Goal: Information Seeking & Learning: Learn about a topic

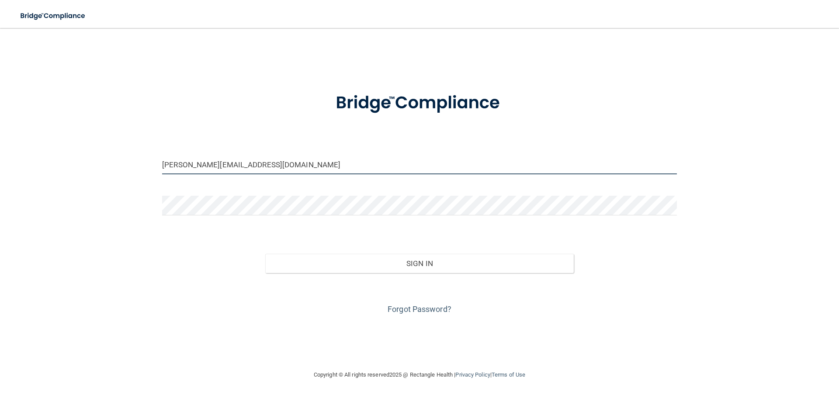
drag, startPoint x: 22, startPoint y: 145, endPoint x: 0, endPoint y: 145, distance: 21.8
click at [0, 145] on main "[PERSON_NAME][EMAIL_ADDRESS][DOMAIN_NAME] Invalid email/password. You don't hav…" at bounding box center [419, 213] width 839 height 370
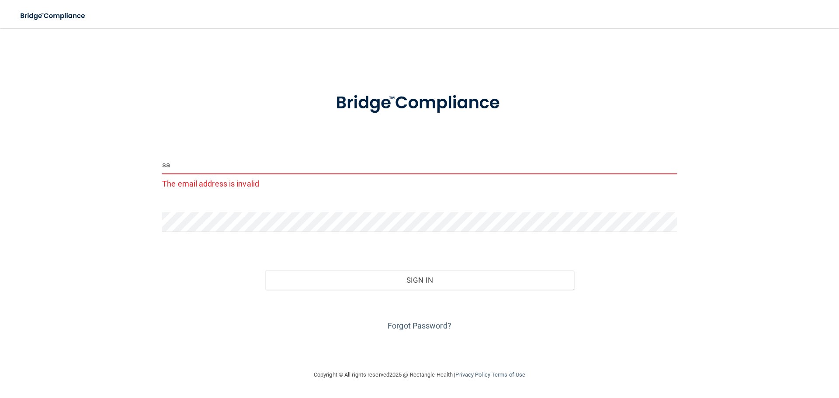
type input "s"
type input "[PERSON_NAME][EMAIL_ADDRESS][PERSON_NAME][DOMAIN_NAME]"
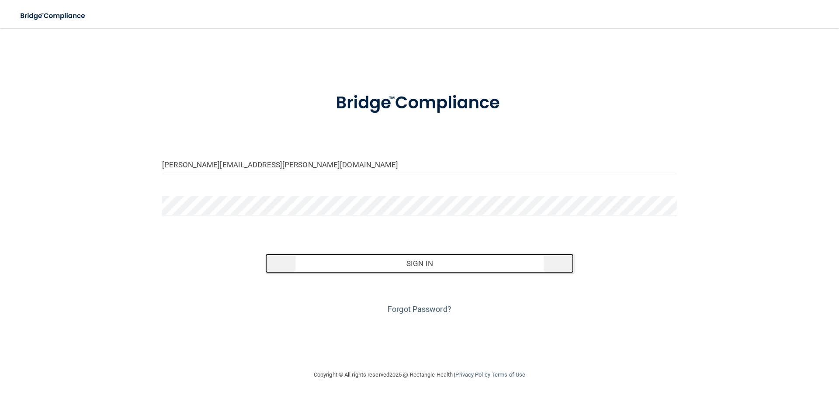
click at [412, 263] on button "Sign In" at bounding box center [419, 263] width 309 height 19
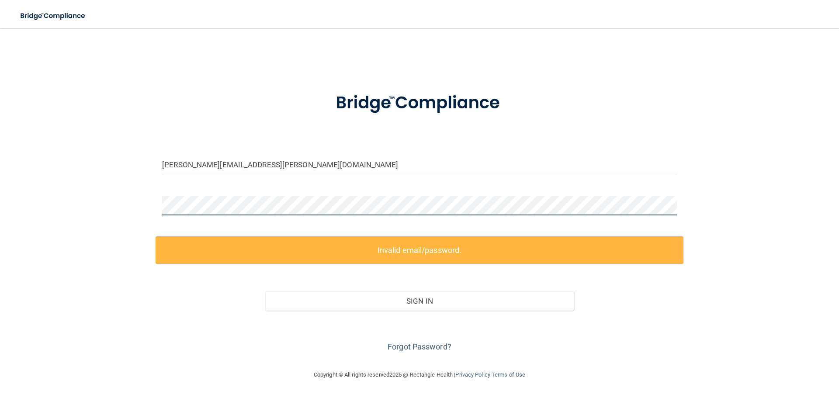
click at [85, 194] on div "[PERSON_NAME][EMAIL_ADDRESS][PERSON_NAME][DOMAIN_NAME] Invalid email/password. …" at bounding box center [419, 199] width 804 height 324
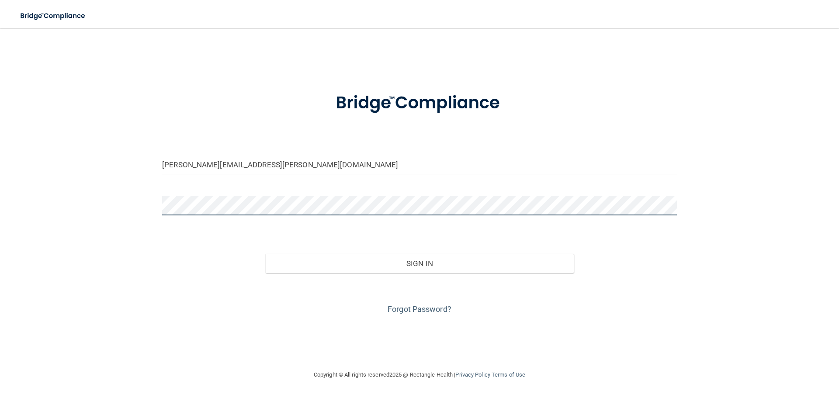
click at [265, 254] on button "Sign In" at bounding box center [419, 263] width 309 height 19
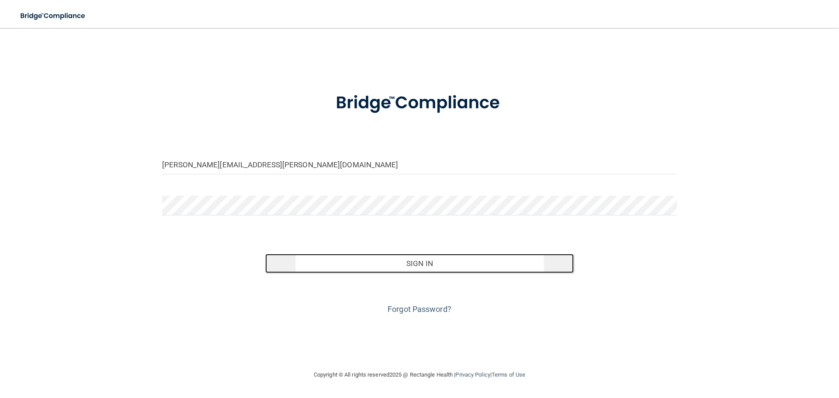
click at [513, 264] on button "Sign In" at bounding box center [419, 263] width 309 height 19
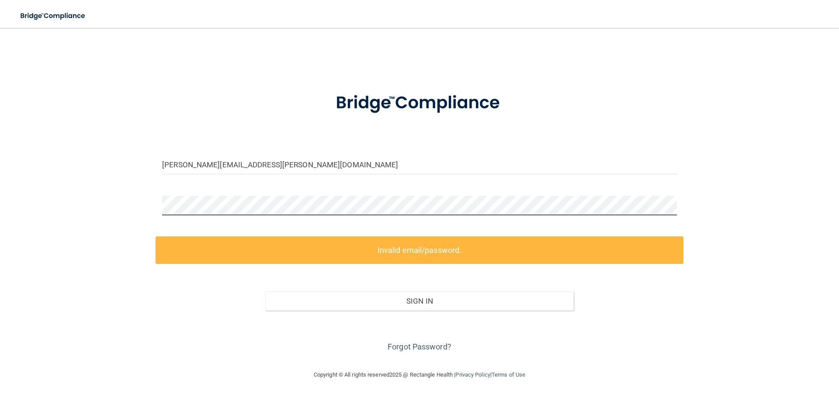
click at [30, 187] on div "[PERSON_NAME][EMAIL_ADDRESS][PERSON_NAME][DOMAIN_NAME] Invalid email/password. …" at bounding box center [419, 199] width 804 height 324
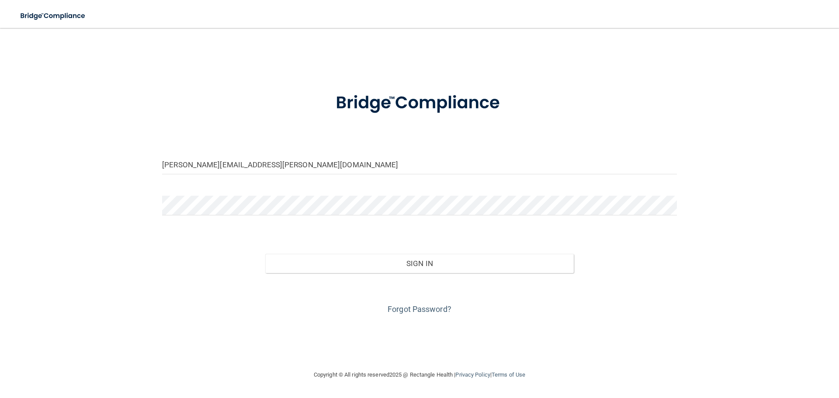
click at [515, 273] on div "Forgot Password?" at bounding box center [420, 295] width 528 height 44
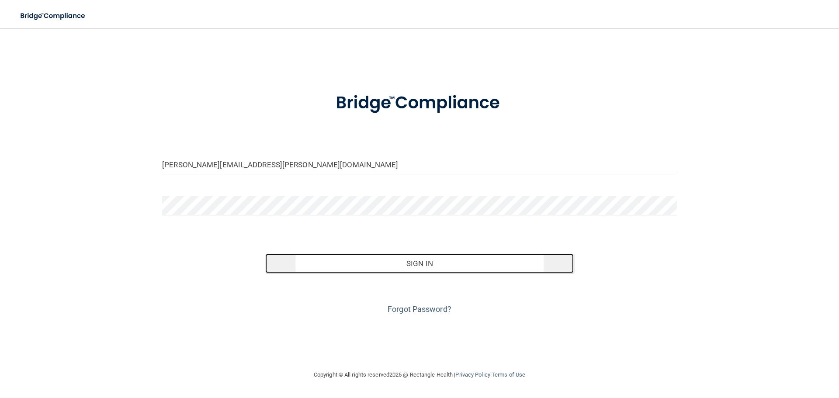
click at [477, 268] on button "Sign In" at bounding box center [419, 263] width 309 height 19
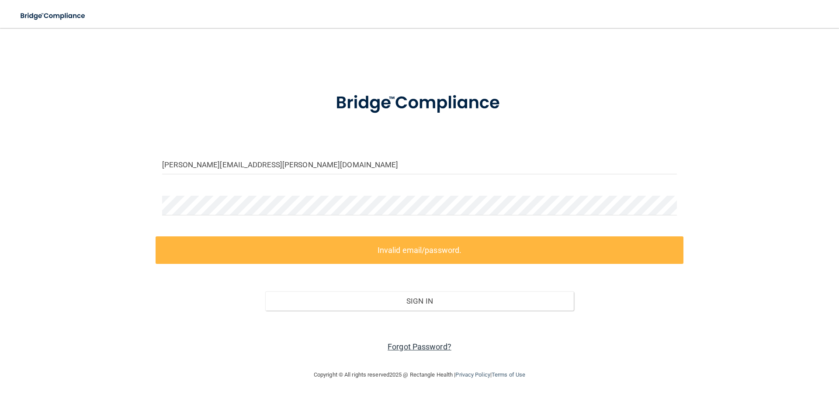
click at [407, 346] on link "Forgot Password?" at bounding box center [419, 346] width 64 height 9
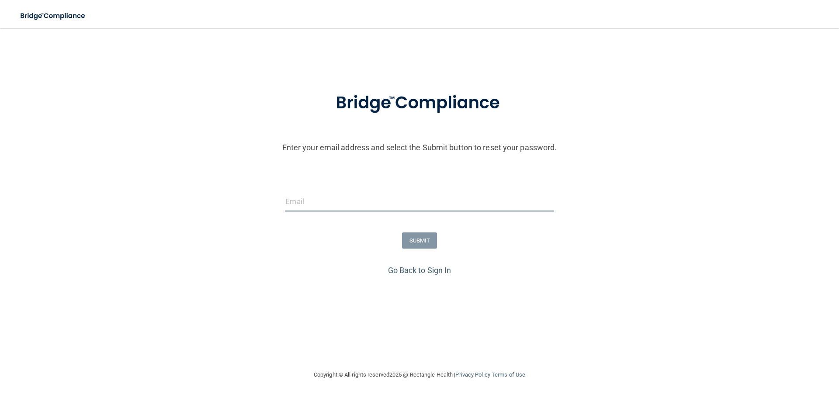
click at [322, 194] on input "email" at bounding box center [419, 202] width 268 height 20
type input "[PERSON_NAME][EMAIL_ADDRESS][PERSON_NAME][DOMAIN_NAME]"
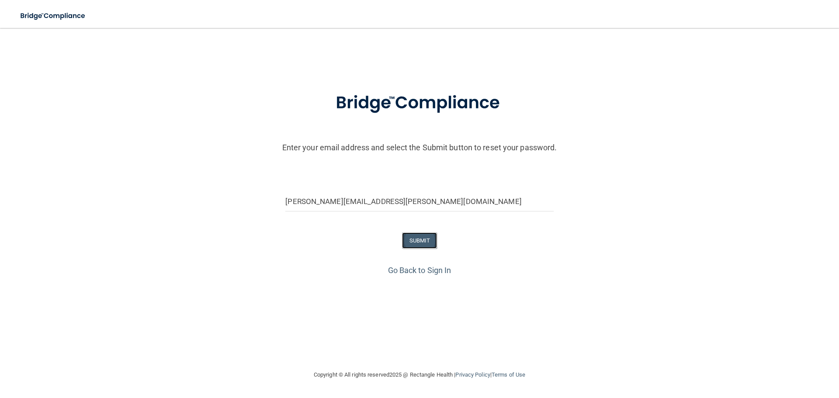
click at [424, 242] on button "SUBMIT" at bounding box center [419, 240] width 35 height 16
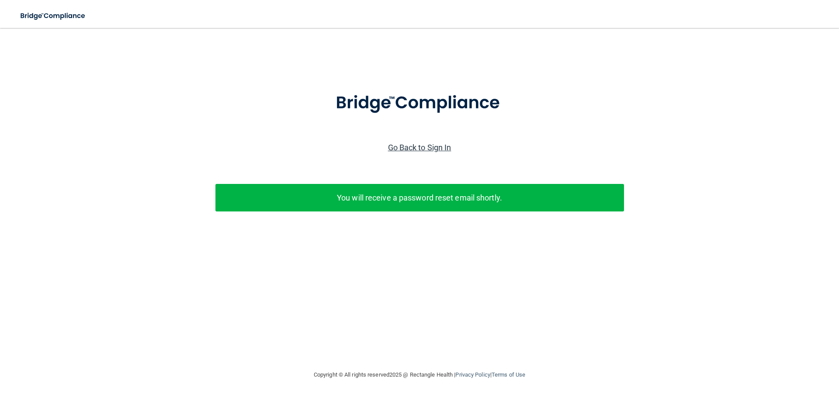
click at [423, 147] on link "Go Back to Sign In" at bounding box center [419, 147] width 63 height 9
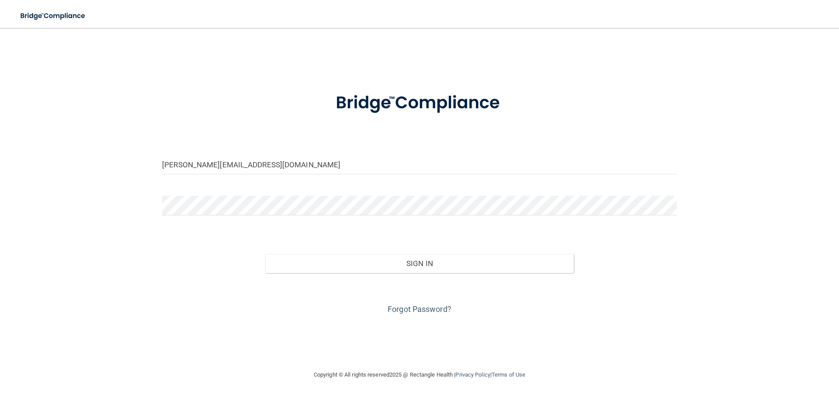
click at [330, 151] on form "[PERSON_NAME][EMAIL_ADDRESS][DOMAIN_NAME] Invalid email/password. You don't hav…" at bounding box center [419, 198] width 515 height 236
drag, startPoint x: 319, startPoint y: 161, endPoint x: 121, endPoint y: 157, distance: 197.9
click at [121, 157] on div "[PERSON_NAME][EMAIL_ADDRESS][DOMAIN_NAME] Invalid email/password. You don't hav…" at bounding box center [419, 199] width 804 height 324
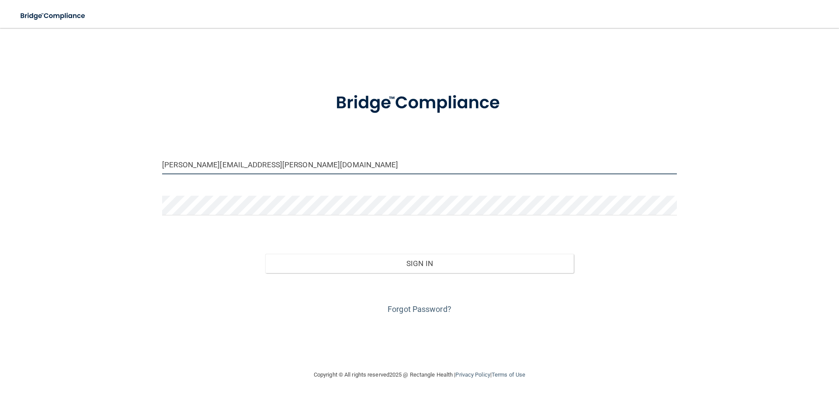
type input "[PERSON_NAME][EMAIL_ADDRESS][PERSON_NAME][DOMAIN_NAME]"
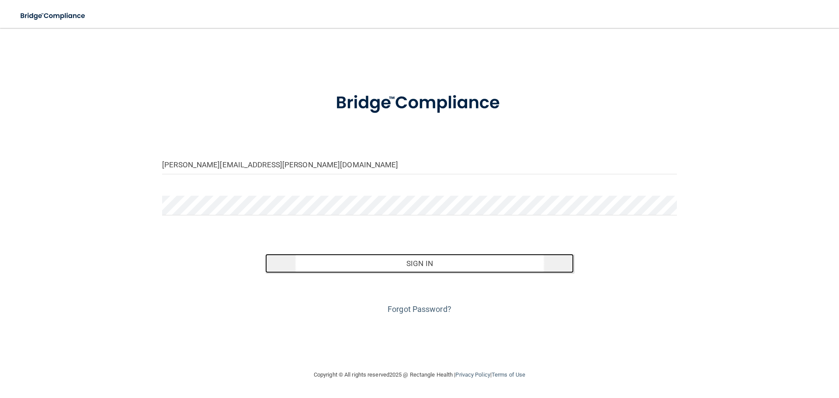
click at [457, 268] on button "Sign In" at bounding box center [419, 263] width 309 height 19
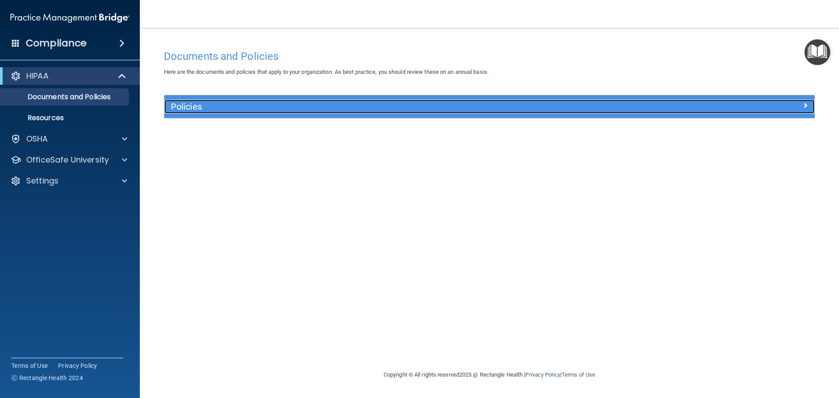
click at [391, 107] on h5 "Policies" at bounding box center [408, 107] width 474 height 10
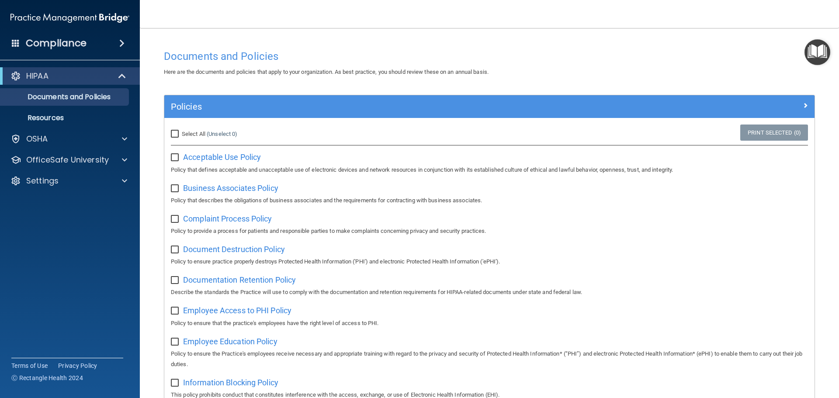
click at [178, 135] on input "Select All (Unselect 0) Unselect All" at bounding box center [176, 134] width 10 height 7
checkbox input "true"
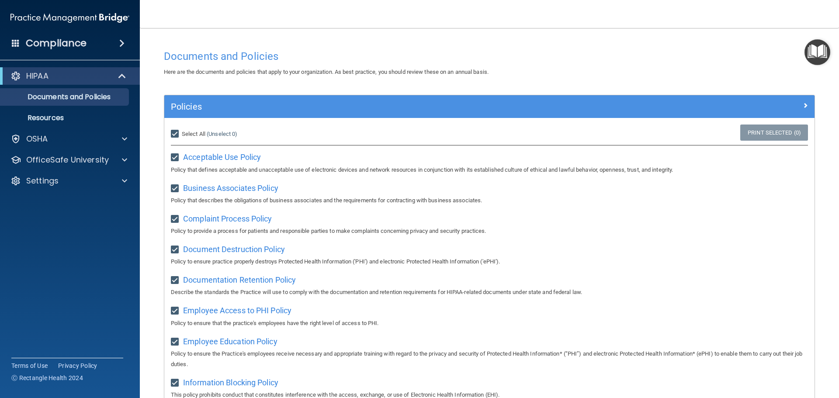
checkbox input "true"
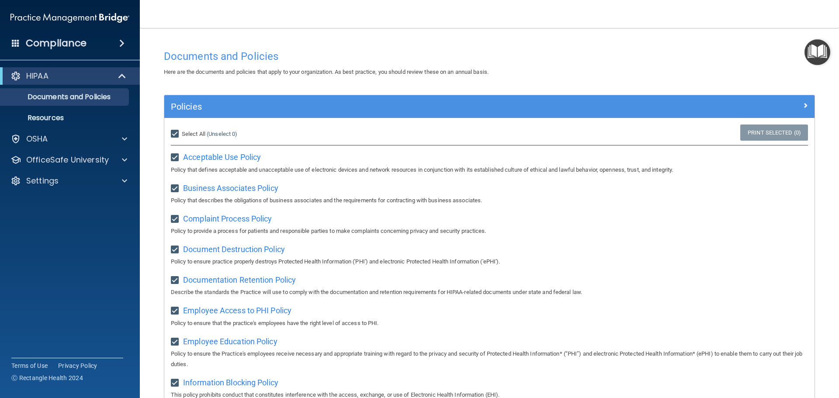
checkbox input "true"
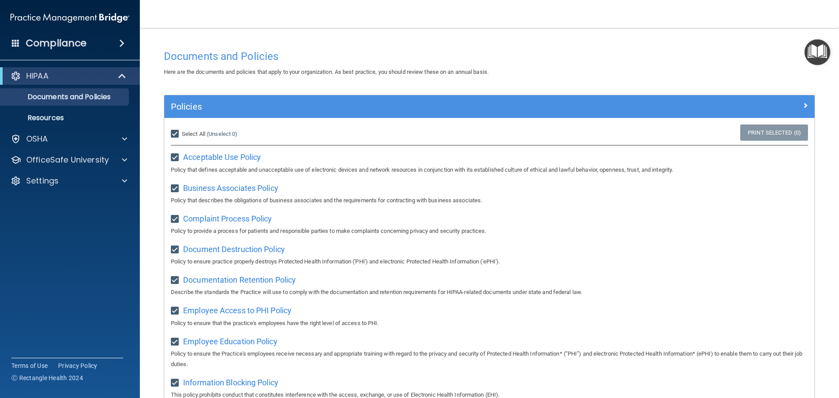
checkbox input "true"
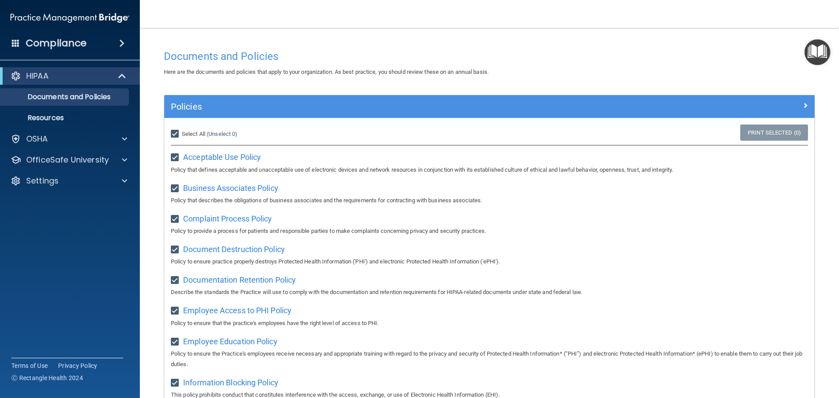
checkbox input "true"
click at [73, 79] on div "HIPAA" at bounding box center [58, 76] width 108 height 10
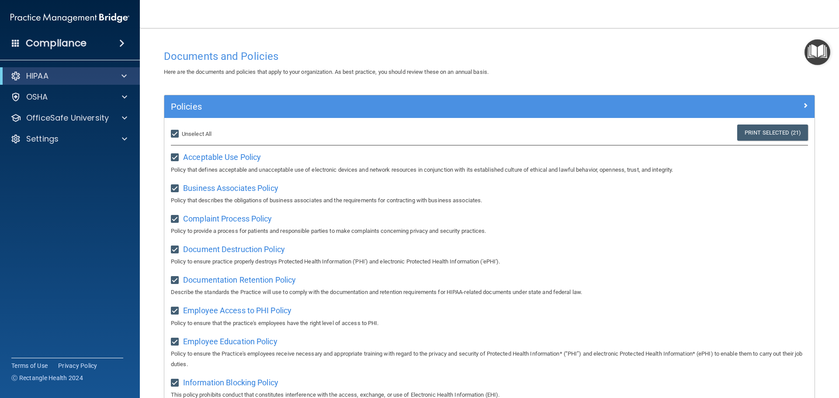
click at [104, 39] on div "Compliance" at bounding box center [70, 43] width 140 height 19
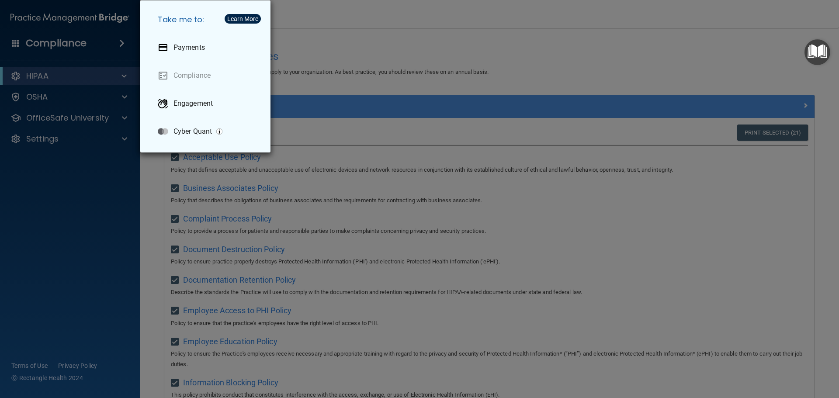
click at [100, 40] on div "Take me to: Payments Compliance Engagement Cyber Quant" at bounding box center [419, 199] width 839 height 398
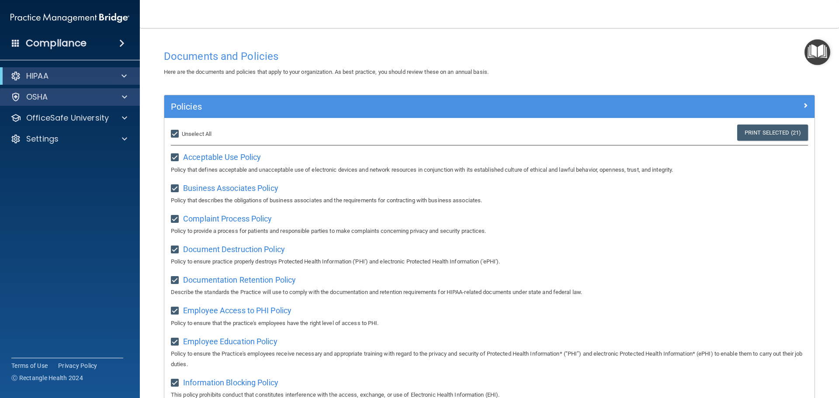
click at [47, 90] on div "OSHA" at bounding box center [70, 96] width 140 height 17
click at [129, 104] on div "OSHA" at bounding box center [70, 96] width 140 height 17
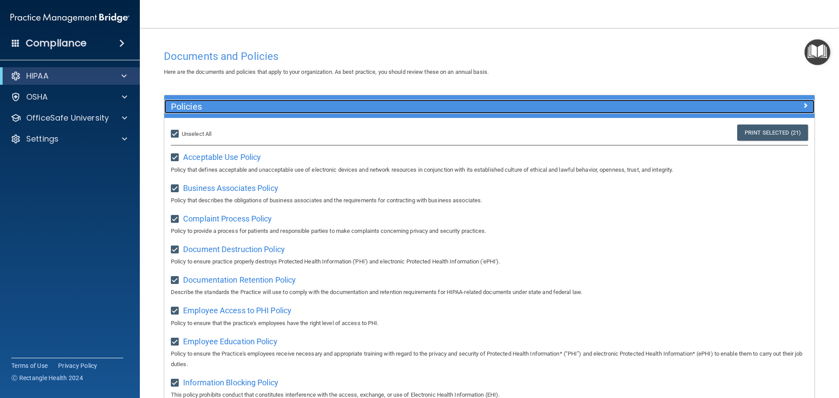
click at [803, 104] on span at bounding box center [805, 105] width 5 height 10
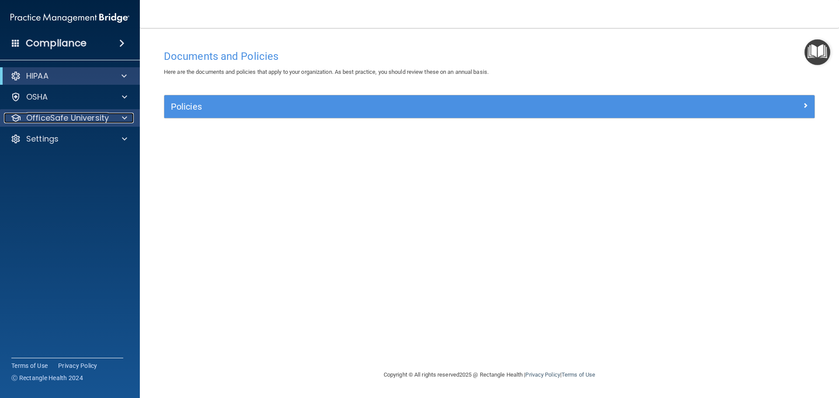
click at [120, 116] on div at bounding box center [123, 118] width 22 height 10
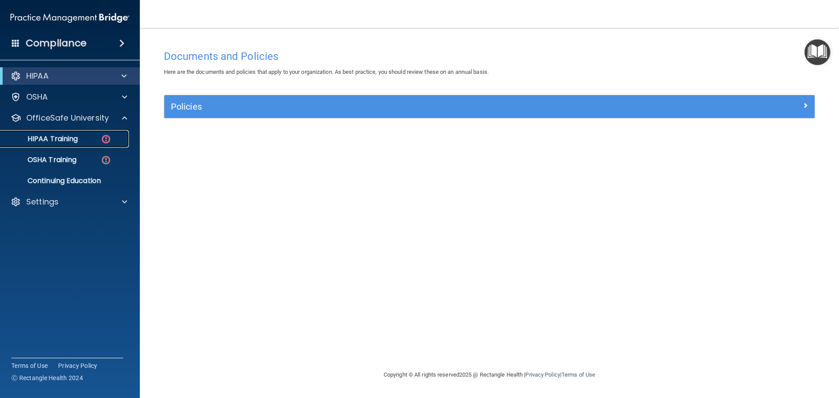
click at [75, 140] on p "HIPAA Training" at bounding box center [42, 139] width 72 height 9
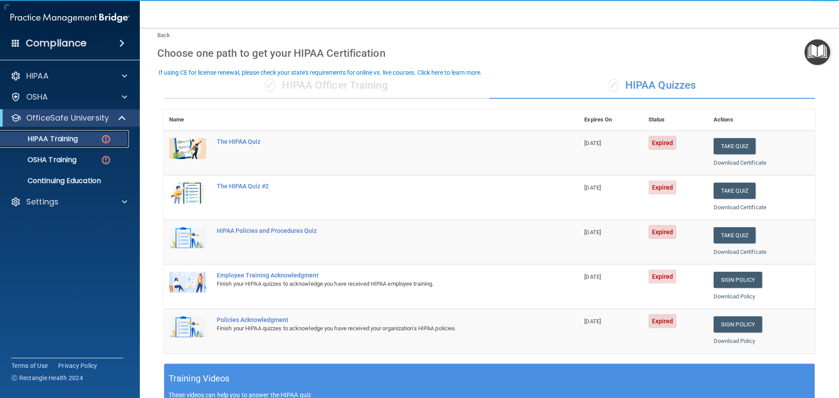
scroll to position [44, 0]
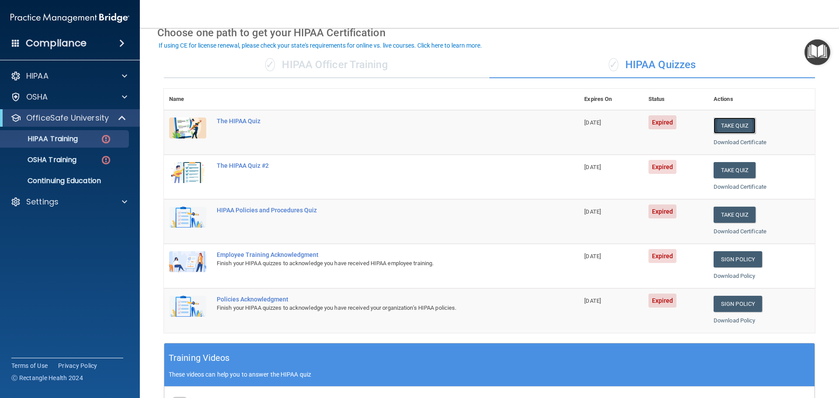
click at [726, 124] on button "Take Quiz" at bounding box center [734, 126] width 42 height 16
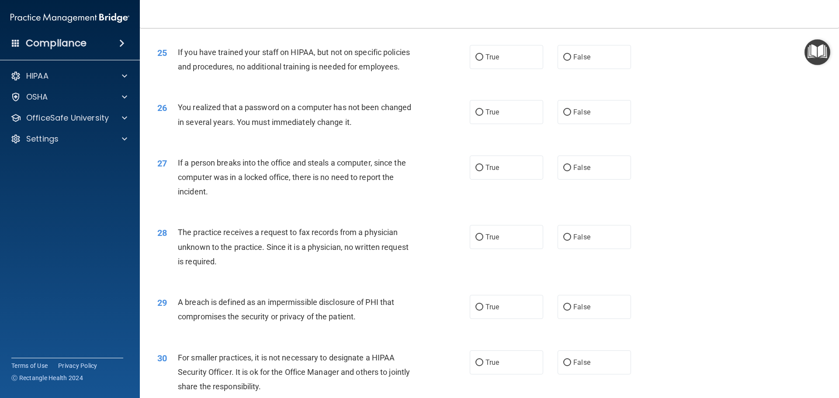
scroll to position [1670, 0]
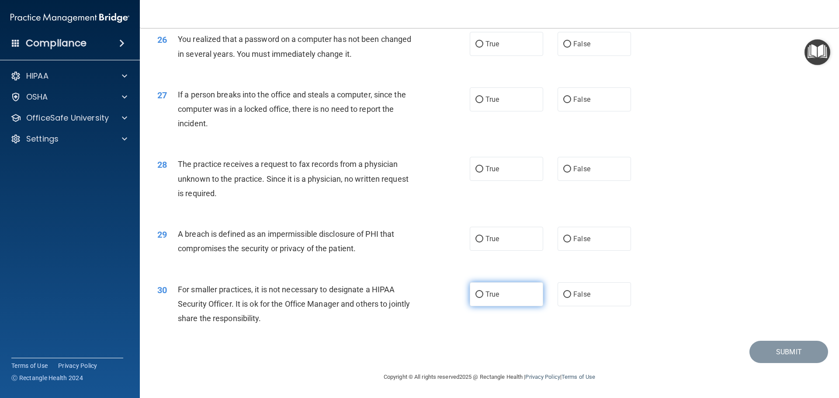
click at [475, 293] on input "True" at bounding box center [479, 294] width 8 height 7
radio input "true"
click at [481, 245] on label "True" at bounding box center [506, 239] width 73 height 24
click at [481, 242] on input "True" at bounding box center [479, 239] width 8 height 7
radio input "true"
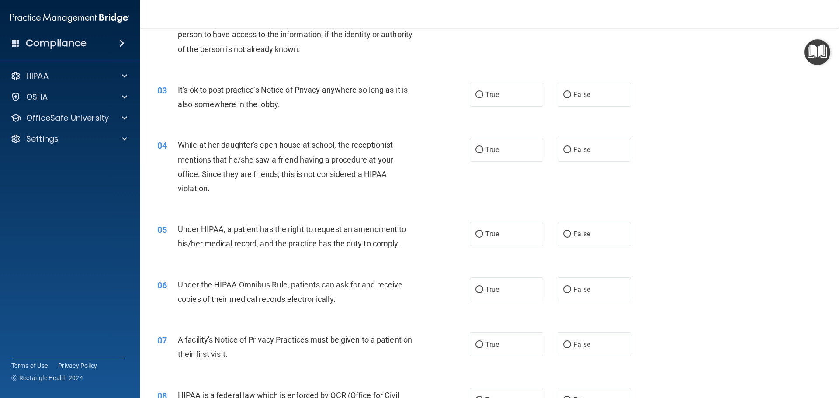
scroll to position [0, 0]
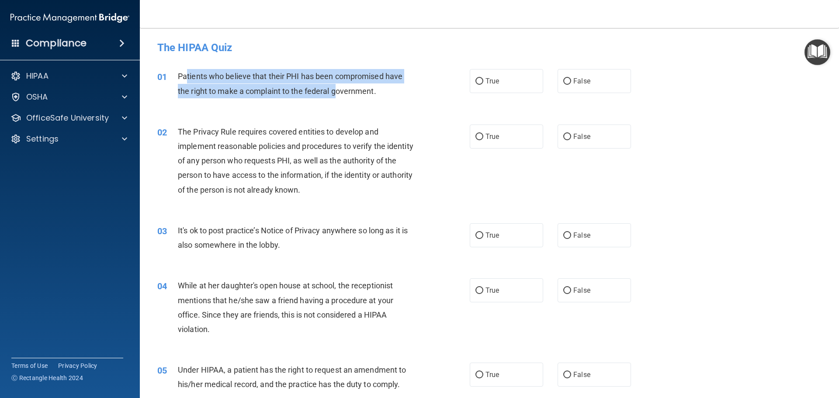
drag, startPoint x: 188, startPoint y: 75, endPoint x: 337, endPoint y: 97, distance: 150.6
click at [337, 97] on div "Patients who believe that their PHI has been compromised have the right to make…" at bounding box center [300, 83] width 244 height 29
click at [268, 94] on span "Patients who believe that their PHI has been compromised have the right to make…" at bounding box center [290, 84] width 225 height 24
drag, startPoint x: 176, startPoint y: 76, endPoint x: 388, endPoint y: 94, distance: 213.5
click at [388, 94] on div "01 Patients who believe that their PHI has been compromised have the right to m…" at bounding box center [313, 85] width 339 height 33
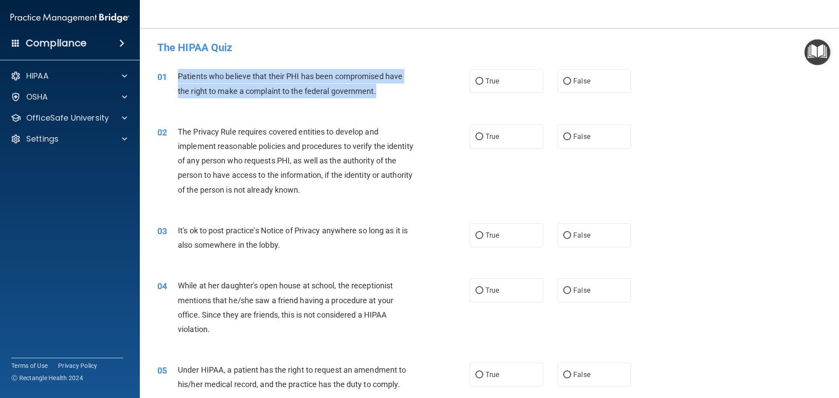
copy div "Patients who believe that their PHI has been compromised have the right to make…"
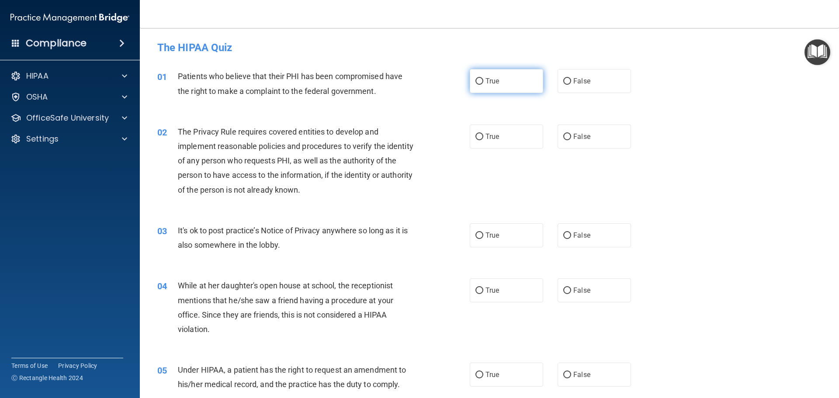
click at [499, 88] on label "True" at bounding box center [506, 81] width 73 height 24
click at [483, 85] on input "True" at bounding box center [479, 81] width 8 height 7
radio input "true"
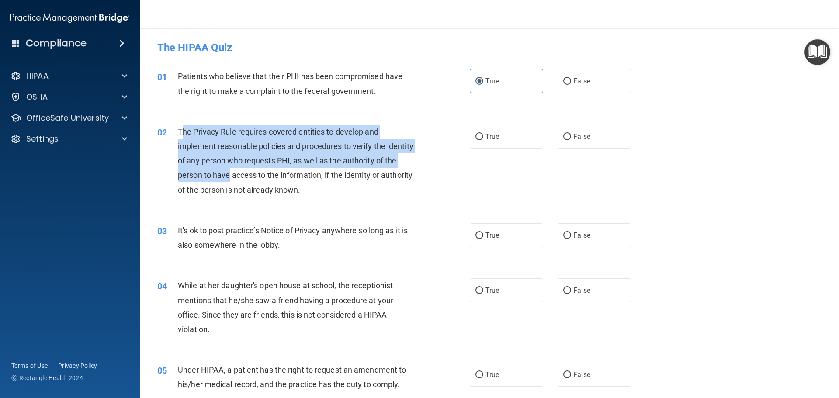
drag, startPoint x: 183, startPoint y: 130, endPoint x: 242, endPoint y: 179, distance: 76.9
click at [242, 179] on span "The Privacy Rule requires covered entities to develop and implement reasonable …" at bounding box center [295, 160] width 235 height 67
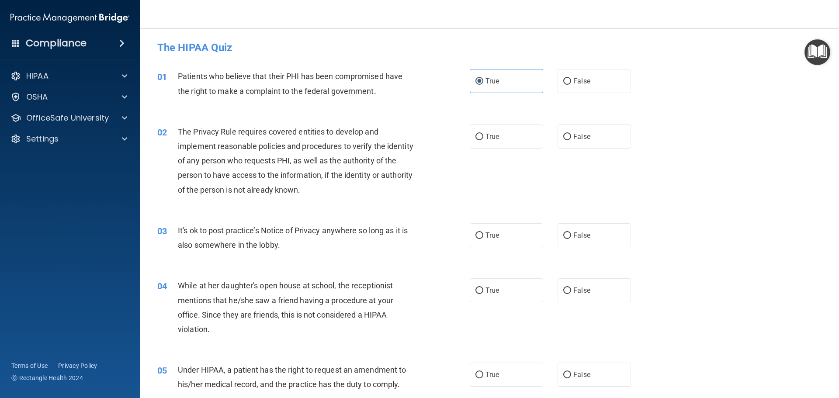
click at [226, 201] on div "02 The Privacy Rule requires covered entities to develop and implement reasonab…" at bounding box center [313, 163] width 339 height 77
click at [183, 128] on span "The Privacy Rule requires covered entities to develop and implement reasonable …" at bounding box center [295, 160] width 235 height 67
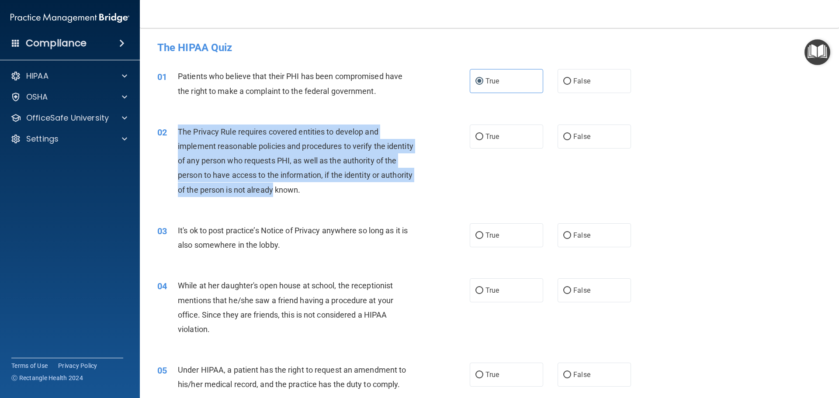
drag, startPoint x: 179, startPoint y: 130, endPoint x: 306, endPoint y: 200, distance: 144.9
click at [306, 200] on div "02 The Privacy Rule requires covered entities to develop and implement reasonab…" at bounding box center [313, 163] width 339 height 77
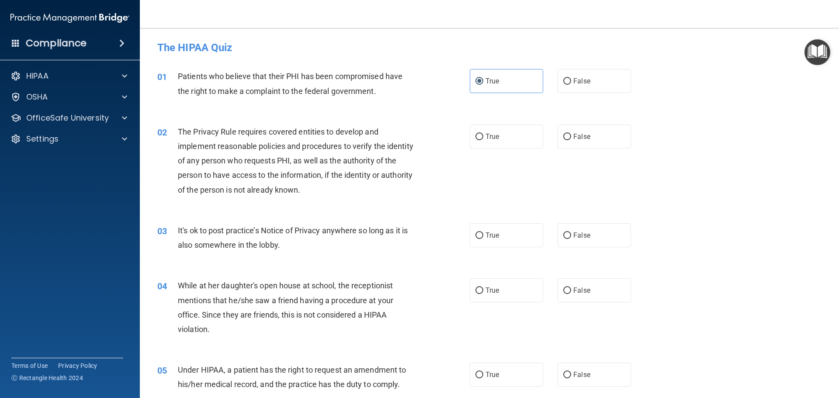
click at [333, 192] on span "The Privacy Rule requires covered entities to develop and implement reasonable …" at bounding box center [295, 160] width 235 height 67
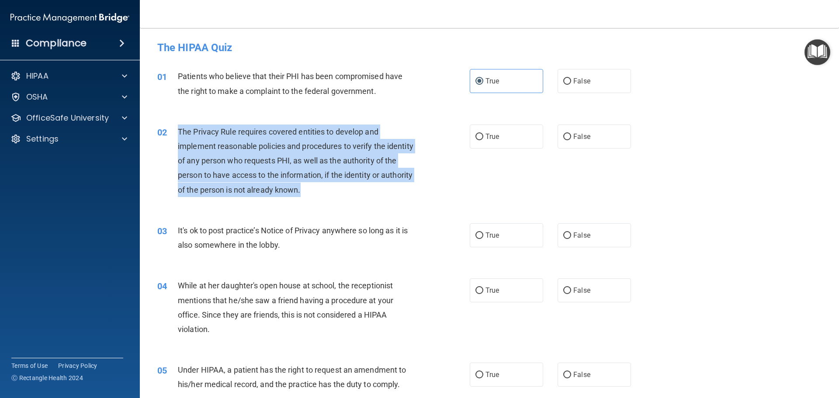
drag, startPoint x: 341, startPoint y: 190, endPoint x: 166, endPoint y: 131, distance: 184.4
click at [166, 131] on div "02 The Privacy Rule requires covered entities to develop and implement reasonab…" at bounding box center [313, 163] width 339 height 77
copy div "The Privacy Rule requires covered entities to develop and implement reasonable …"
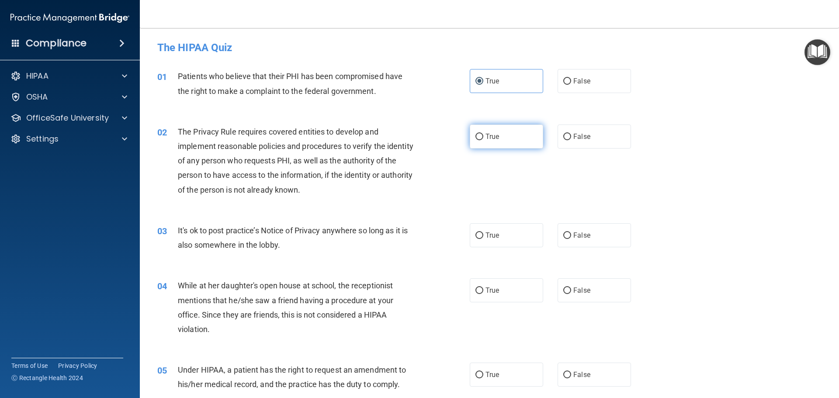
click at [474, 142] on label "True" at bounding box center [506, 137] width 73 height 24
click at [475, 140] on input "True" at bounding box center [479, 137] width 8 height 7
radio input "true"
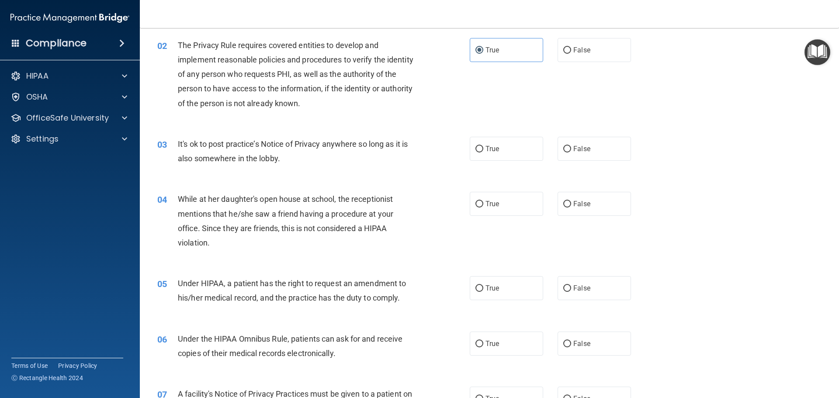
scroll to position [87, 0]
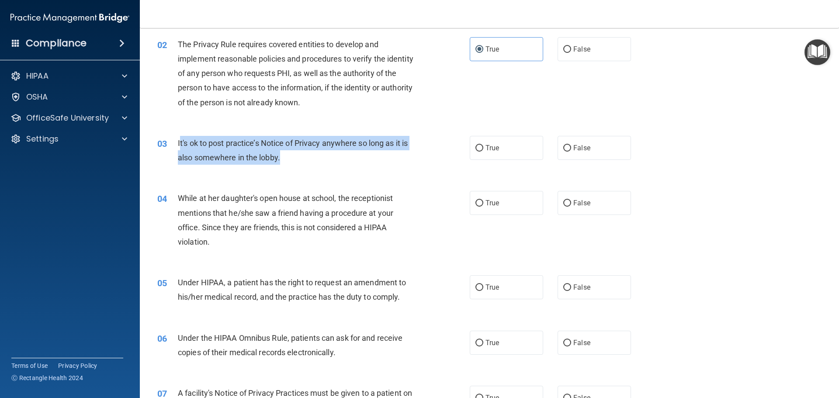
drag, startPoint x: 180, startPoint y: 143, endPoint x: 312, endPoint y: 162, distance: 134.1
click at [312, 162] on div "It's ok to post practice’s Notice of Privacy anywhere so long as it is also som…" at bounding box center [300, 150] width 244 height 29
click at [246, 166] on div "03 It's ok to post practice’s Notice of Privacy anywhere so long as it is also …" at bounding box center [313, 152] width 339 height 33
drag, startPoint x: 176, startPoint y: 141, endPoint x: 305, endPoint y: 156, distance: 129.7
click at [305, 156] on div "03 It's ok to post practice’s Notice of Privacy anywhere so long as it is also …" at bounding box center [313, 152] width 339 height 33
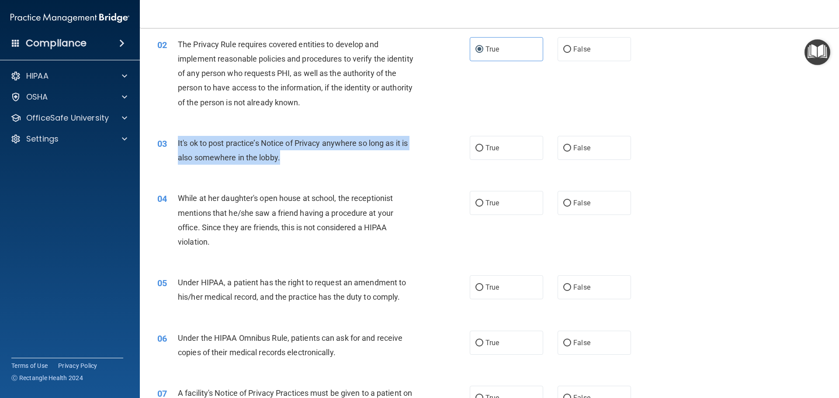
copy div "It's ok to post practice’s Notice of Privacy anywhere so long as it is also som…"
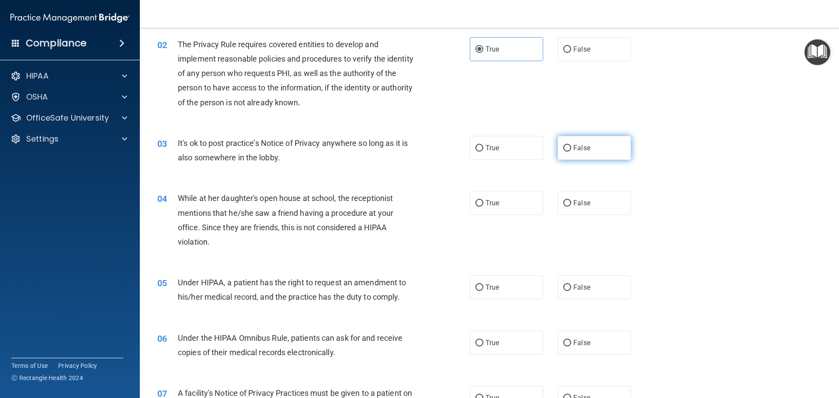
click at [568, 153] on label "False" at bounding box center [593, 148] width 73 height 24
click at [568, 152] on input "False" at bounding box center [567, 148] width 8 height 7
radio input "true"
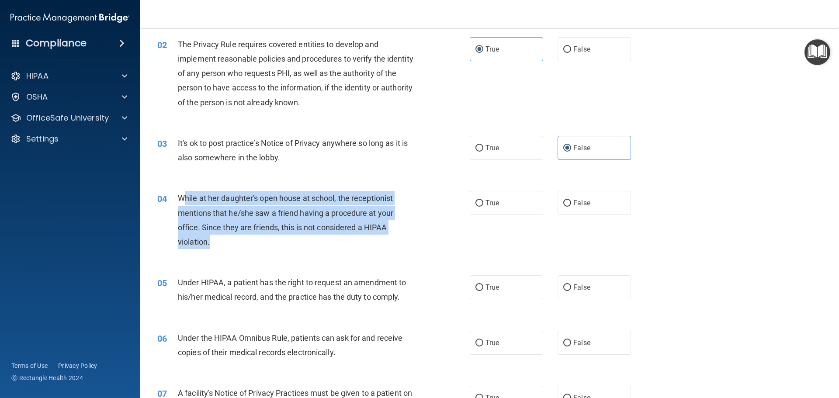
drag, startPoint x: 182, startPoint y: 196, endPoint x: 281, endPoint y: 243, distance: 110.2
click at [281, 243] on div "While at her daughter's open house at school, the receptionist mentions that he…" at bounding box center [300, 220] width 244 height 58
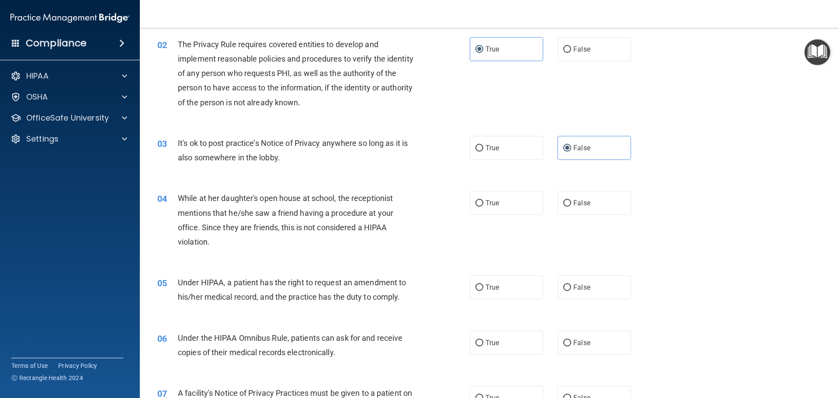
click at [296, 256] on div "04 While at her daughter's open house at school, the receptionist mentions that…" at bounding box center [489, 222] width 677 height 84
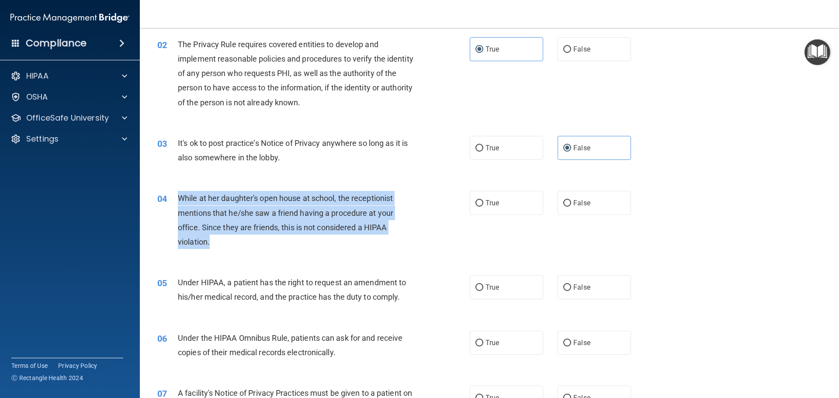
drag, startPoint x: 179, startPoint y: 195, endPoint x: 242, endPoint y: 250, distance: 84.2
click at [242, 250] on div "04 While at her daughter's open house at school, the receptionist mentions that…" at bounding box center [313, 222] width 339 height 62
copy span "While at her daughter's open house at school, the receptionist mentions that he…"
click at [288, 247] on div "While at her daughter's open house at school, the receptionist mentions that he…" at bounding box center [300, 220] width 244 height 58
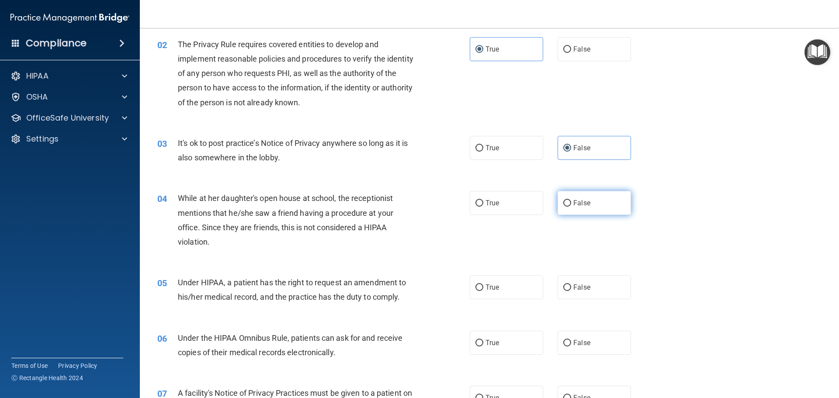
click at [563, 204] on input "False" at bounding box center [567, 203] width 8 height 7
radio input "true"
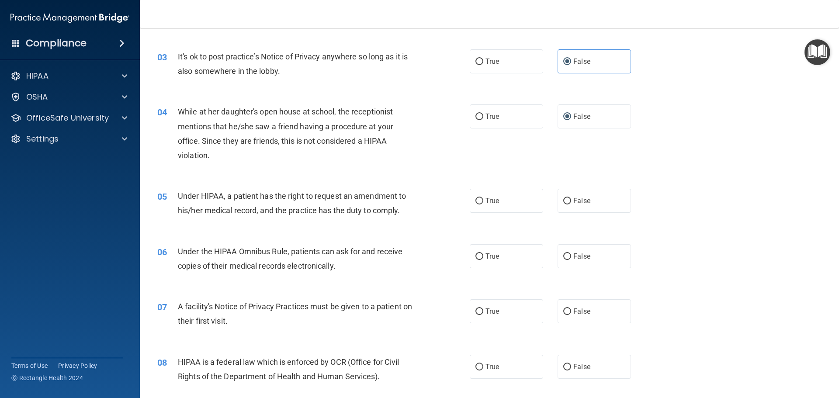
scroll to position [175, 0]
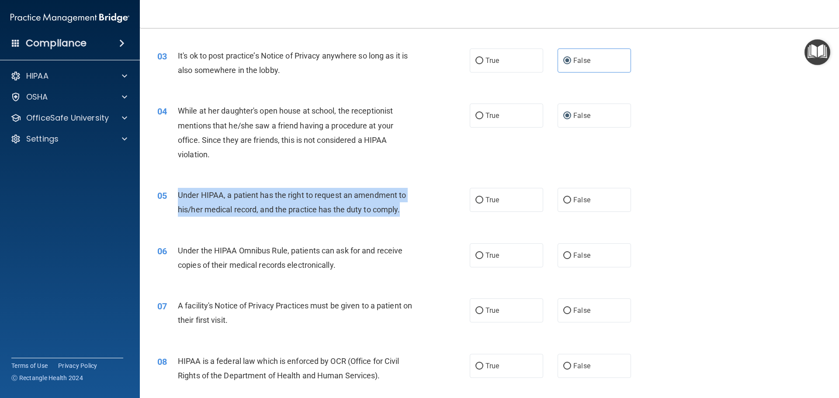
drag, startPoint x: 175, startPoint y: 191, endPoint x: 416, endPoint y: 203, distance: 241.0
click at [416, 203] on div "05 Under HIPAA, a patient has the right to request an amendment to his/her medi…" at bounding box center [313, 204] width 339 height 33
copy div "Under HIPAA, a patient has the right to request an amendment to his/her medical…"
click at [479, 200] on input "True" at bounding box center [479, 200] width 8 height 7
radio input "true"
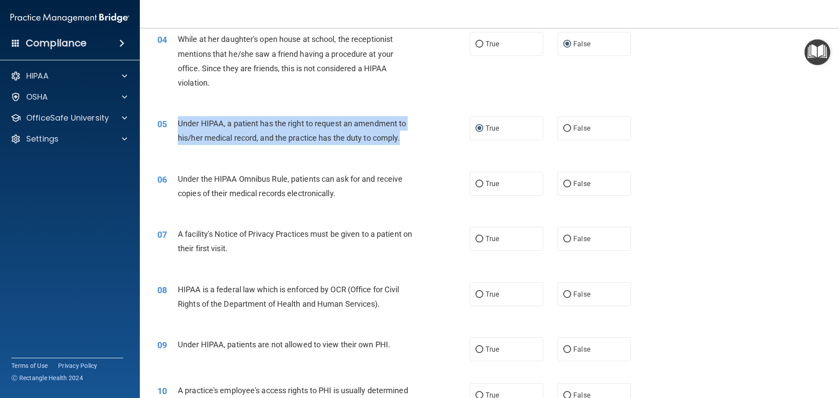
scroll to position [262, 0]
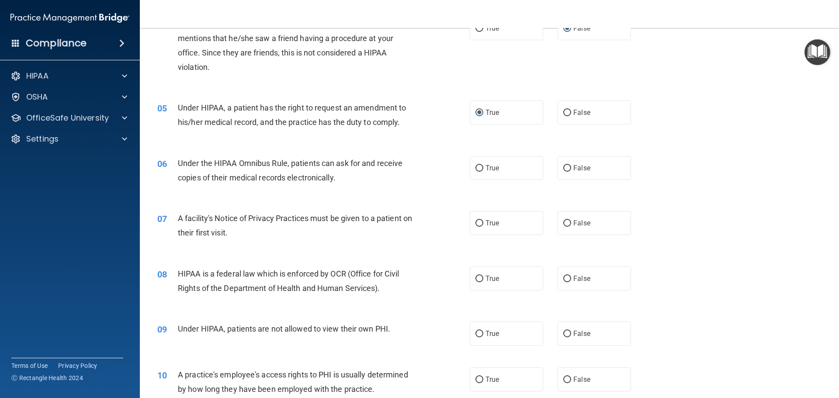
click at [181, 149] on div "06 Under the HIPAA Omnibus Rule, patients can ask for and receive copies of the…" at bounding box center [489, 172] width 677 height 55
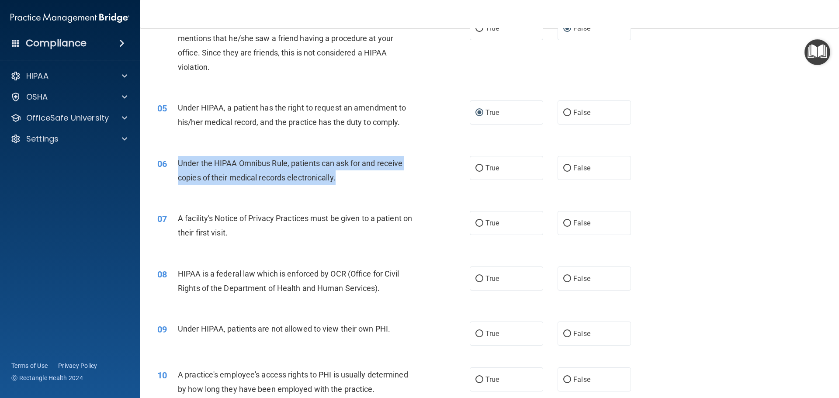
drag, startPoint x: 180, startPoint y: 161, endPoint x: 354, endPoint y: 178, distance: 175.5
click at [354, 178] on div "Under the HIPAA Omnibus Rule, patients can ask for and receive copies of their …" at bounding box center [300, 170] width 244 height 29
copy span "Under the HIPAA Omnibus Rule, patients can ask for and receive copies of their …"
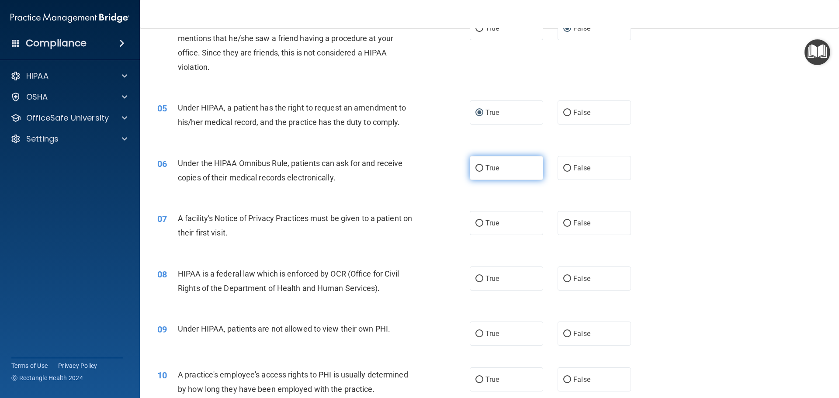
click at [470, 166] on label "True" at bounding box center [506, 168] width 73 height 24
click at [475, 166] on input "True" at bounding box center [479, 168] width 8 height 7
radio input "true"
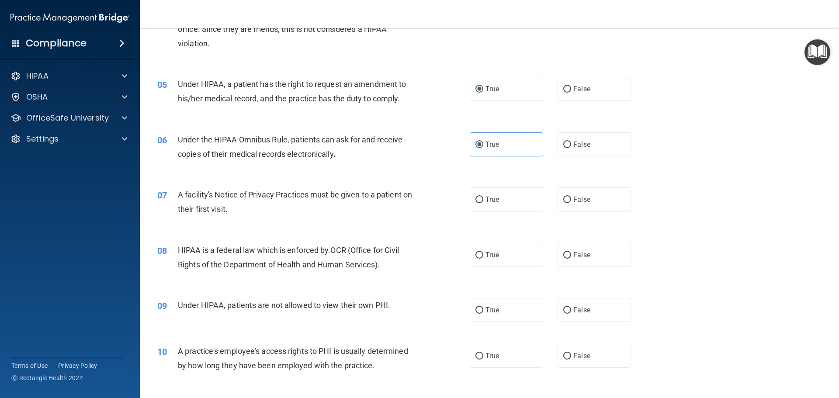
scroll to position [306, 0]
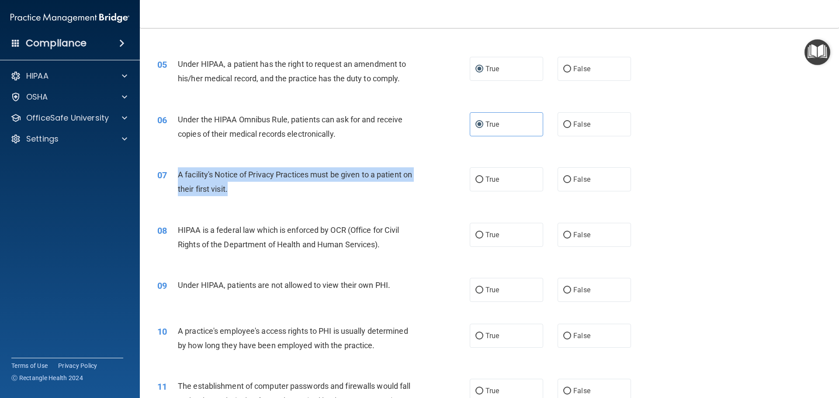
drag, startPoint x: 179, startPoint y: 177, endPoint x: 293, endPoint y: 190, distance: 115.3
click at [293, 190] on div "A facility's Notice of Privacy Practices must be given to a patient on their fi…" at bounding box center [300, 181] width 244 height 29
copy span "A facility's Notice of Privacy Practices must be given to a patient on their fi…"
click at [475, 177] on input "True" at bounding box center [479, 179] width 8 height 7
radio input "true"
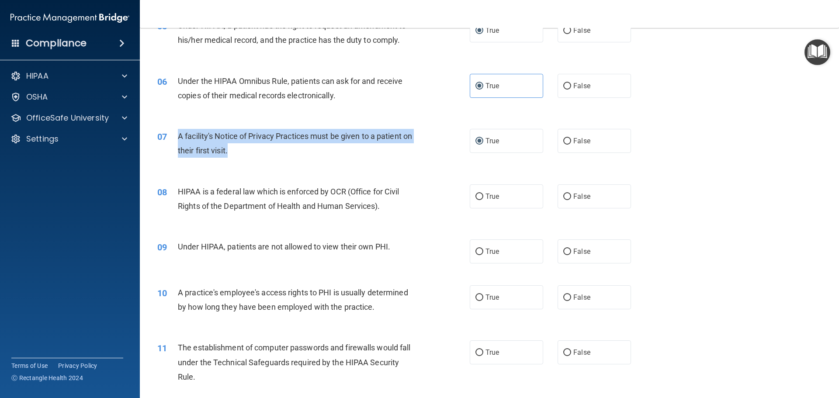
scroll to position [437, 0]
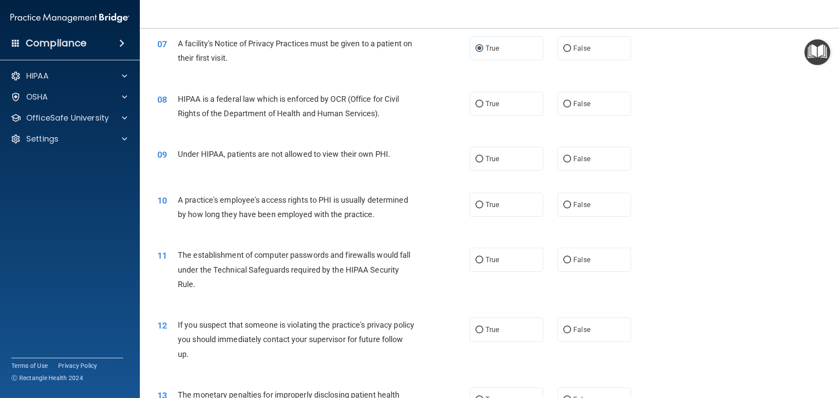
click at [203, 111] on span "HIPAA is a federal law which is enforced by OCR (Office for Civil Rights of the…" at bounding box center [288, 106] width 221 height 24
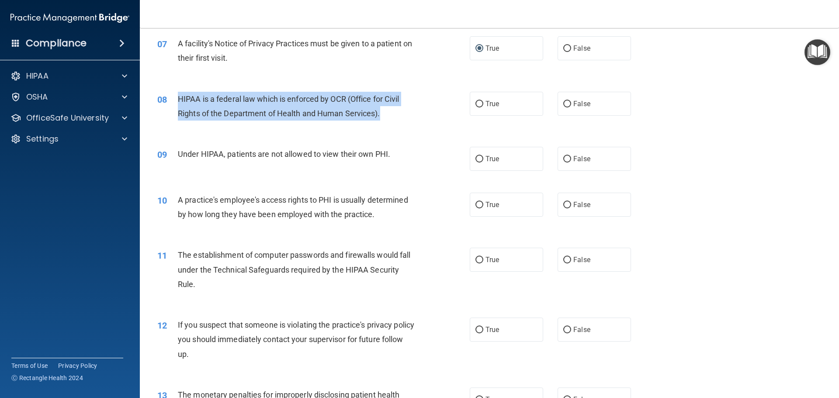
drag, startPoint x: 178, startPoint y: 96, endPoint x: 384, endPoint y: 106, distance: 206.4
click at [384, 106] on div "HIPAA is a federal law which is enforced by OCR (Office for Civil Rights of the…" at bounding box center [300, 106] width 244 height 29
copy span "HIPAA is a federal law which is enforced by OCR (Office for Civil Rights of the…"
click at [479, 101] on input "True" at bounding box center [479, 104] width 8 height 7
radio input "true"
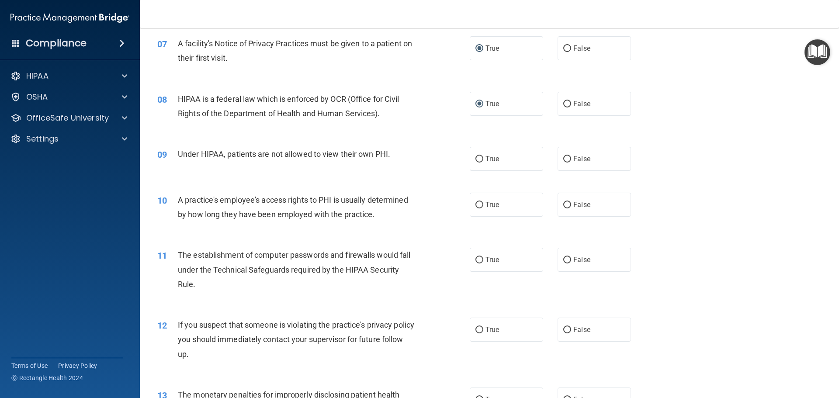
click at [395, 170] on div "09 Under HIPAA, patients are not allowed to view their own PHI. True False" at bounding box center [489, 159] width 677 height 46
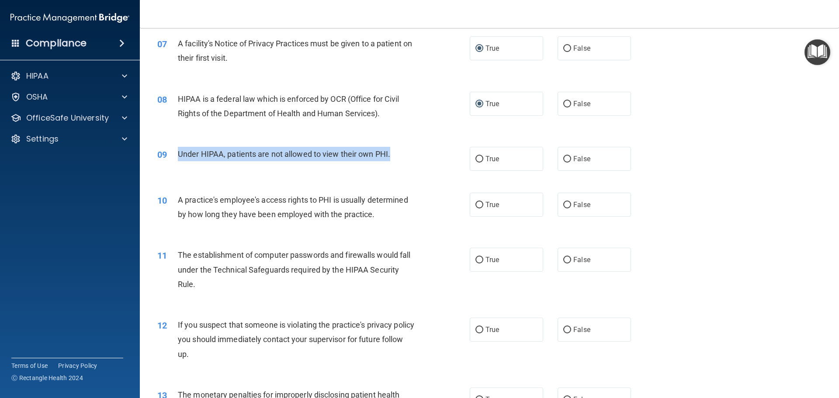
drag, startPoint x: 176, startPoint y: 148, endPoint x: 401, endPoint y: 159, distance: 226.2
click at [413, 161] on div "09 Under HIPAA, patients are not allowed to view their own PHI." at bounding box center [313, 156] width 339 height 19
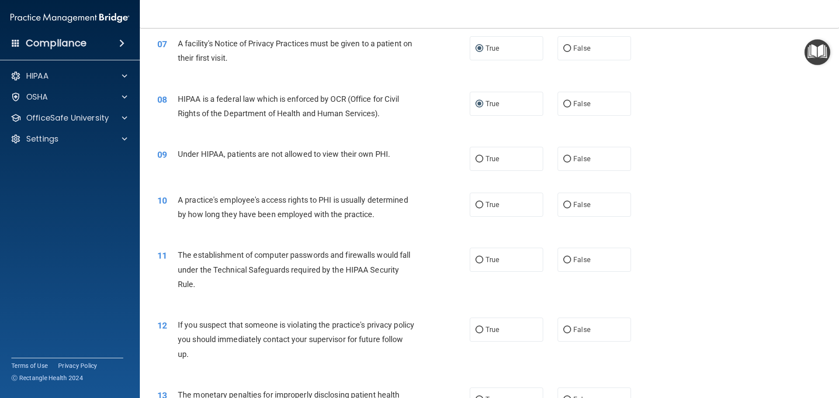
drag, startPoint x: 294, startPoint y: 145, endPoint x: 204, endPoint y: 159, distance: 92.1
click at [221, 167] on div "09 Under HIPAA, patients are not allowed to view their own PHI. True False" at bounding box center [489, 159] width 677 height 46
drag, startPoint x: 186, startPoint y: 152, endPoint x: 299, endPoint y: 155, distance: 113.2
click at [299, 155] on span "Under HIPAA, patients are not allowed to view their own PHI." at bounding box center [284, 153] width 212 height 9
click at [361, 163] on div "09 Under HIPAA, patients are not allowed to view their own PHI." at bounding box center [313, 156] width 339 height 19
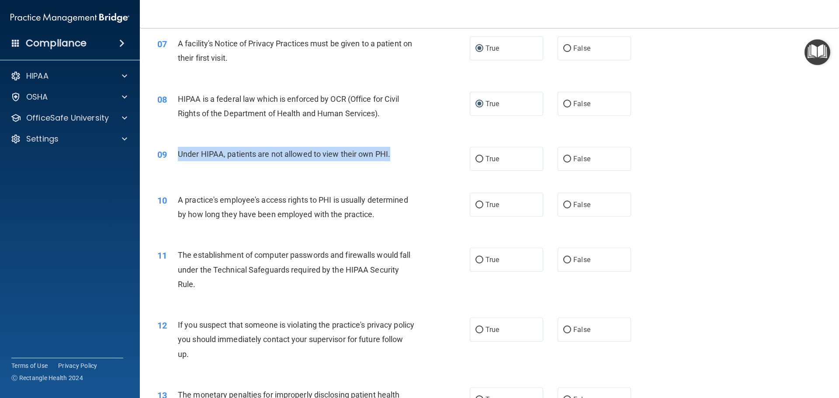
drag, startPoint x: 393, startPoint y: 152, endPoint x: 177, endPoint y: 156, distance: 215.4
click at [178, 156] on div "Under HIPAA, patients are not allowed to view their own PHI." at bounding box center [300, 154] width 244 height 14
copy span "Under HIPAA, patients are not allowed to view their own PHI."
click at [563, 159] on input "False" at bounding box center [567, 159] width 8 height 7
radio input "true"
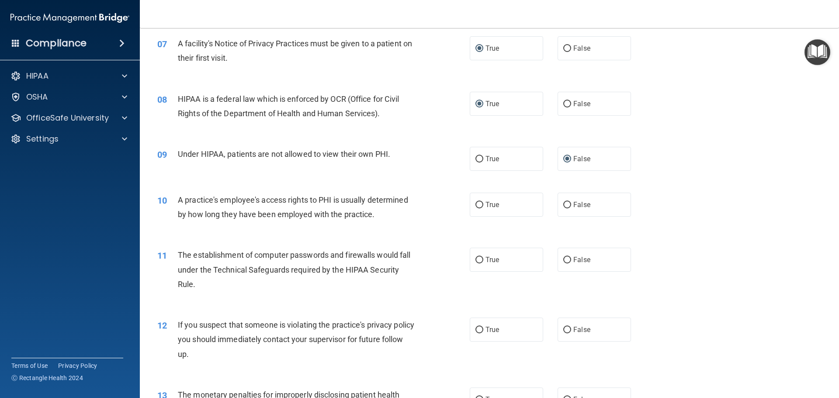
click at [204, 217] on span "A practice's employee's access rights to PHI is usually determined by how long …" at bounding box center [293, 207] width 230 height 24
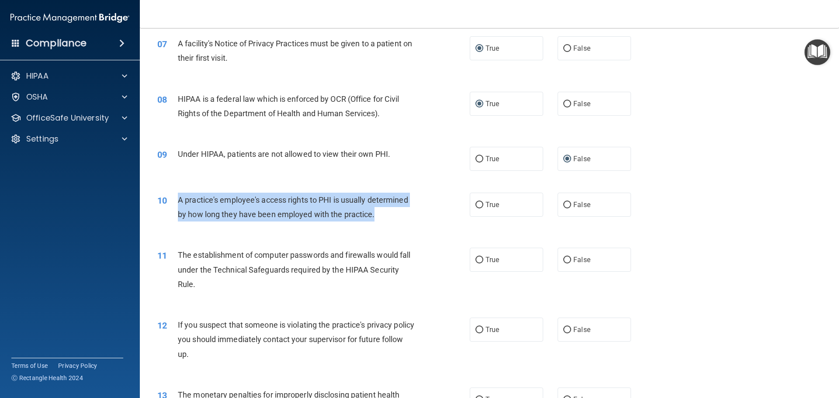
drag, startPoint x: 180, startPoint y: 198, endPoint x: 436, endPoint y: 226, distance: 257.9
click at [436, 226] on div "10 A practice's employee's access rights to PHI is usually determined by how lo…" at bounding box center [313, 209] width 339 height 33
copy span "A practice's employee's access rights to PHI is usually determined by how long …"
click at [566, 203] on input "False" at bounding box center [567, 205] width 8 height 7
radio input "true"
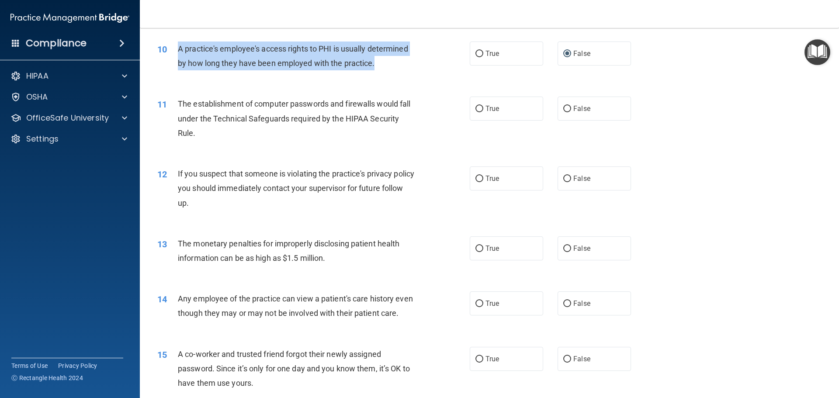
scroll to position [612, 0]
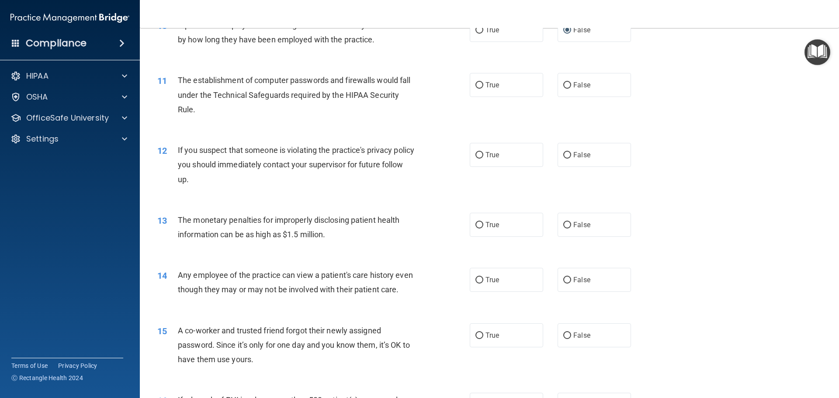
click at [204, 82] on span "The establishment of computer passwords and firewalls would fall under the Tech…" at bounding box center [294, 95] width 232 height 38
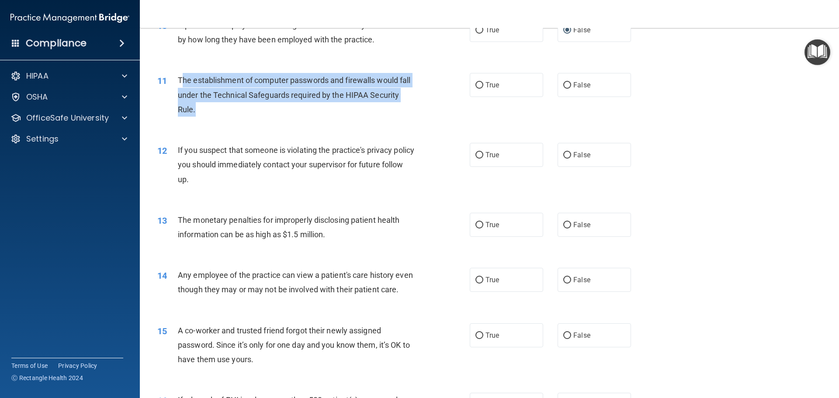
drag, startPoint x: 183, startPoint y: 78, endPoint x: 252, endPoint y: 105, distance: 74.0
click at [252, 105] on div "The establishment of computer passwords and firewalls would fall under the Tech…" at bounding box center [300, 95] width 244 height 44
click at [257, 121] on div "11 The establishment of computer passwords and firewalls would fall under the T…" at bounding box center [313, 97] width 339 height 48
drag, startPoint x: 178, startPoint y: 80, endPoint x: 243, endPoint y: 120, distance: 76.5
click at [243, 120] on div "11 The establishment of computer passwords and firewalls would fall under the T…" at bounding box center [313, 97] width 339 height 48
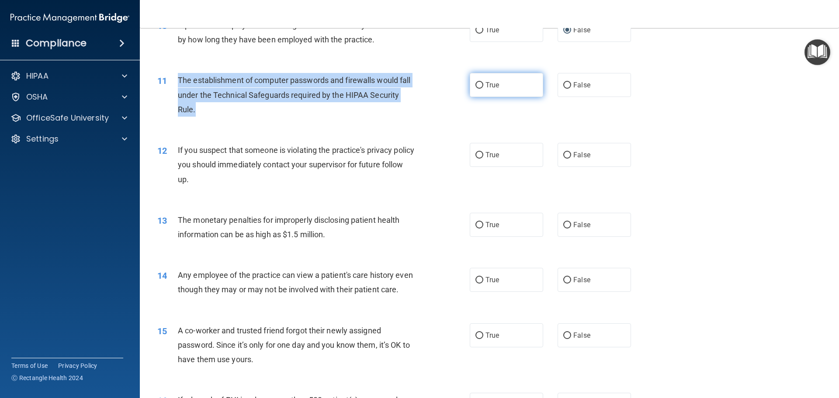
click at [476, 84] on input "True" at bounding box center [479, 85] width 8 height 7
radio input "true"
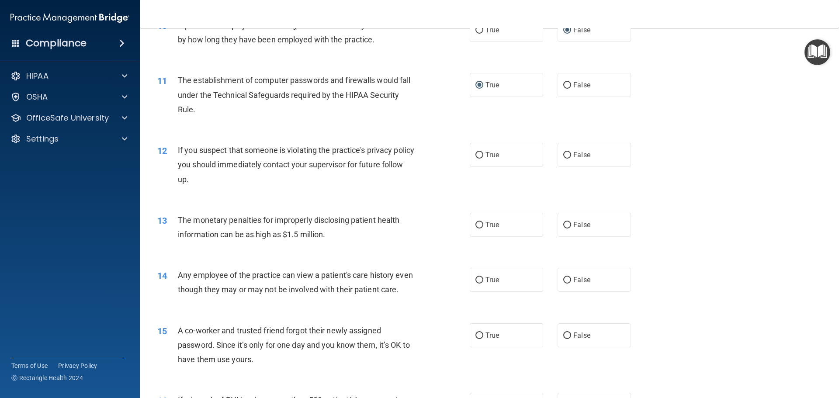
click at [379, 173] on div "If you suspect that someone is violating the practice's privacy policy you shou…" at bounding box center [300, 165] width 244 height 44
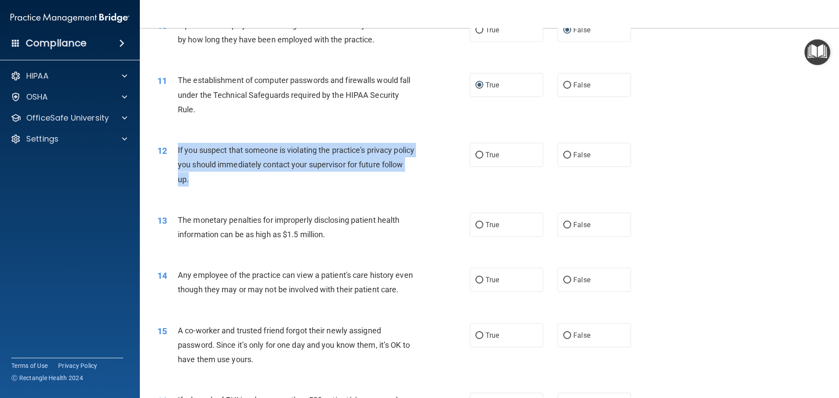
drag, startPoint x: 177, startPoint y: 149, endPoint x: 228, endPoint y: 180, distance: 60.6
click at [228, 180] on div "12 If you suspect that someone is violating the practice's privacy policy you s…" at bounding box center [313, 167] width 339 height 48
click at [475, 156] on input "True" at bounding box center [479, 155] width 8 height 7
radio input "true"
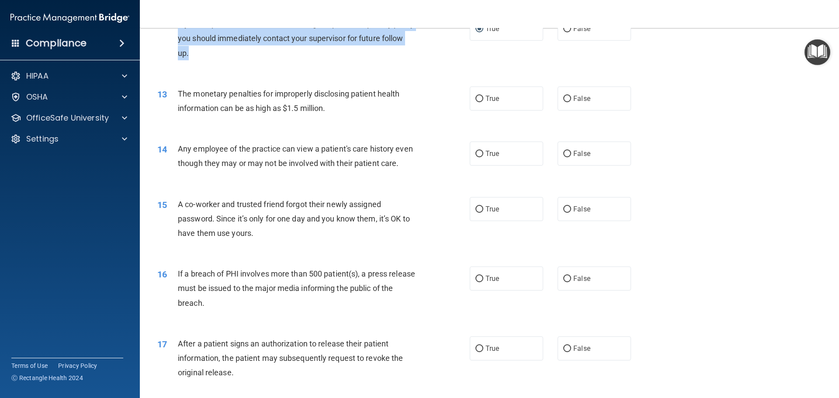
scroll to position [743, 0]
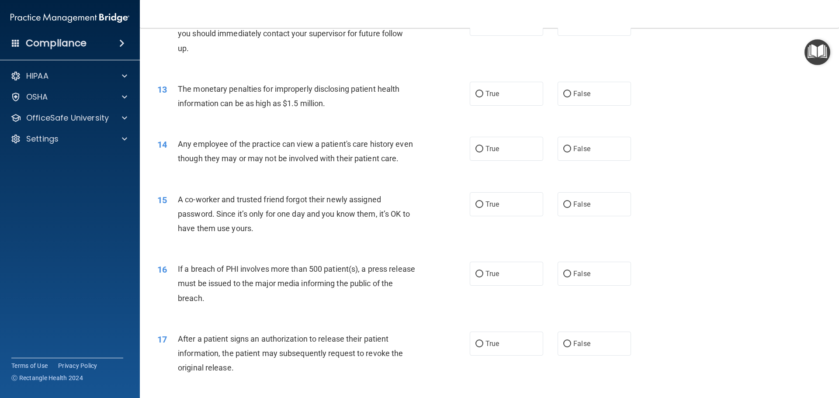
click at [269, 108] on div "The monetary penalties for improperly disclosing patient health information can…" at bounding box center [300, 96] width 244 height 29
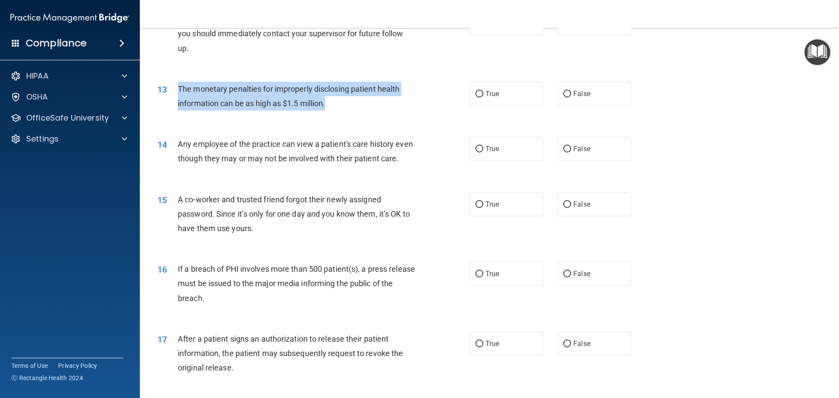
drag, startPoint x: 182, startPoint y: 87, endPoint x: 349, endPoint y: 100, distance: 167.8
click at [349, 100] on div "The monetary penalties for improperly disclosing patient health information can…" at bounding box center [300, 96] width 244 height 29
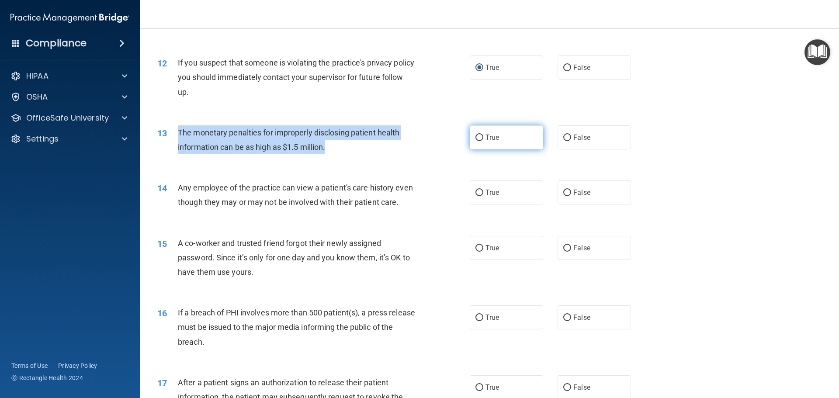
click at [475, 138] on input "True" at bounding box center [479, 138] width 8 height 7
radio input "true"
click at [401, 142] on div "The monetary penalties for improperly disclosing patient health information can…" at bounding box center [300, 139] width 244 height 29
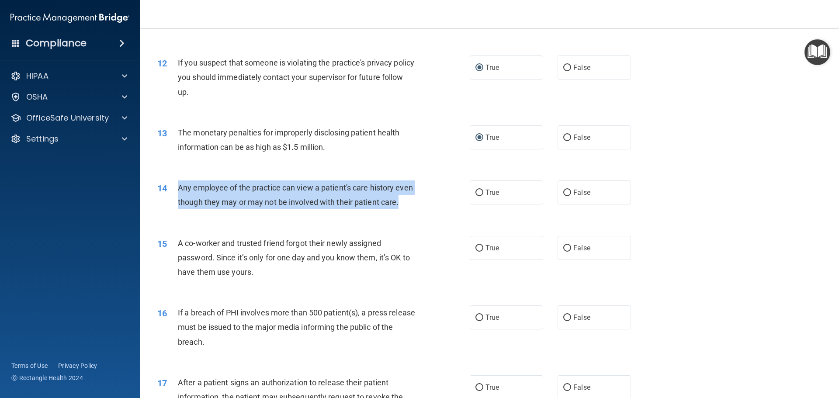
drag, startPoint x: 180, startPoint y: 185, endPoint x: 222, endPoint y: 226, distance: 59.0
click at [222, 214] on div "14 Any employee of the practice can view a patient's care history even though t…" at bounding box center [313, 196] width 339 height 33
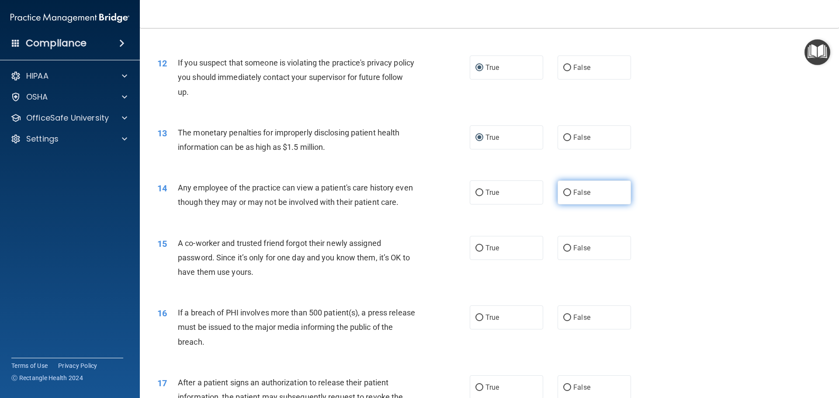
click at [565, 187] on label "False" at bounding box center [593, 192] width 73 height 24
click at [565, 190] on input "False" at bounding box center [567, 193] width 8 height 7
radio input "true"
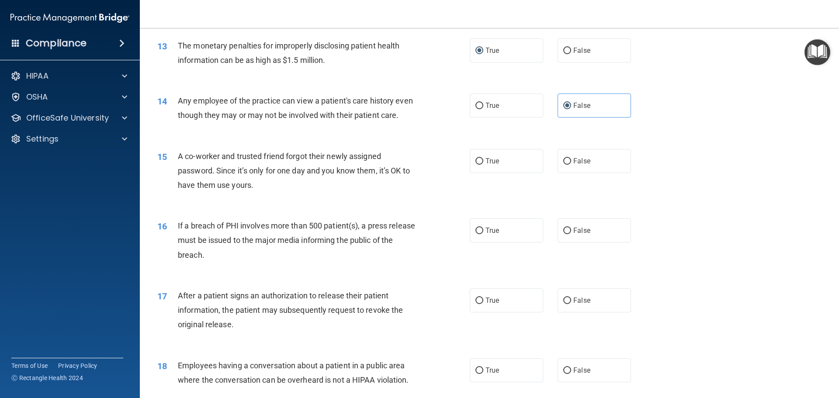
scroll to position [786, 0]
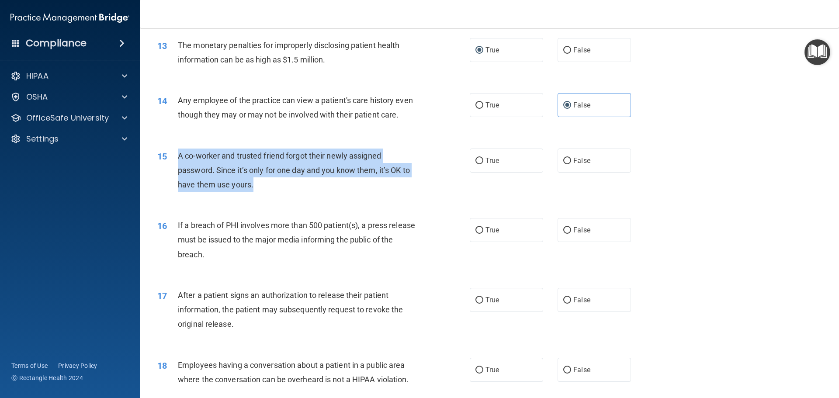
drag, startPoint x: 178, startPoint y: 170, endPoint x: 280, endPoint y: 198, distance: 105.7
click at [281, 192] on div "A co-worker and trusted friend forgot their newly assigned password. Since it’s…" at bounding box center [300, 171] width 244 height 44
click at [563, 164] on input "False" at bounding box center [567, 161] width 8 height 7
radio input "true"
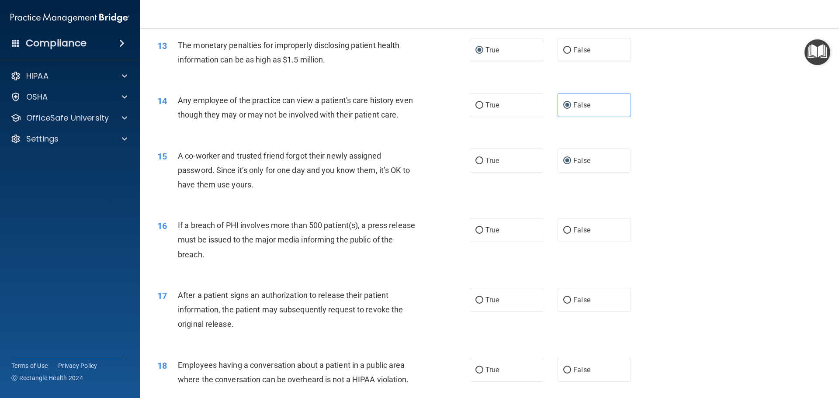
click at [301, 208] on div "15 A co-worker and trusted friend forgot their newly assigned password. Since i…" at bounding box center [489, 173] width 677 height 70
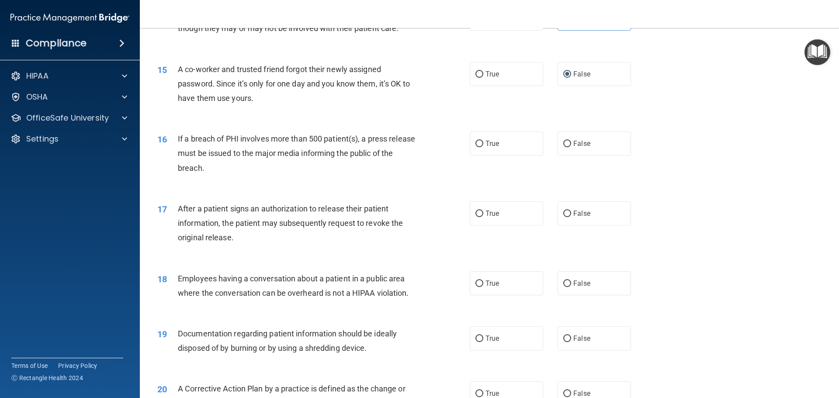
scroll to position [874, 0]
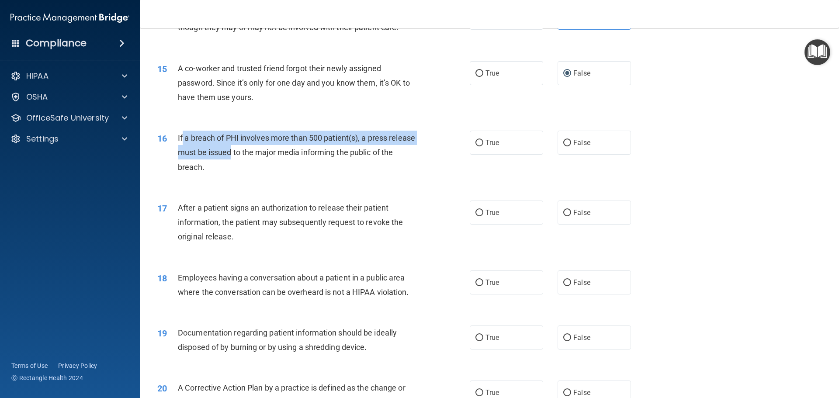
drag, startPoint x: 181, startPoint y: 151, endPoint x: 259, endPoint y: 170, distance: 80.2
click at [259, 170] on span "If a breach of PHI involves more than 500 patient(s), a press release must be i…" at bounding box center [296, 152] width 237 height 38
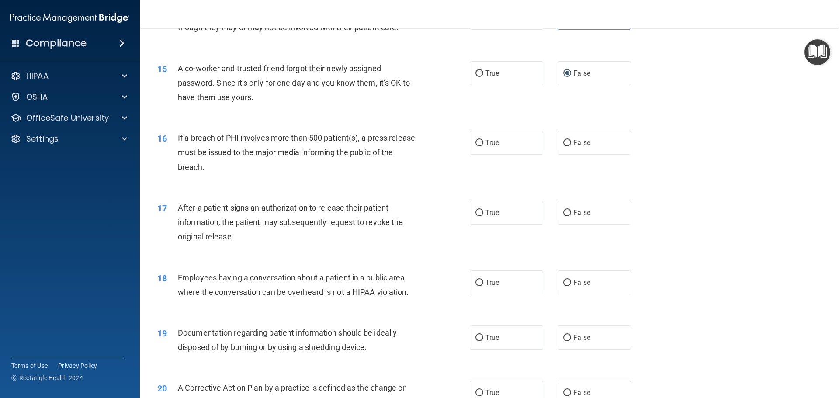
click at [264, 174] on div "If a breach of PHI involves more than 500 patient(s), a press release must be i…" at bounding box center [300, 153] width 244 height 44
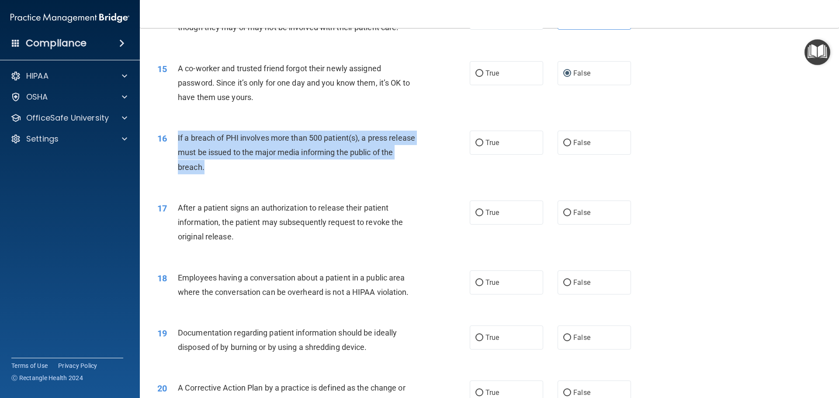
drag, startPoint x: 176, startPoint y: 151, endPoint x: 261, endPoint y: 187, distance: 92.2
click at [261, 179] on div "16 If a breach of PHI involves more than 500 patient(s), a press release must b…" at bounding box center [313, 155] width 339 height 48
click at [476, 146] on input "True" at bounding box center [479, 143] width 8 height 7
radio input "true"
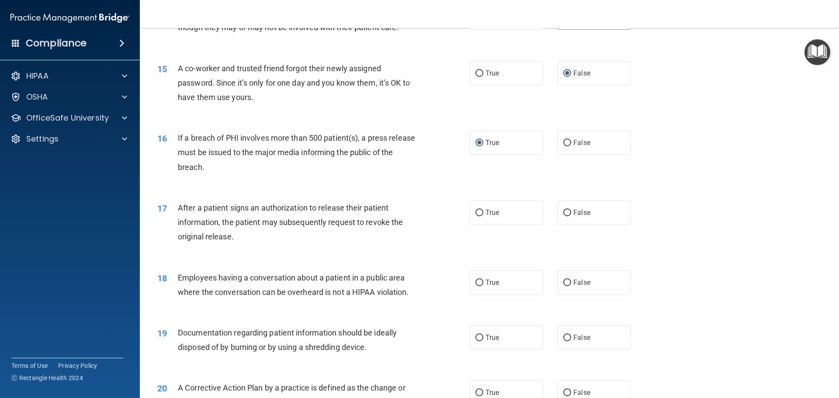
click at [342, 259] on div "17 After a patient signs an authorization to release their patient information,…" at bounding box center [489, 225] width 677 height 70
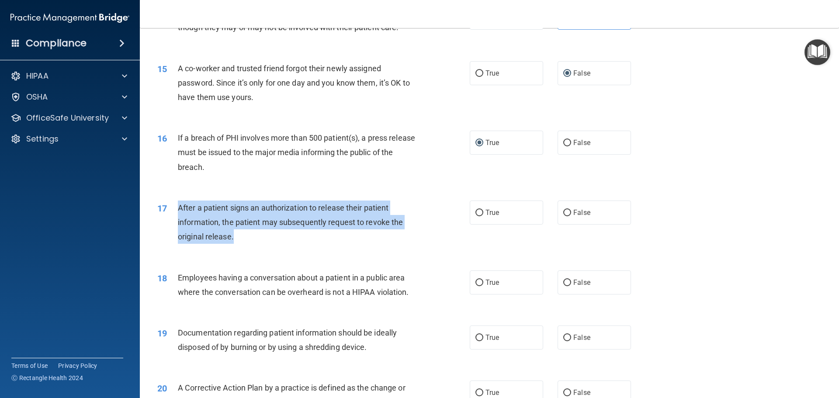
drag, startPoint x: 187, startPoint y: 225, endPoint x: 263, endPoint y: 254, distance: 81.7
click at [263, 244] on div "After a patient signs an authorization to release their patient information, th…" at bounding box center [300, 223] width 244 height 44
click at [477, 216] on input "True" at bounding box center [479, 213] width 8 height 7
radio input "true"
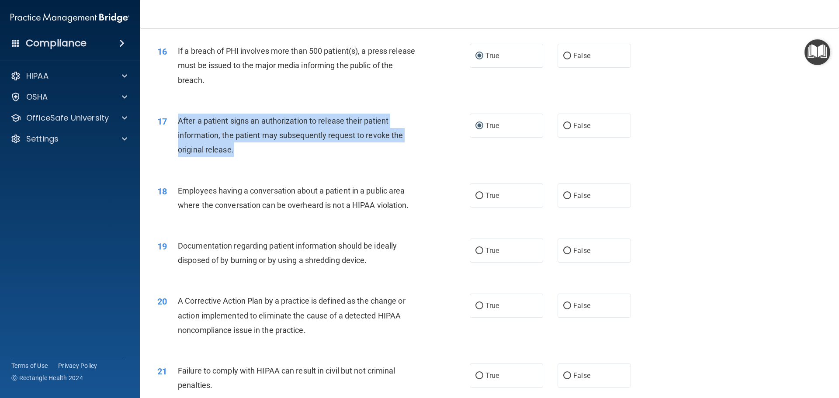
scroll to position [961, 0]
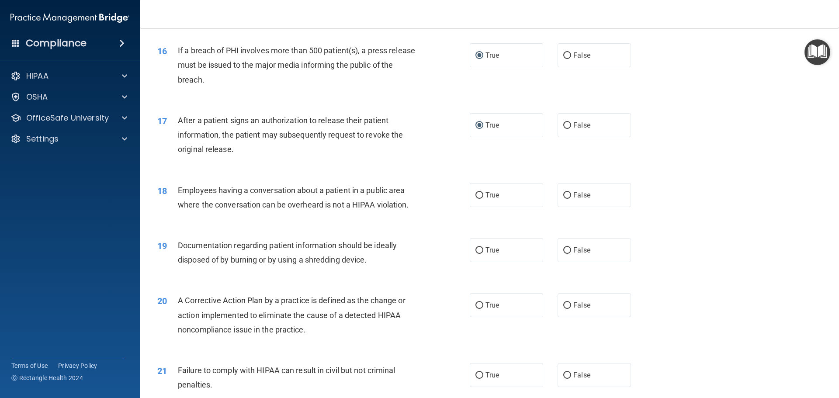
click at [284, 207] on span "Employees having a conversation about a patient in a public area where the conv…" at bounding box center [293, 198] width 231 height 24
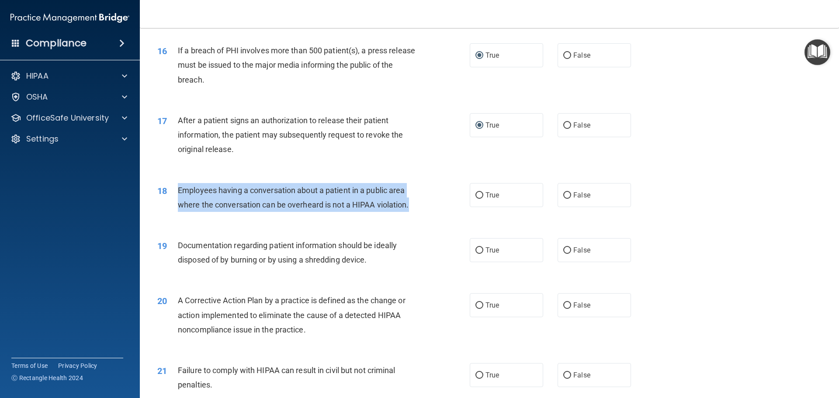
drag, startPoint x: 178, startPoint y: 202, endPoint x: 425, endPoint y: 229, distance: 248.3
click at [425, 216] on div "18 Employees having a conversation about a patient in a public area where the c…" at bounding box center [313, 199] width 339 height 33
click at [564, 199] on input "False" at bounding box center [567, 195] width 8 height 7
radio input "true"
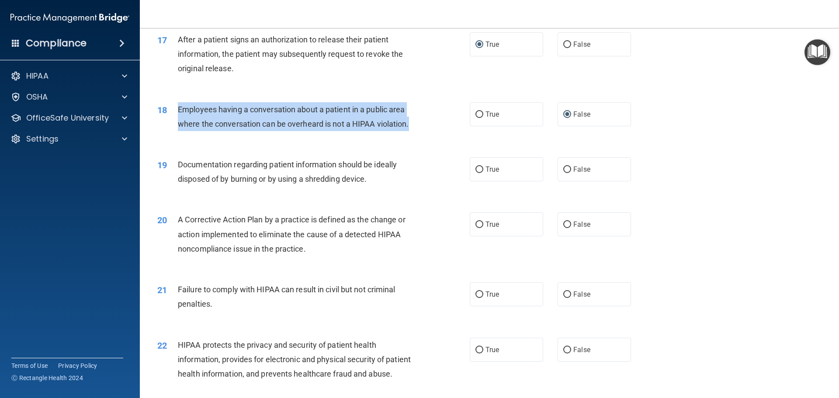
scroll to position [1048, 0]
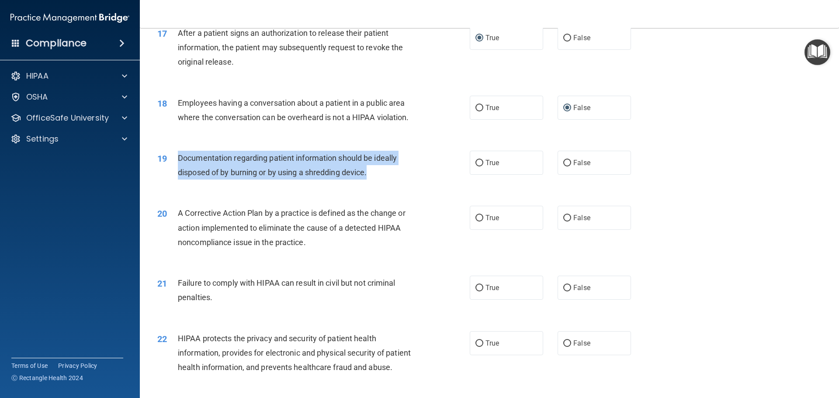
drag, startPoint x: 387, startPoint y: 187, endPoint x: 179, endPoint y: 171, distance: 209.4
click at [179, 171] on div "Documentation regarding patient information should be ideally disposed of by bu…" at bounding box center [300, 165] width 244 height 29
click at [478, 166] on input "True" at bounding box center [479, 163] width 8 height 7
radio input "true"
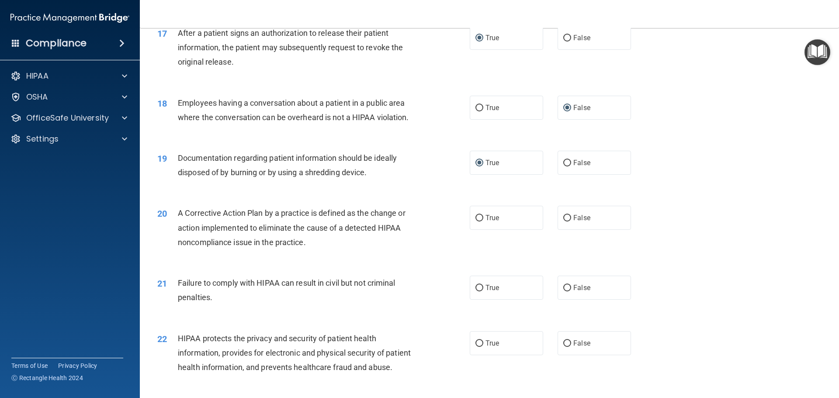
click at [221, 218] on div "20 A Corrective Action Plan by a practice is defined as the change or action im…" at bounding box center [489, 230] width 677 height 70
drag, startPoint x: 180, startPoint y: 219, endPoint x: 297, endPoint y: 272, distance: 127.7
click at [291, 265] on div "20 A Corrective Action Plan by a practice is defined as the change or action im…" at bounding box center [489, 230] width 677 height 70
click at [326, 249] on div "A Corrective Action Plan by a practice is defined as the change or action imple…" at bounding box center [300, 228] width 244 height 44
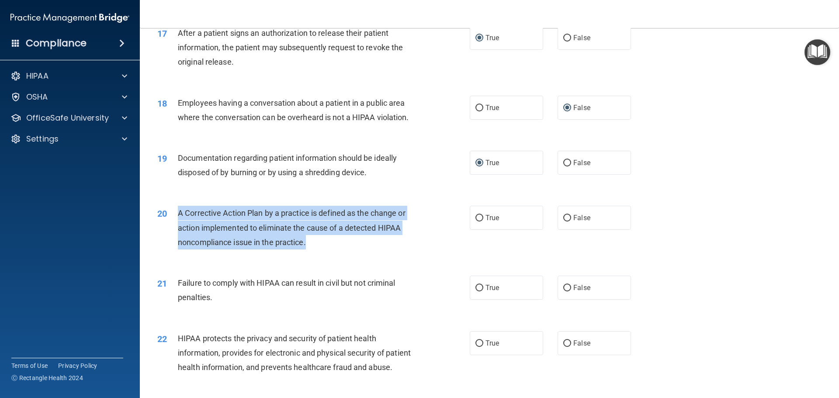
drag, startPoint x: 326, startPoint y: 261, endPoint x: 174, endPoint y: 221, distance: 156.6
click at [174, 221] on div "20 A Corrective Action Plan by a practice is defined as the change or action im…" at bounding box center [313, 230] width 339 height 48
click at [479, 221] on input "True" at bounding box center [479, 218] width 8 height 7
radio input "true"
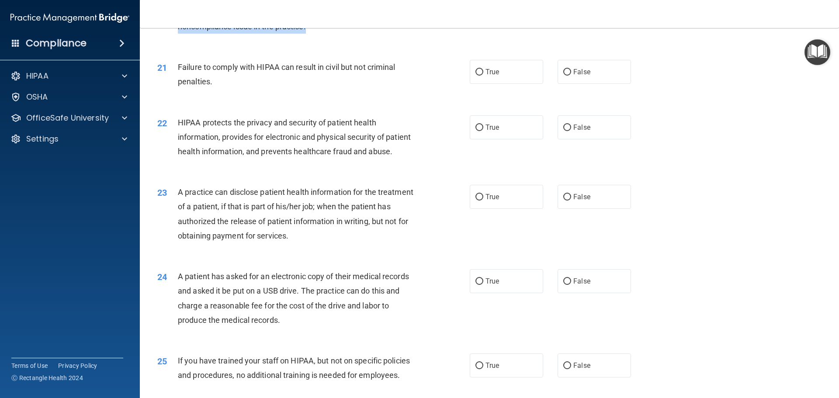
scroll to position [1267, 0]
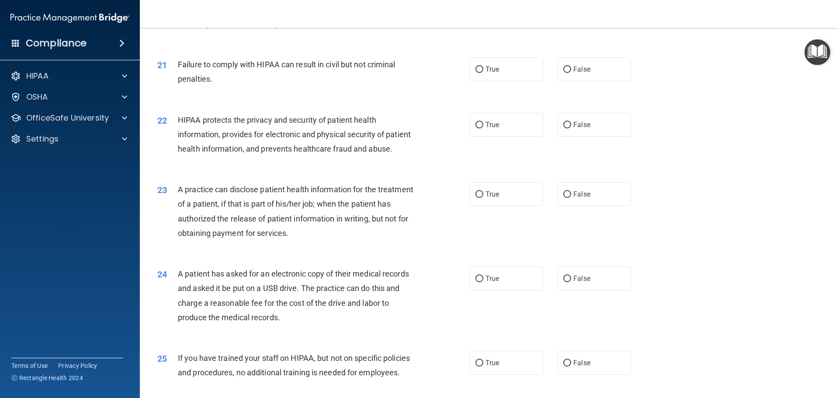
click at [306, 90] on div "21 Failure to comply with HIPAA can result in civil but not criminal penalties." at bounding box center [313, 73] width 339 height 33
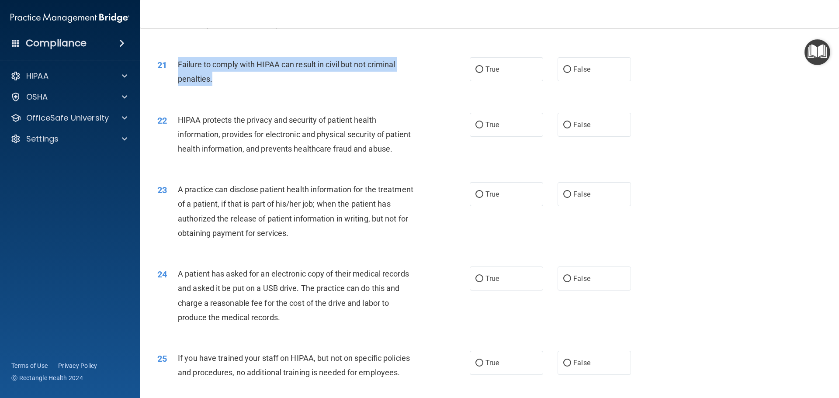
drag, startPoint x: 250, startPoint y: 95, endPoint x: 177, endPoint y: 80, distance: 74.1
click at [178, 80] on div "Failure to comply with HIPAA can result in civil but not criminal penalties." at bounding box center [300, 71] width 244 height 29
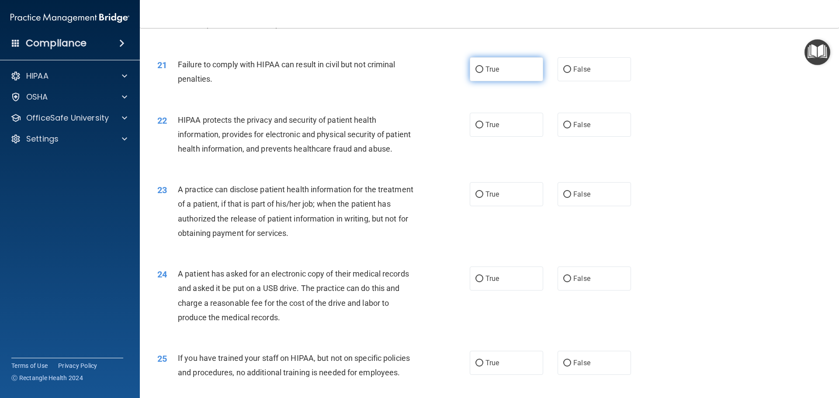
click at [485, 73] on span "True" at bounding box center [492, 69] width 14 height 8
click at [483, 73] on input "True" at bounding box center [479, 69] width 8 height 7
radio input "true"
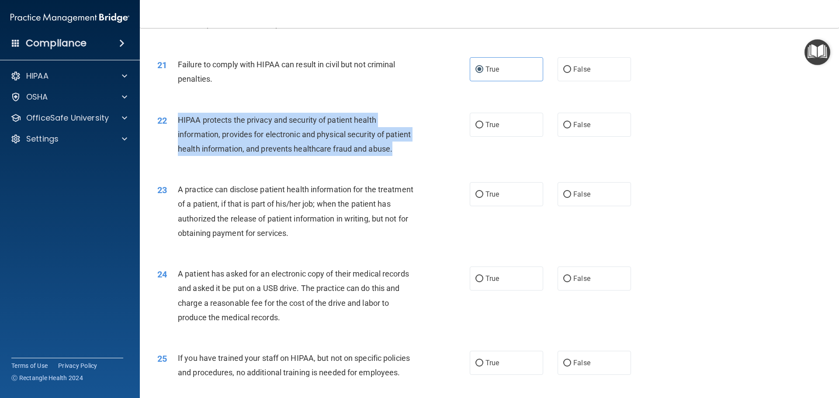
drag, startPoint x: 408, startPoint y: 173, endPoint x: 176, endPoint y: 131, distance: 235.0
click at [176, 131] on div "22 HIPAA protects the privacy and security of patient health information, provi…" at bounding box center [313, 137] width 339 height 48
click at [416, 156] on div "HIPAA protects the privacy and security of patient health information, provides…" at bounding box center [300, 135] width 244 height 44
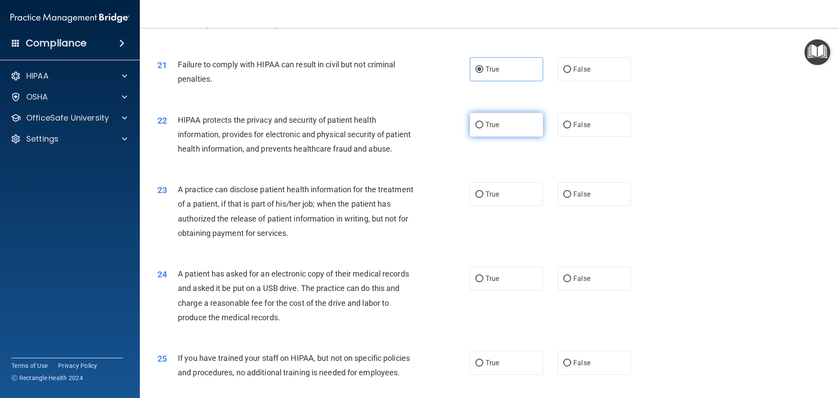
click at [477, 128] on input "True" at bounding box center [479, 125] width 8 height 7
radio input "true"
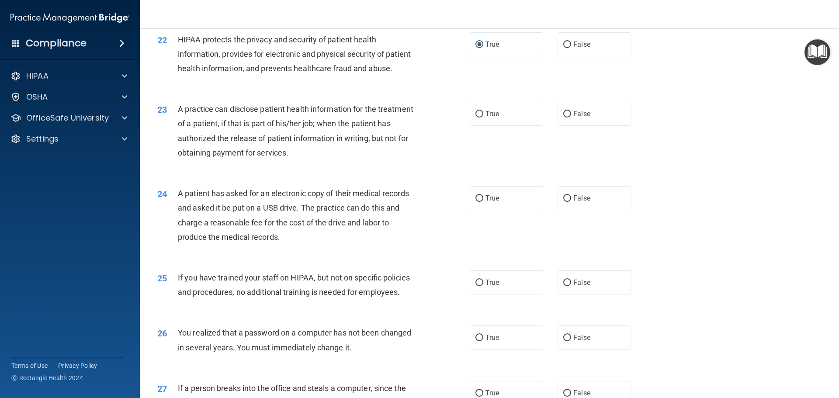
scroll to position [1354, 0]
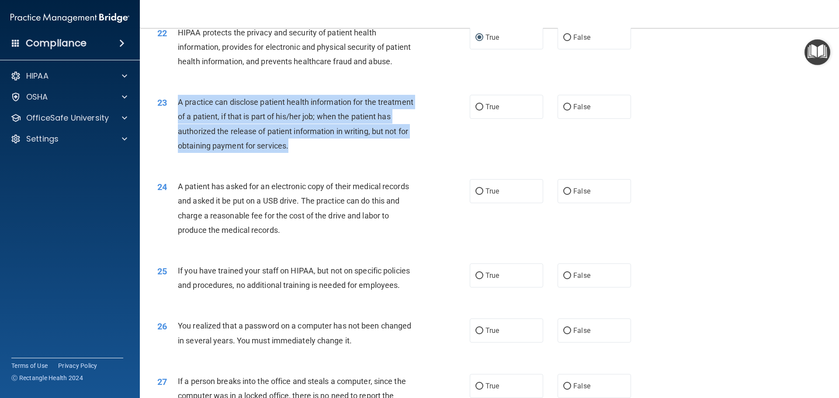
drag, startPoint x: 178, startPoint y: 127, endPoint x: 339, endPoint y: 186, distance: 171.9
click at [339, 157] on div "23 A practice can disclose patient health information for the treatment of a pa…" at bounding box center [313, 126] width 339 height 62
click at [563, 111] on input "False" at bounding box center [567, 107] width 8 height 7
radio input "true"
click at [475, 111] on input "True" at bounding box center [479, 107] width 8 height 7
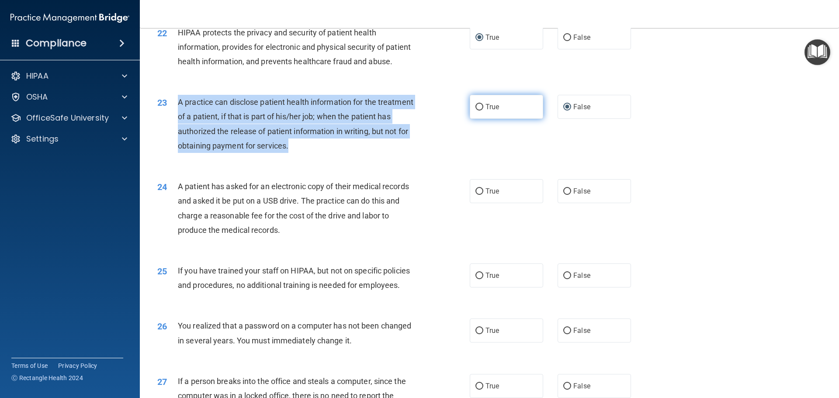
radio input "true"
radio input "false"
click at [434, 157] on div "23 A practice can disclose patient health information for the treatment of a pa…" at bounding box center [313, 126] width 339 height 62
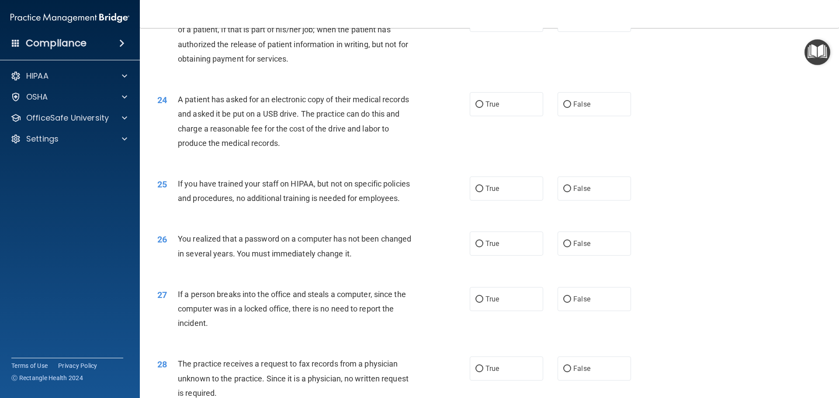
scroll to position [1442, 0]
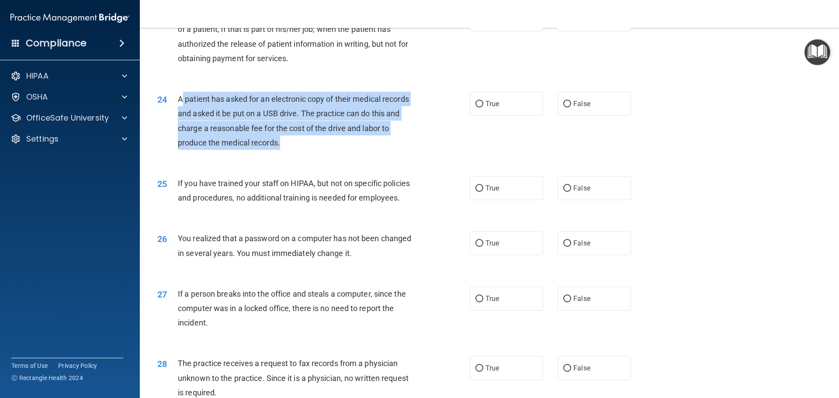
drag, startPoint x: 181, startPoint y: 124, endPoint x: 325, endPoint y: 171, distance: 151.8
click at [325, 150] on div "A patient has asked for an electronic copy of their medical records and asked i…" at bounding box center [300, 121] width 244 height 58
drag, startPoint x: 176, startPoint y: 126, endPoint x: 326, endPoint y: 176, distance: 157.5
click at [326, 154] on div "24 A patient has asked for an electronic copy of their medical records and aske…" at bounding box center [313, 123] width 339 height 62
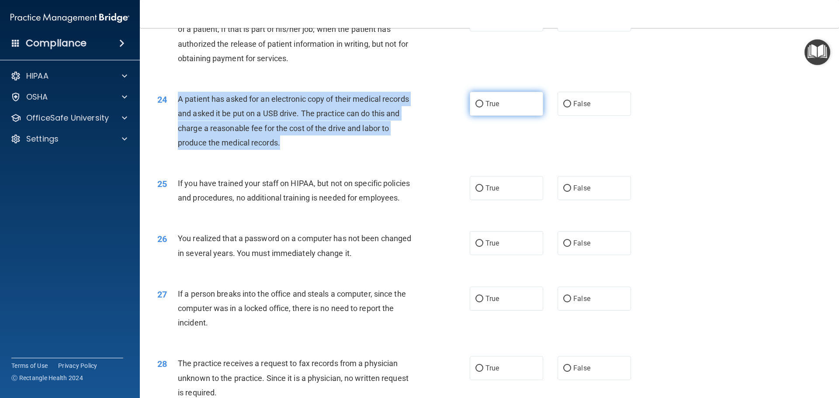
click at [478, 107] on input "True" at bounding box center [479, 104] width 8 height 7
radio input "true"
click at [365, 154] on div "24 A patient has asked for an electronic copy of their medical records and aske…" at bounding box center [313, 123] width 339 height 62
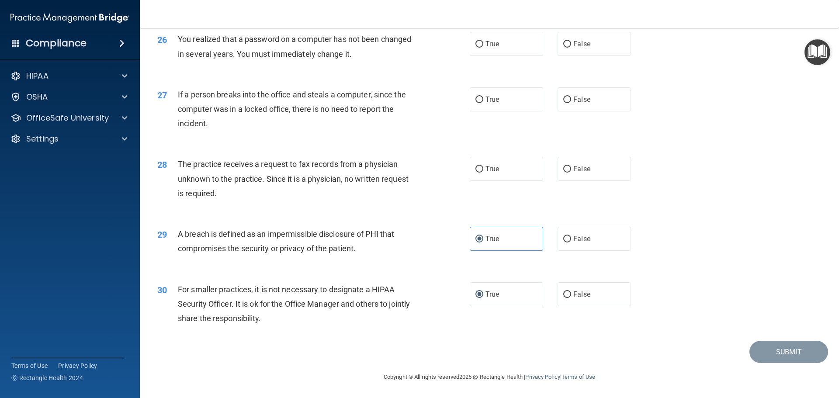
scroll to position [1495, 0]
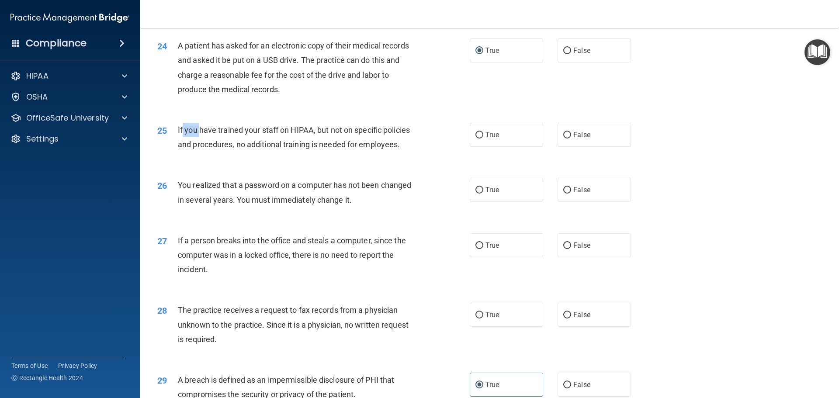
drag, startPoint x: 181, startPoint y: 153, endPoint x: 198, endPoint y: 162, distance: 19.4
click at [198, 152] on div "If you have trained your staff on HIPAA, but not on specific policies and proce…" at bounding box center [300, 137] width 244 height 29
click at [202, 152] on div "If you have trained your staff on HIPAA, but not on specific policies and proce…" at bounding box center [300, 137] width 244 height 29
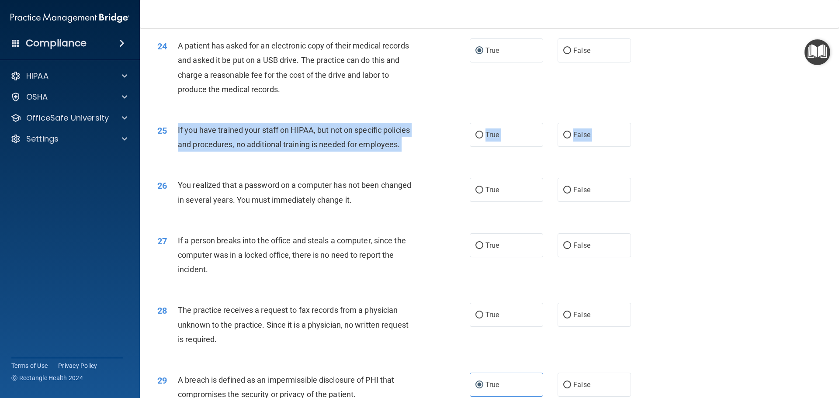
drag, startPoint x: 172, startPoint y: 153, endPoint x: 409, endPoint y: 198, distance: 241.5
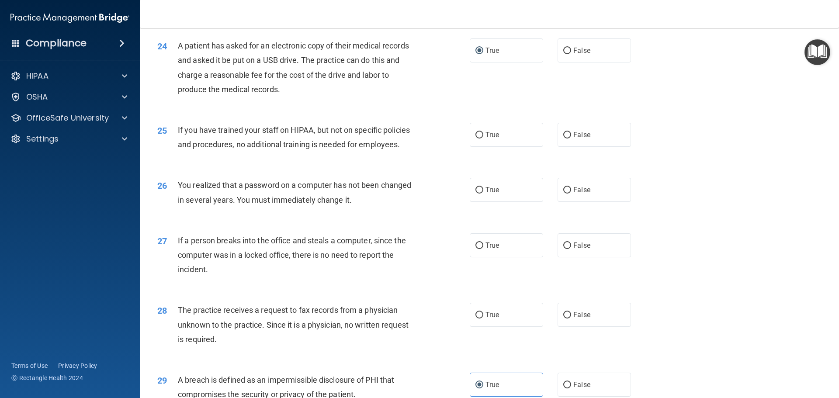
click at [421, 167] on div "25 If you have trained your staff on HIPAA, but not on specific policies and pr…" at bounding box center [489, 139] width 677 height 55
click at [565, 147] on label "False" at bounding box center [593, 135] width 73 height 24
click at [565, 138] on input "False" at bounding box center [567, 135] width 8 height 7
radio input "true"
click at [477, 194] on input "True" at bounding box center [479, 190] width 8 height 7
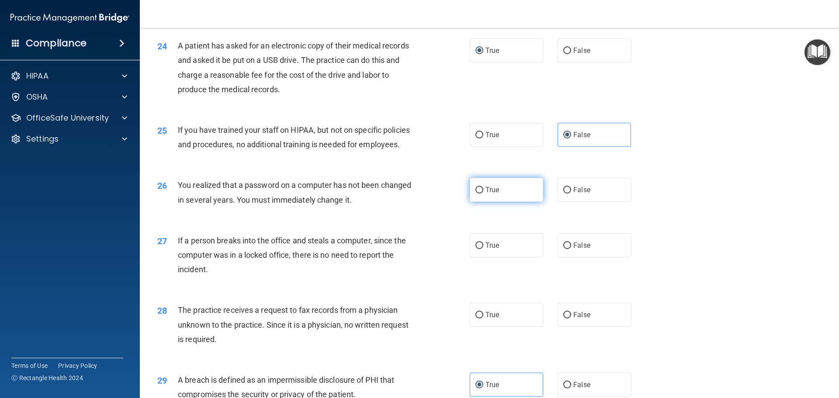
radio input "true"
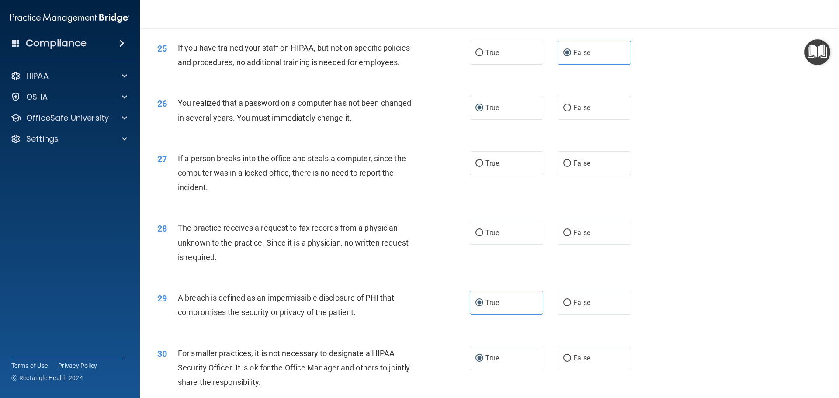
scroll to position [1582, 0]
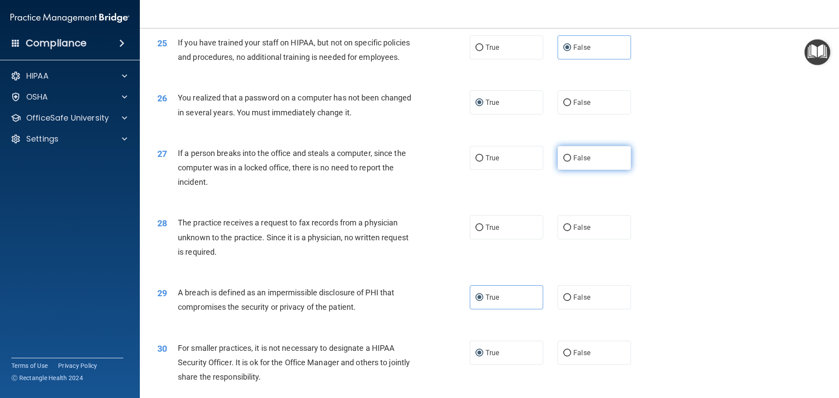
click at [563, 162] on input "False" at bounding box center [567, 158] width 8 height 7
radio input "true"
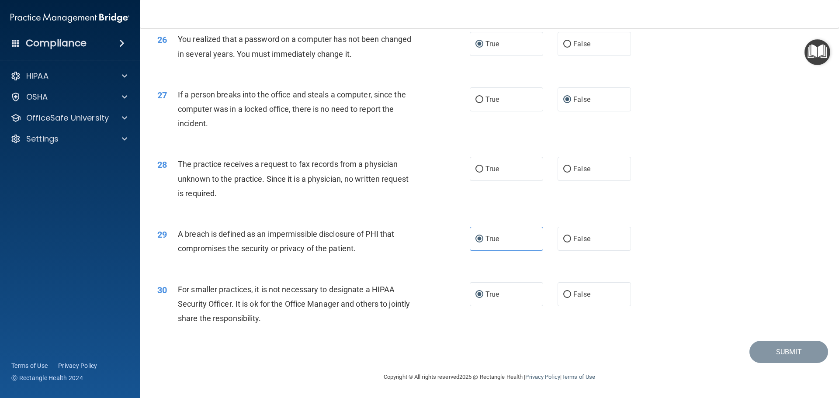
scroll to position [1670, 0]
click at [565, 168] on input "False" at bounding box center [567, 169] width 8 height 7
radio input "true"
click at [786, 346] on button "Submit" at bounding box center [788, 352] width 79 height 22
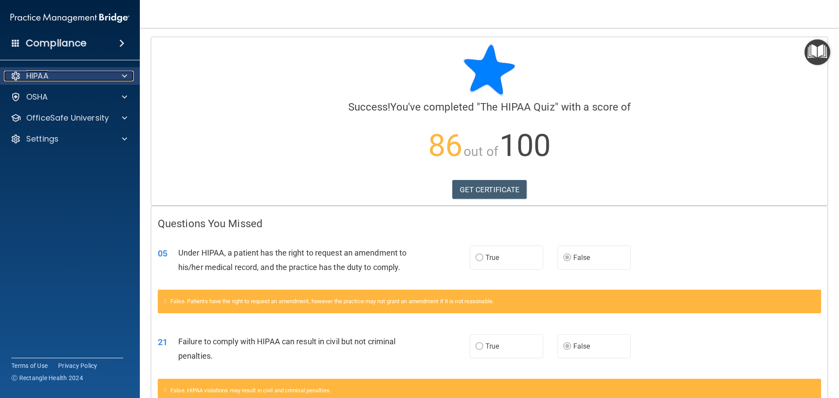
click at [84, 81] on div "HIPAA" at bounding box center [58, 76] width 108 height 10
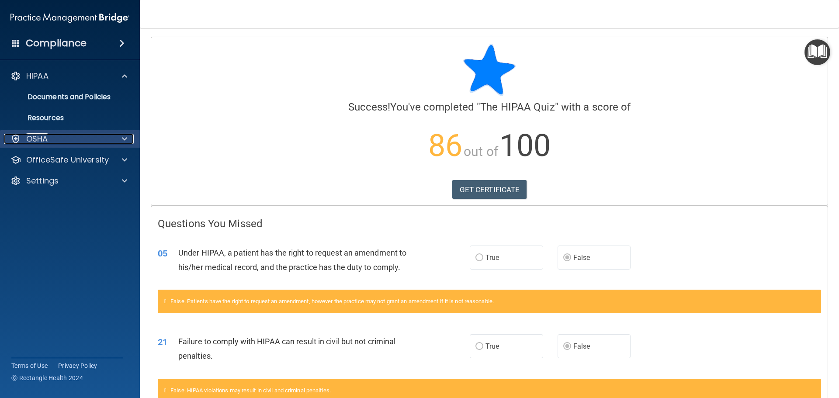
click at [126, 139] on span at bounding box center [124, 139] width 5 height 10
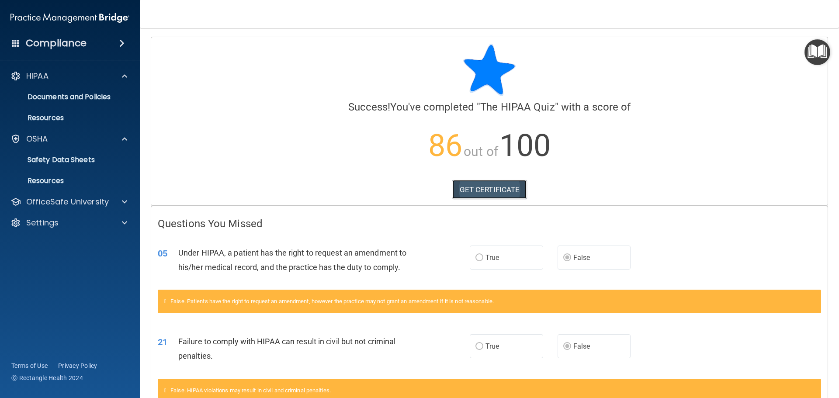
click at [457, 187] on link "GET CERTIFICATE" at bounding box center [489, 189] width 75 height 19
click at [103, 99] on p "Documents and Policies" at bounding box center [65, 97] width 119 height 9
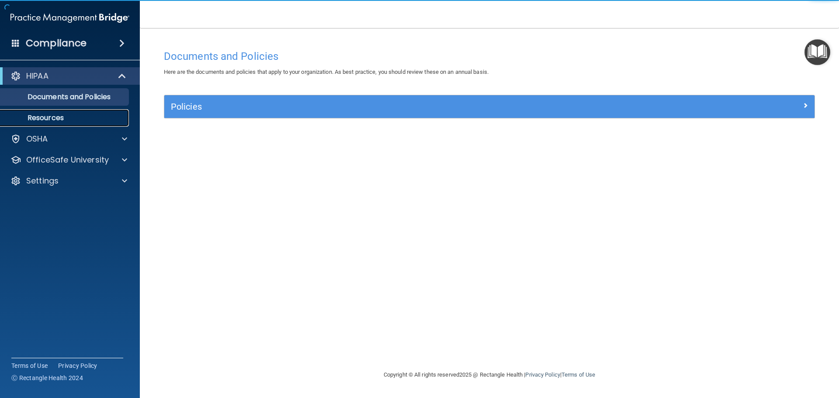
click at [54, 118] on p "Resources" at bounding box center [65, 118] width 119 height 9
click at [95, 43] on div "Compliance" at bounding box center [70, 43] width 140 height 19
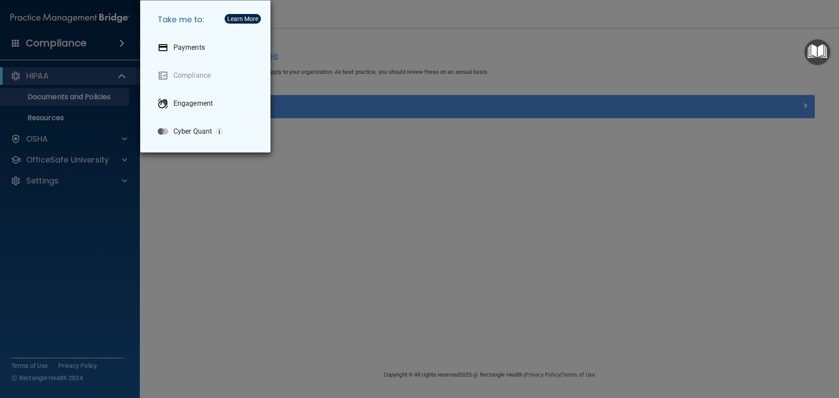
click at [103, 139] on div "Take me to: Payments Compliance Engagement Cyber Quant" at bounding box center [419, 199] width 839 height 398
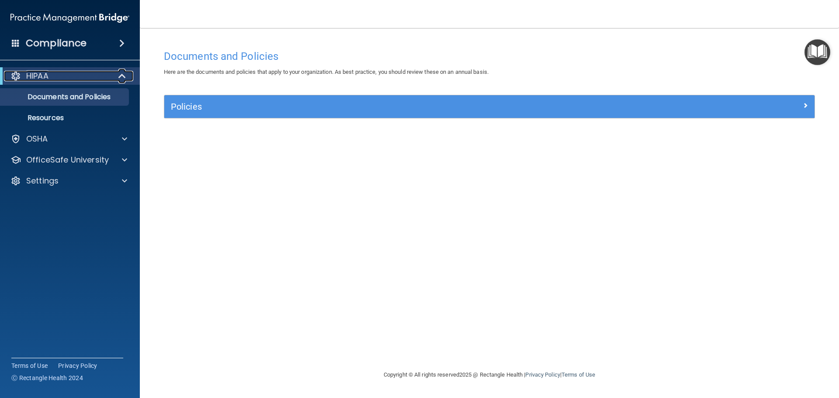
click at [93, 73] on div "HIPAA" at bounding box center [58, 76] width 108 height 10
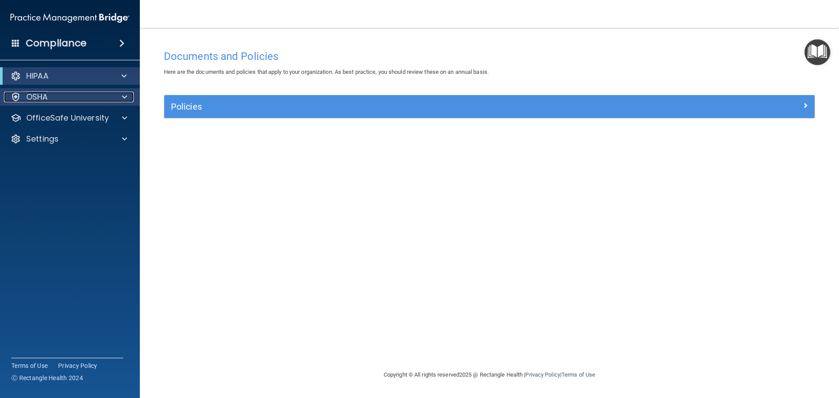
click at [125, 93] on span at bounding box center [124, 97] width 5 height 10
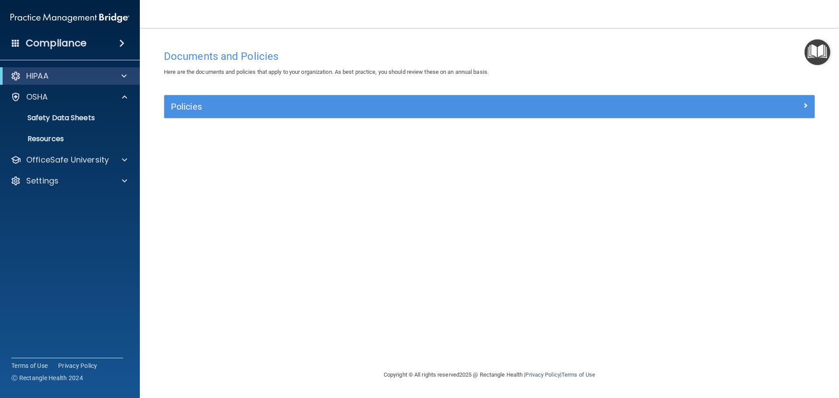
click at [66, 45] on h4 "Compliance" at bounding box center [56, 43] width 61 height 12
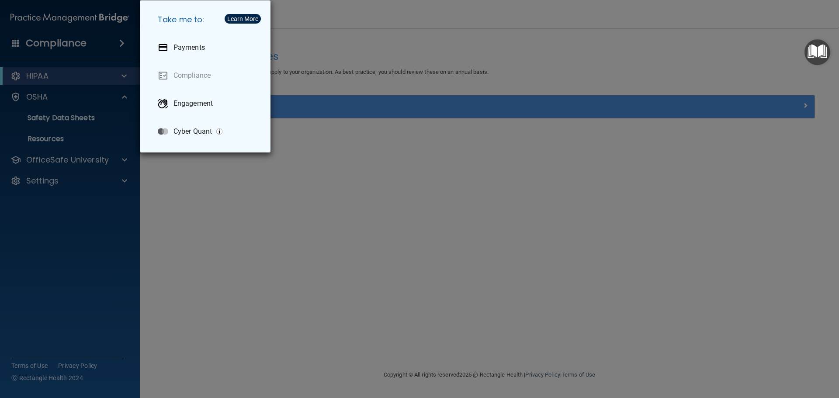
click at [59, 14] on div "Take me to: Payments Compliance Engagement Cyber Quant" at bounding box center [419, 199] width 839 height 398
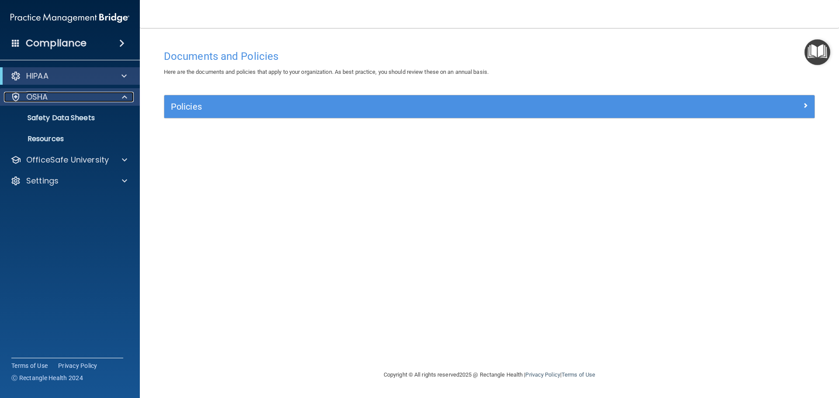
click at [38, 94] on p "OSHA" at bounding box center [37, 97] width 22 height 10
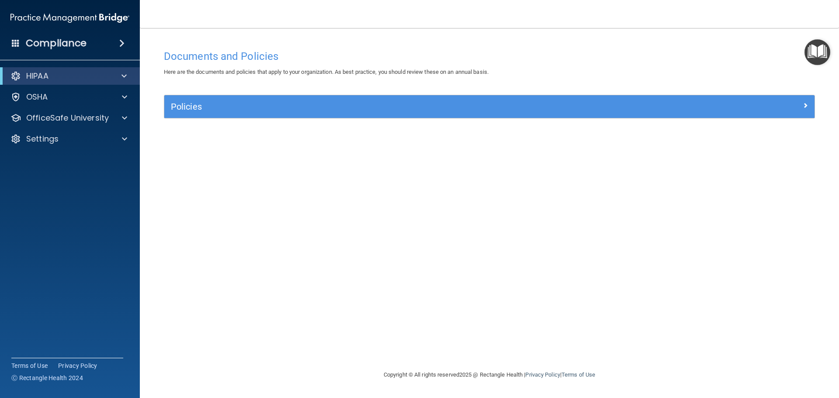
click at [41, 83] on div "HIPAA" at bounding box center [70, 75] width 140 height 17
click at [39, 80] on p "HIPAA" at bounding box center [37, 76] width 22 height 10
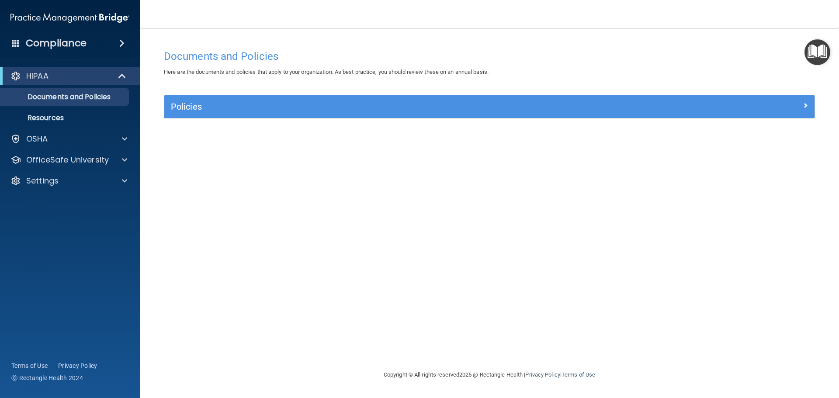
click at [10, 42] on div "Compliance" at bounding box center [70, 43] width 140 height 19
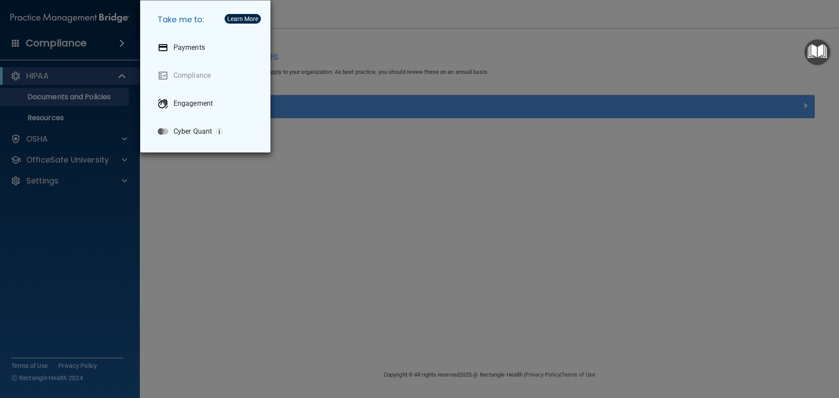
click at [75, 42] on div "Take me to: Payments Compliance Engagement Cyber Quant" at bounding box center [419, 199] width 839 height 398
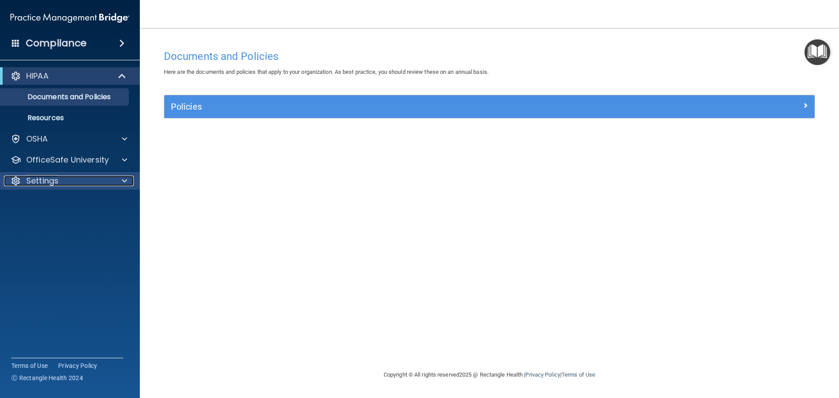
click at [67, 184] on div "Settings" at bounding box center [58, 181] width 108 height 10
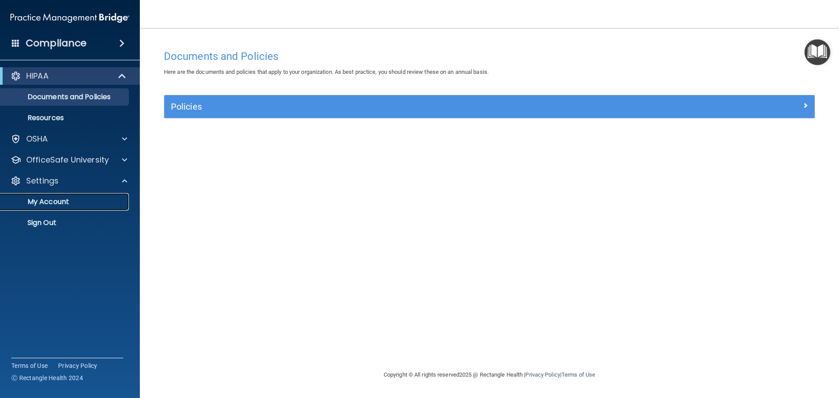
click at [46, 208] on link "My Account" at bounding box center [60, 201] width 138 height 17
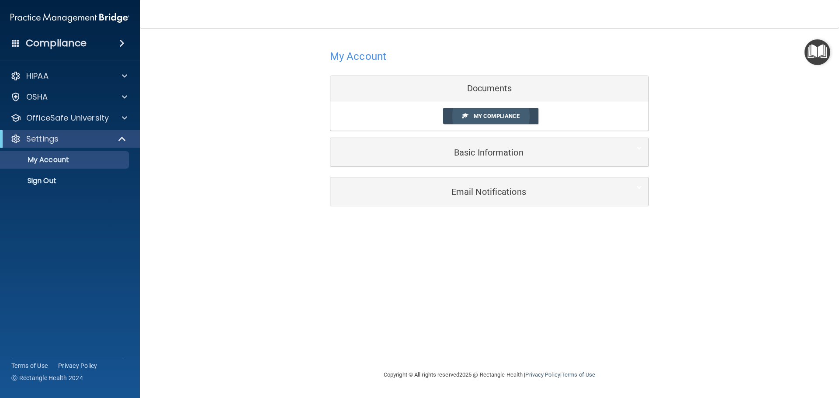
click at [505, 118] on span "My Compliance" at bounding box center [497, 116] width 46 height 7
click at [98, 76] on div "HIPAA" at bounding box center [58, 76] width 108 height 10
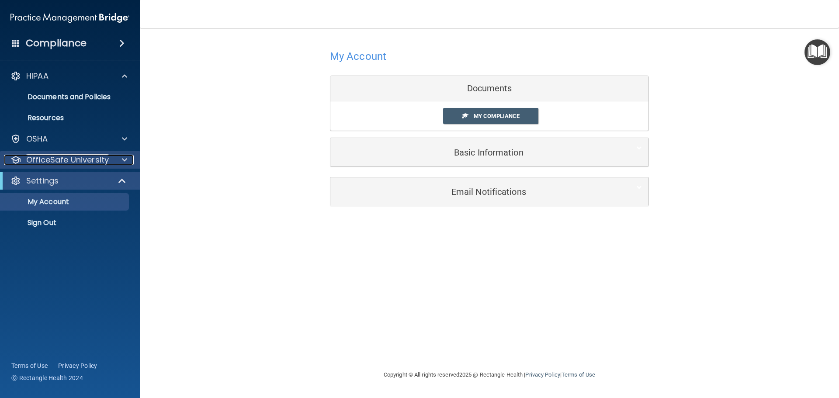
click at [95, 165] on p "OfficeSafe University" at bounding box center [67, 160] width 83 height 10
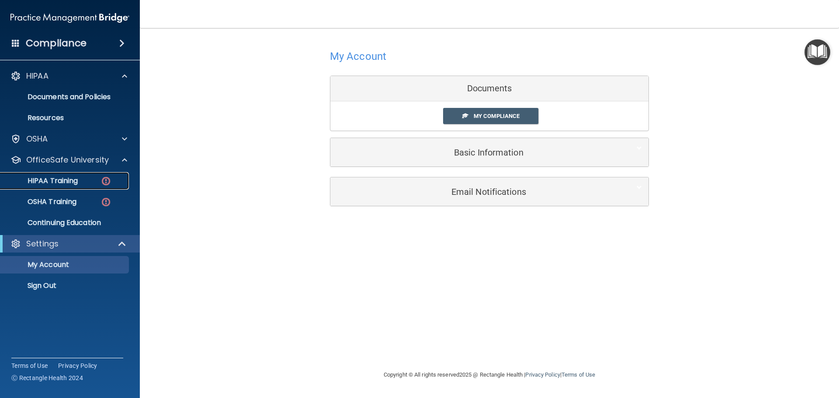
click at [84, 181] on div "HIPAA Training" at bounding box center [65, 180] width 119 height 9
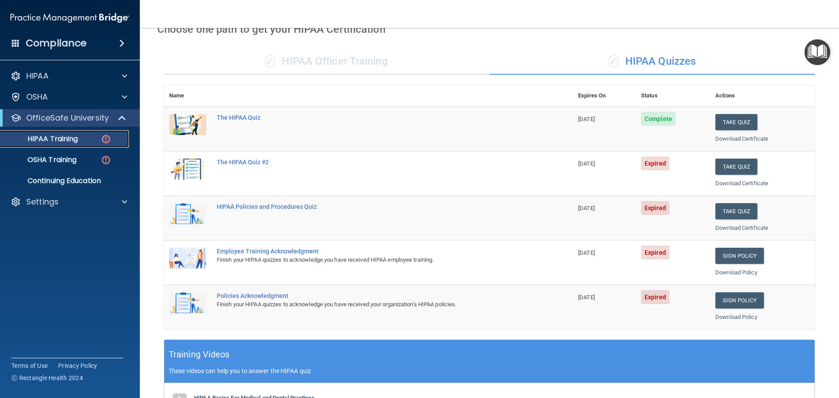
scroll to position [44, 0]
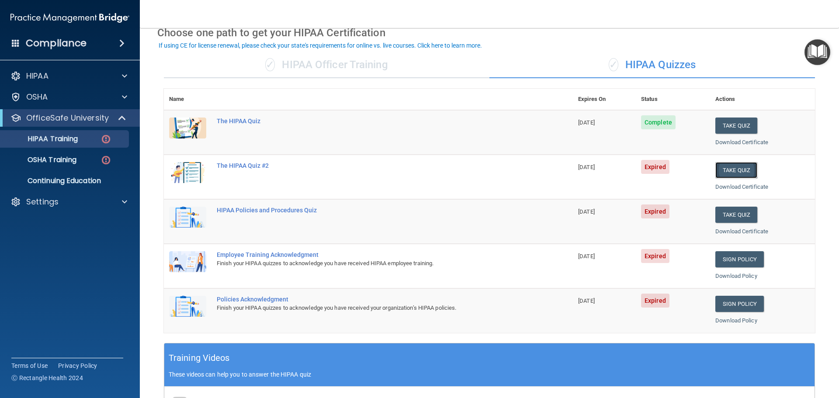
click at [719, 170] on button "Take Quiz" at bounding box center [736, 170] width 42 height 16
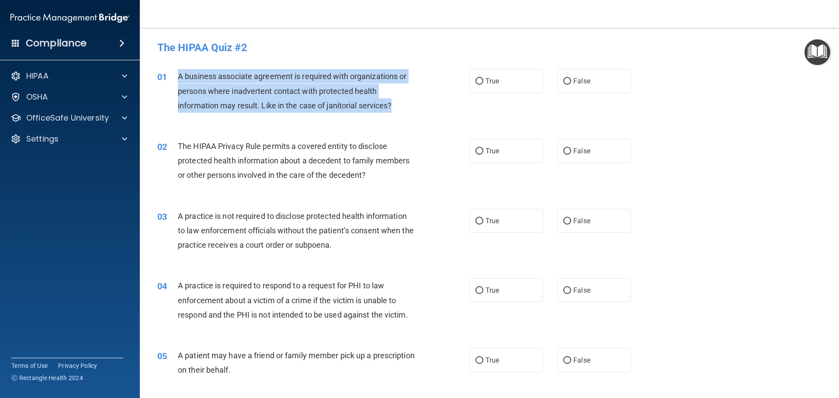
drag, startPoint x: 179, startPoint y: 76, endPoint x: 373, endPoint y: 104, distance: 195.5
click at [419, 109] on div "A business associate agreement is required with organizations or persons where …" at bounding box center [300, 91] width 244 height 44
copy span "A business associate agreement is required with organizations or persons where …"
click at [422, 100] on div "01 A business associate agreement is required with organizations or persons whe…" at bounding box center [313, 93] width 339 height 48
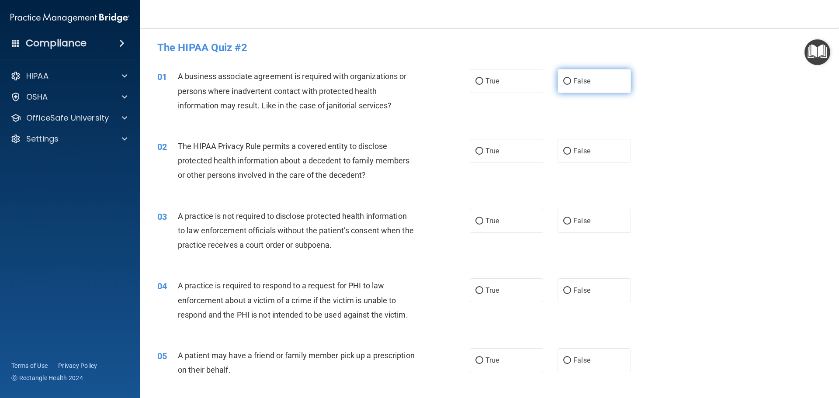
click at [568, 78] on label "False" at bounding box center [593, 81] width 73 height 24
click at [568, 78] on input "False" at bounding box center [567, 81] width 8 height 7
radio input "true"
click at [183, 141] on div "The HIPAA Privacy Rule permits a covered entity to disclose protected health in…" at bounding box center [300, 161] width 244 height 44
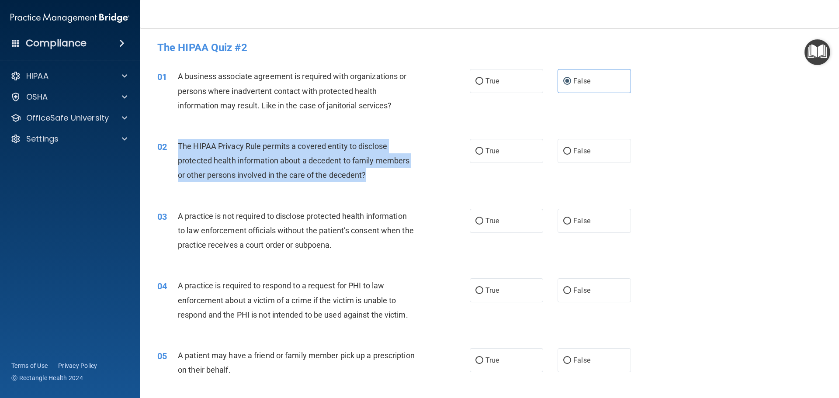
drag, startPoint x: 179, startPoint y: 144, endPoint x: 372, endPoint y: 187, distance: 197.4
click at [372, 187] on div "02 The HIPAA Privacy Rule permits a covered entity to disclose protected health…" at bounding box center [313, 163] width 339 height 48
copy span "The HIPAA Privacy Rule permits a covered entity to disclose protected health in…"
click at [477, 150] on input "True" at bounding box center [479, 151] width 8 height 7
radio input "true"
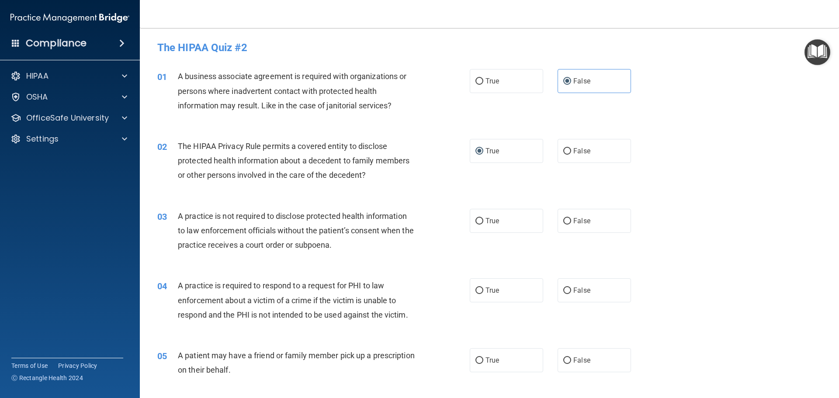
click at [427, 138] on div "02 The HIPAA Privacy Rule permits a covered entity to disclose protected health…" at bounding box center [489, 163] width 677 height 70
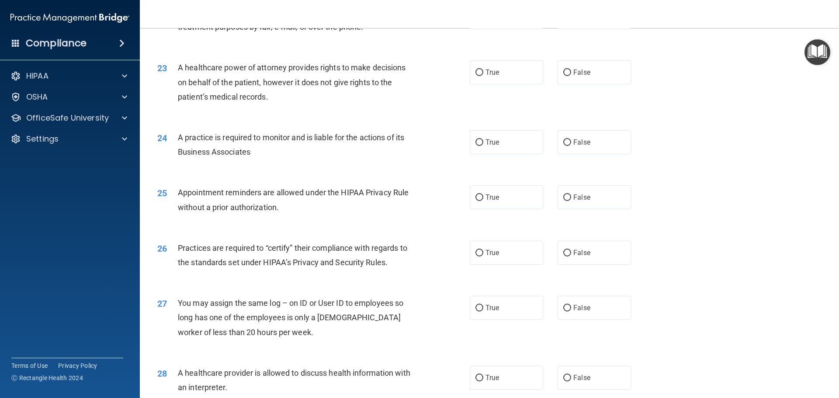
scroll to position [1636, 0]
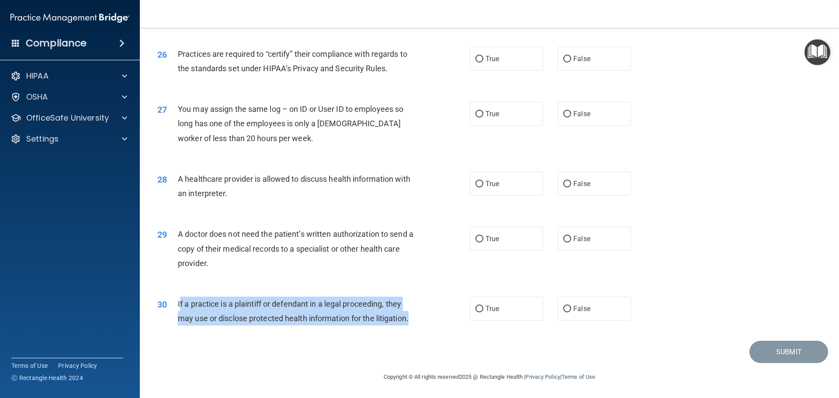
drag, startPoint x: 179, startPoint y: 304, endPoint x: 384, endPoint y: 333, distance: 206.9
click at [425, 318] on div "30 If a practice is a plaintiff or defendant in a legal proceeding, they may us…" at bounding box center [313, 313] width 339 height 33
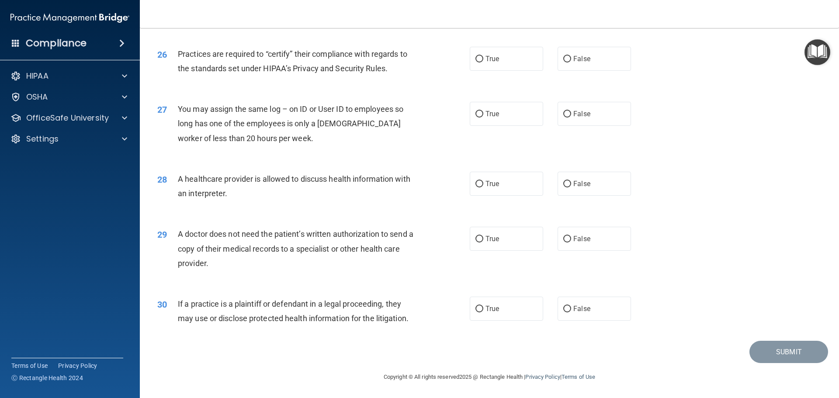
click at [302, 370] on footer "Copyright © All rights reserved 2025 @ Rectangle Health | Privacy Policy | Term…" at bounding box center [489, 376] width 664 height 26
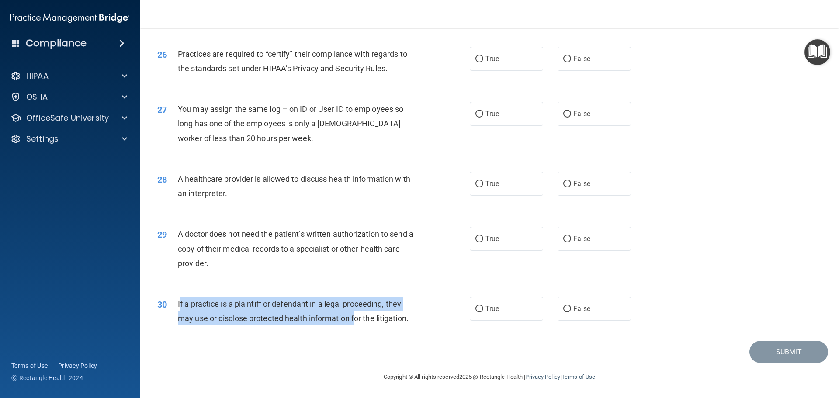
drag, startPoint x: 182, startPoint y: 301, endPoint x: 356, endPoint y: 325, distance: 176.4
click at [356, 325] on div "If a practice is a plaintiff or defendant in a legal proceeding, they may use o…" at bounding box center [300, 311] width 244 height 29
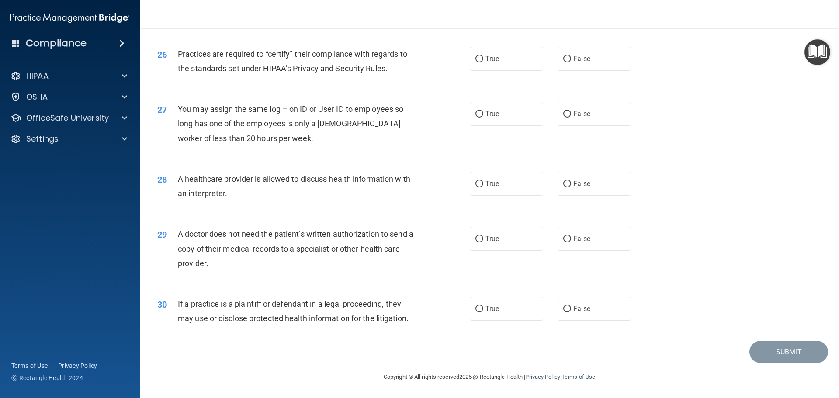
click at [361, 345] on div "Submit" at bounding box center [489, 352] width 677 height 22
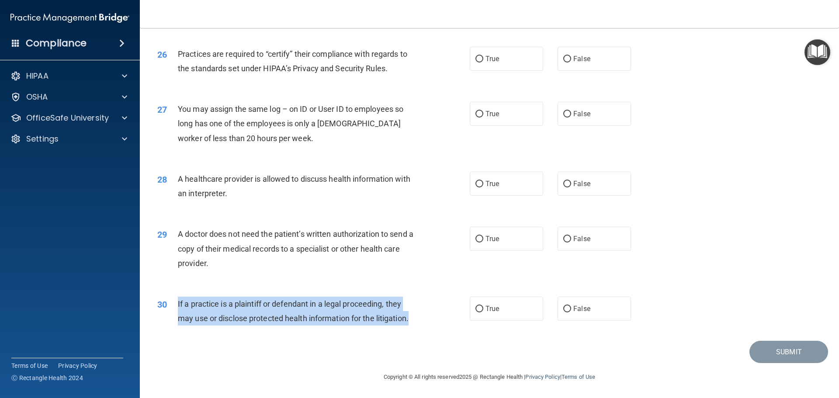
drag, startPoint x: 177, startPoint y: 304, endPoint x: 419, endPoint y: 316, distance: 241.4
click at [419, 316] on div "If a practice is a plaintiff or defendant in a legal proceeding, they may use o…" at bounding box center [300, 311] width 244 height 29
copy span "If a practice is a plaintiff or defendant in a legal proceeding, they may use o…"
click at [477, 308] on input "True" at bounding box center [479, 309] width 8 height 7
radio input "true"
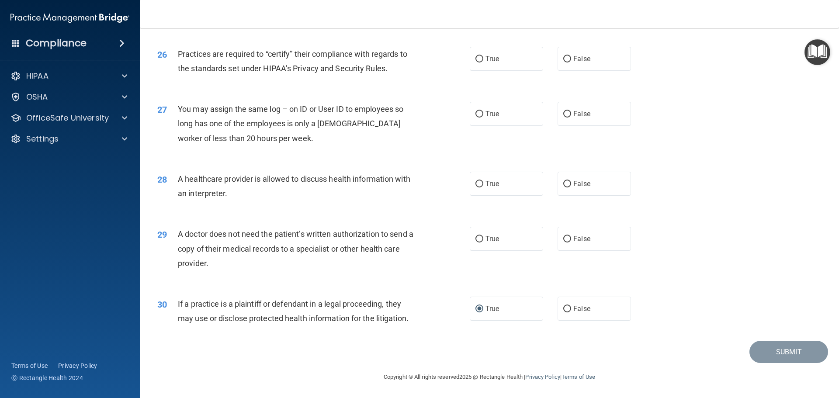
click at [350, 261] on div "A doctor does not need the patient’s written authorization to send a copy of th…" at bounding box center [300, 249] width 244 height 44
drag, startPoint x: 238, startPoint y: 262, endPoint x: 198, endPoint y: 266, distance: 40.0
click at [198, 266] on div "A doctor does not need the patient’s written authorization to send a copy of th…" at bounding box center [300, 249] width 244 height 44
click at [222, 267] on div "A doctor does not need the patient’s written authorization to send a copy of th…" at bounding box center [300, 249] width 244 height 44
drag, startPoint x: 207, startPoint y: 265, endPoint x: 178, endPoint y: 233, distance: 43.3
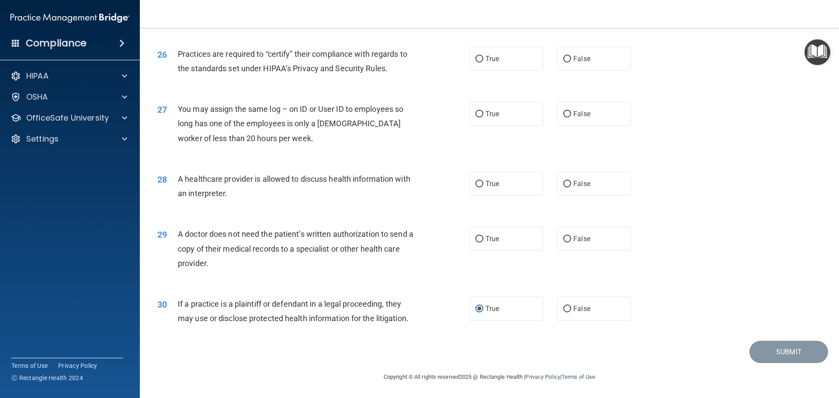
click at [178, 233] on span "A doctor does not need the patient’s written authorization to send a copy of th…" at bounding box center [295, 248] width 235 height 38
copy span "A doctor does not need the patient’s written authorization to send a copy of th…"
click at [476, 241] on input "True" at bounding box center [479, 239] width 8 height 7
radio input "true"
click at [263, 187] on div "A healthcare provider is allowed to discuss health information with an interpre…" at bounding box center [300, 186] width 244 height 29
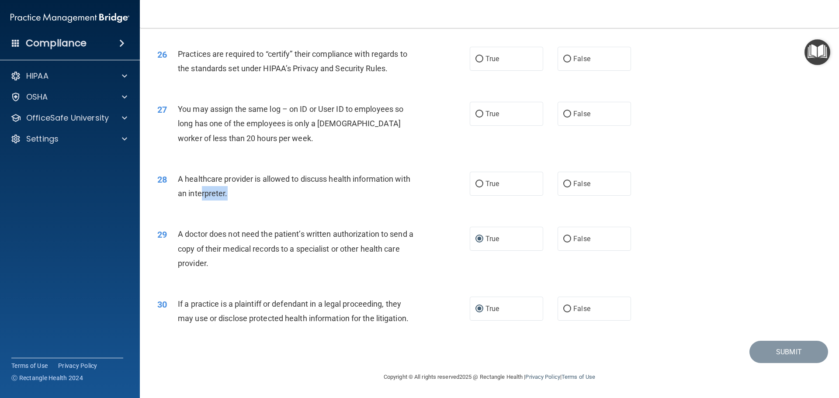
drag, startPoint x: 231, startPoint y: 191, endPoint x: 202, endPoint y: 194, distance: 29.4
click at [202, 194] on div "A healthcare provider is allowed to discuss health information with an interpre…" at bounding box center [300, 186] width 244 height 29
click at [168, 197] on div "28 A healthcare provider is allowed to discuss health information with an inter…" at bounding box center [313, 188] width 339 height 33
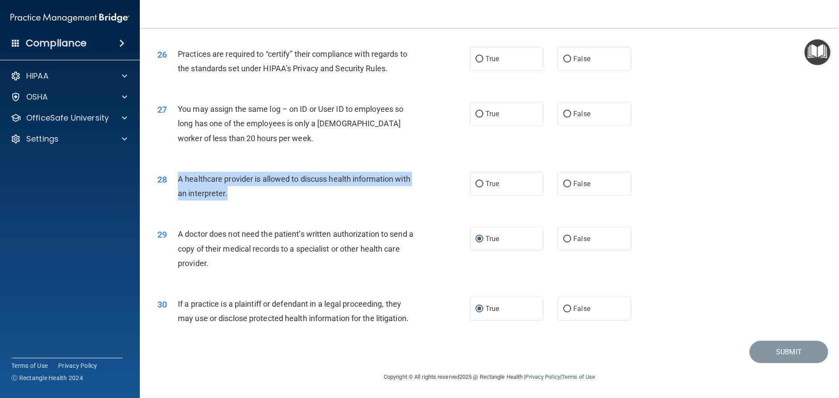
drag, startPoint x: 179, startPoint y: 174, endPoint x: 252, endPoint y: 203, distance: 78.7
click at [252, 203] on div "28 A healthcare provider is allowed to discuss health information with an inter…" at bounding box center [313, 188] width 339 height 33
copy span "A healthcare provider is allowed to discuss health information with an interpre…"
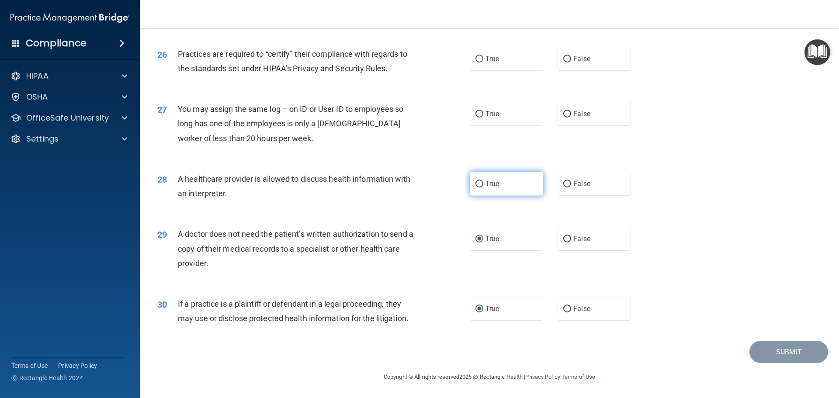
click at [474, 188] on label "True" at bounding box center [506, 184] width 73 height 24
click at [475, 187] on input "True" at bounding box center [479, 184] width 8 height 7
radio input "true"
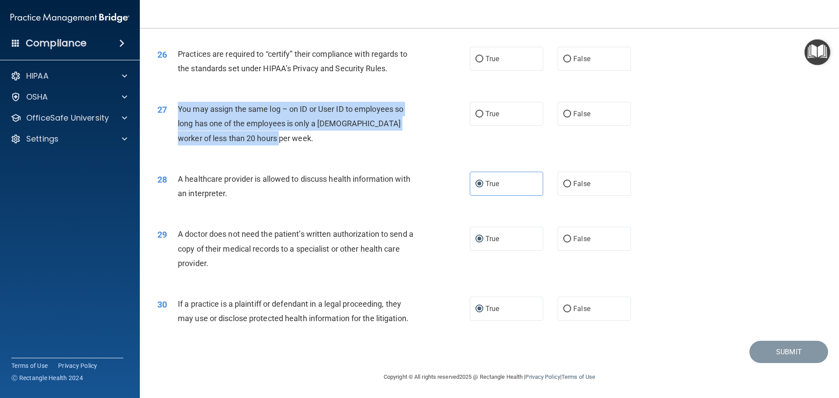
drag, startPoint x: 179, startPoint y: 109, endPoint x: 274, endPoint y: 149, distance: 103.0
click at [267, 149] on div "27 You may assign the same log – on ID or User ID to employees so long has one …" at bounding box center [313, 126] width 339 height 48
copy span "You may assign the same log – on ID or User ID to employees so long has one of …"
click at [563, 112] on input "False" at bounding box center [567, 114] width 8 height 7
radio input "true"
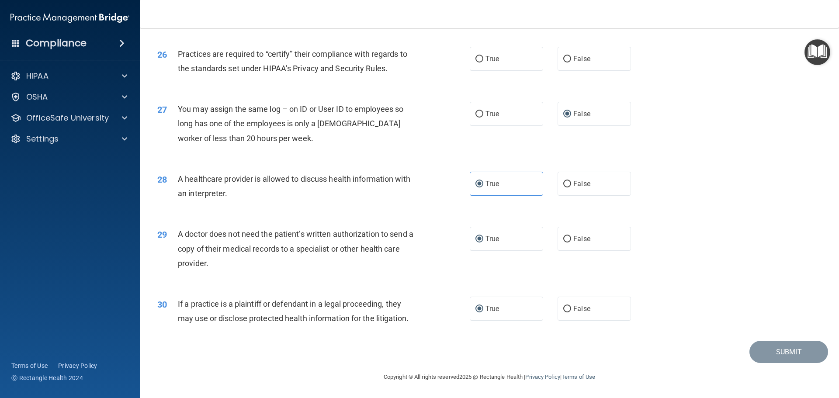
click at [366, 75] on div "Practices are required to “certify” their compliance with regards to the standa…" at bounding box center [300, 61] width 244 height 29
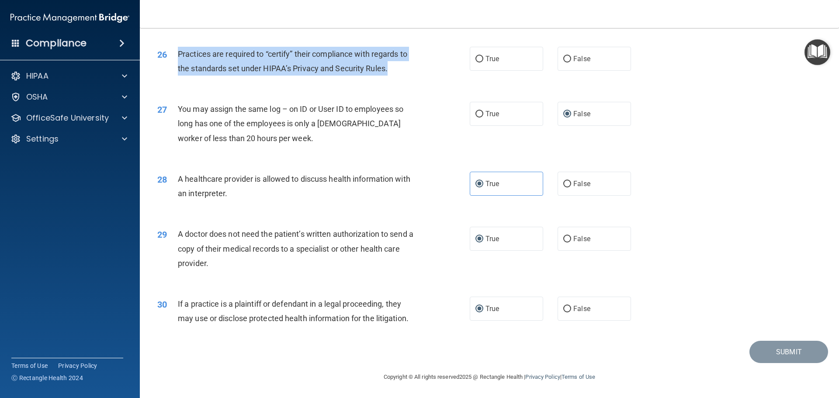
drag, startPoint x: 178, startPoint y: 54, endPoint x: 410, endPoint y: 75, distance: 232.5
click at [410, 75] on div "Practices are required to “certify” their compliance with regards to the standa…" at bounding box center [300, 61] width 244 height 29
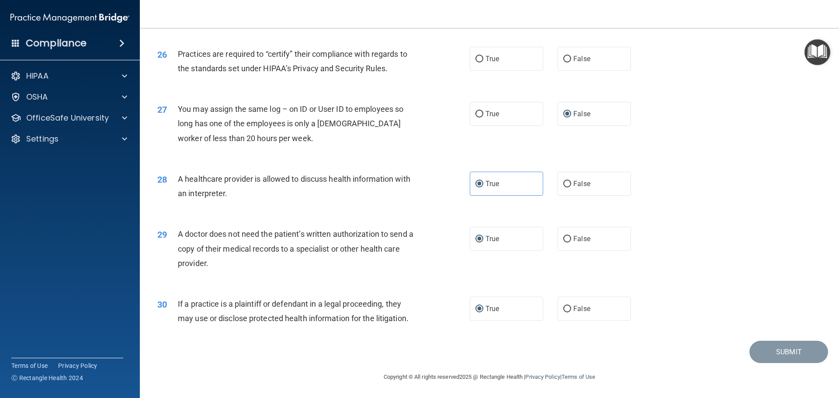
drag, startPoint x: 259, startPoint y: 44, endPoint x: 195, endPoint y: 60, distance: 66.2
click at [195, 60] on div "Practices are required to “certify” their compliance with regards to the standa…" at bounding box center [300, 61] width 244 height 29
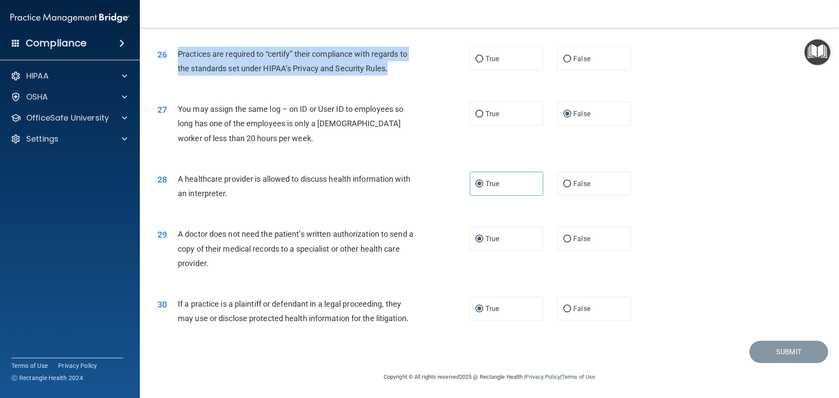
drag, startPoint x: 180, startPoint y: 53, endPoint x: 424, endPoint y: 75, distance: 244.7
click at [424, 75] on div "26 Practices are required to “certify” their compliance with regards to the sta…" at bounding box center [313, 63] width 339 height 33
copy span "Practices are required to “certify” their compliance with regards to the standa…"
click at [564, 56] on input "False" at bounding box center [567, 59] width 8 height 7
radio input "true"
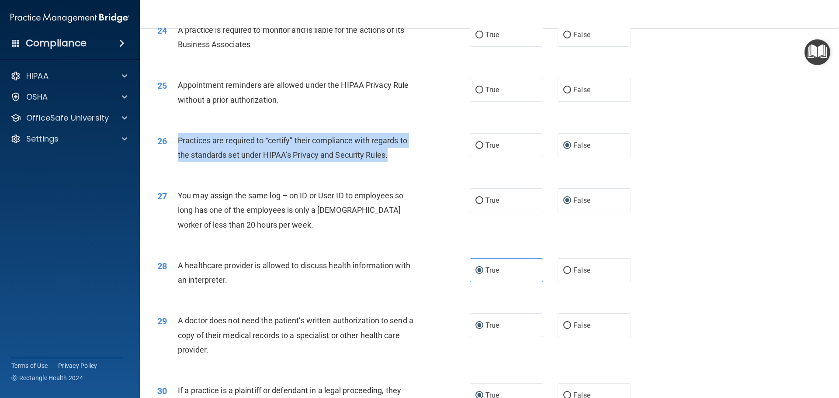
scroll to position [1548, 0]
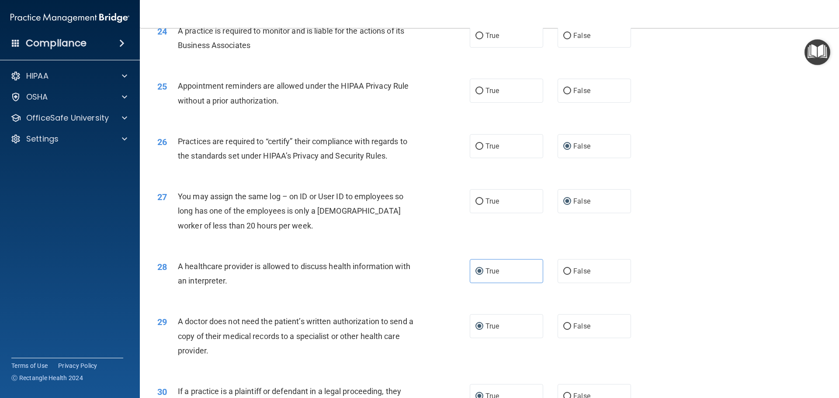
click at [308, 114] on div "25 Appointment reminders are allowed under the HIPAA Privacy Rule without a pri…" at bounding box center [489, 95] width 677 height 55
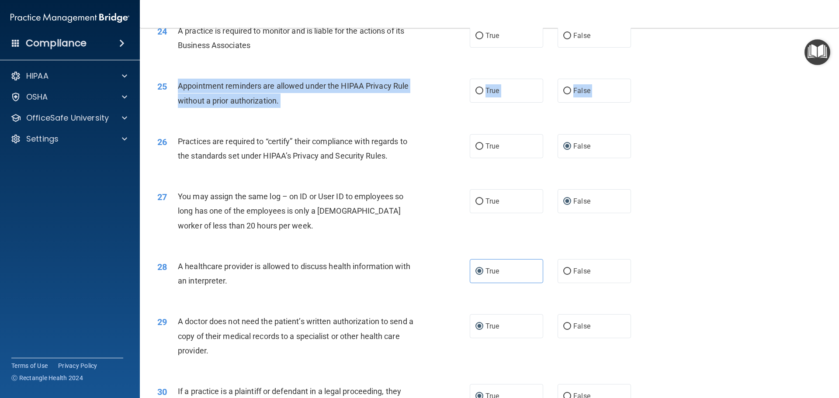
drag, startPoint x: 179, startPoint y: 85, endPoint x: 353, endPoint y: 128, distance: 179.9
copy div "Appointment reminders are allowed under the HIPAA Privacy Rule without a prior …"
click at [475, 88] on input "True" at bounding box center [479, 91] width 8 height 7
radio input "true"
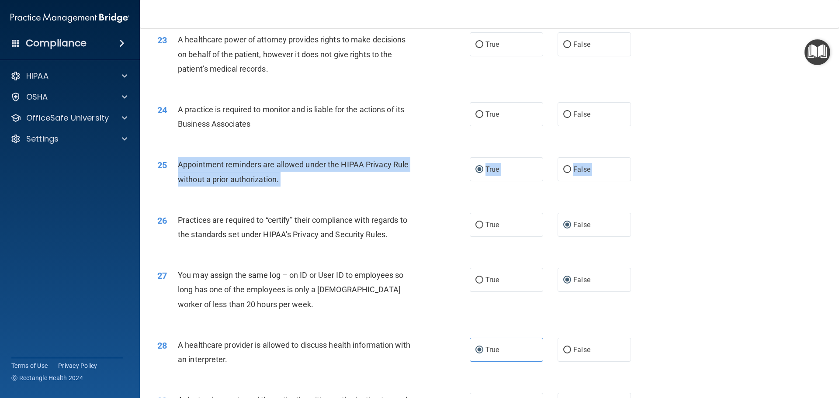
scroll to position [1461, 0]
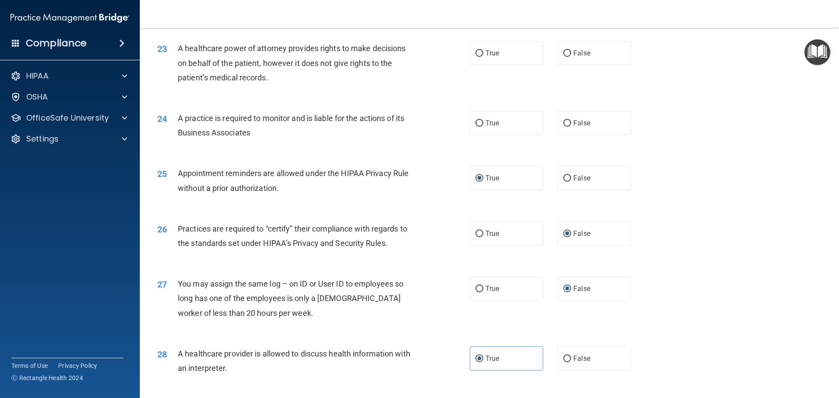
click at [425, 128] on div "24 A practice is required to monitor and is liable for the actions of its Busin…" at bounding box center [313, 127] width 339 height 33
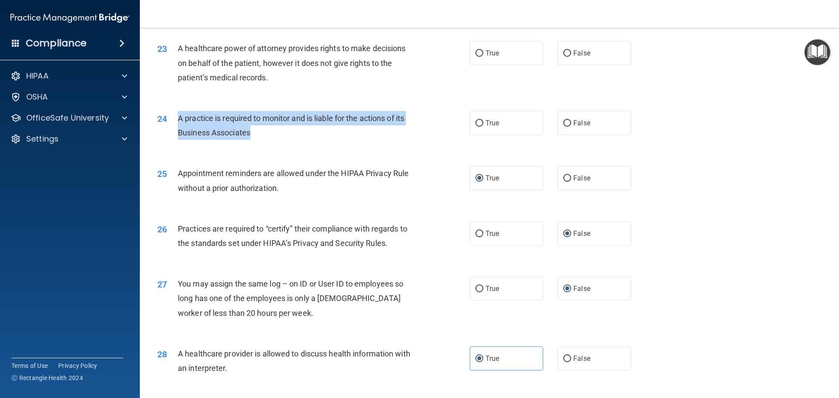
drag, startPoint x: 178, startPoint y: 117, endPoint x: 259, endPoint y: 133, distance: 83.2
click at [259, 133] on div "A practice is required to monitor and is liable for the actions of its Business…" at bounding box center [300, 125] width 244 height 29
copy span "A practice is required to monitor and is liable for the actions of its Business…"
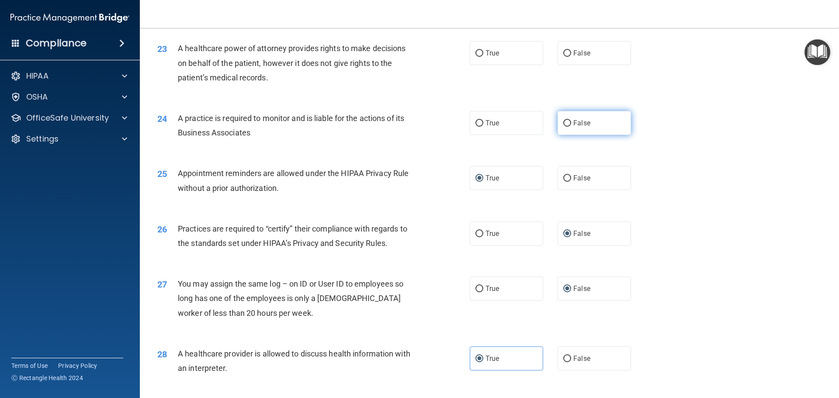
click at [577, 124] on span "False" at bounding box center [581, 123] width 17 height 8
click at [571, 124] on input "False" at bounding box center [567, 123] width 8 height 7
radio input "true"
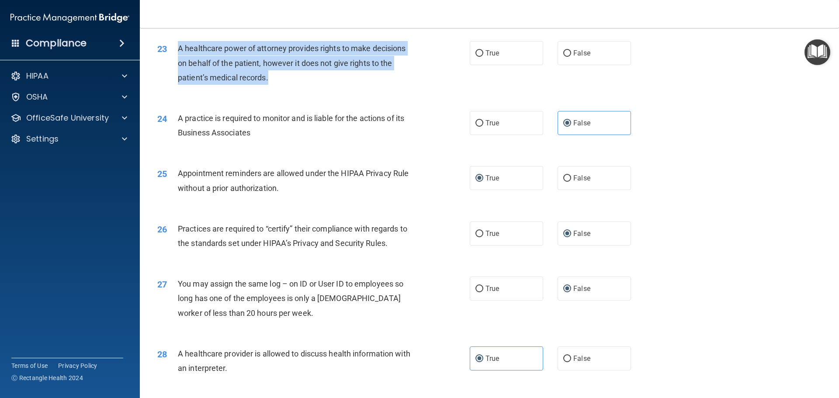
drag, startPoint x: 271, startPoint y: 80, endPoint x: 181, endPoint y: 47, distance: 95.9
click at [180, 45] on div "A healthcare power of attorney provides rights to make decisions on behalf of t…" at bounding box center [300, 63] width 244 height 44
copy span "A healthcare power of attorney provides rights to make decisions on behalf of t…"
click at [565, 52] on input "False" at bounding box center [567, 53] width 8 height 7
radio input "true"
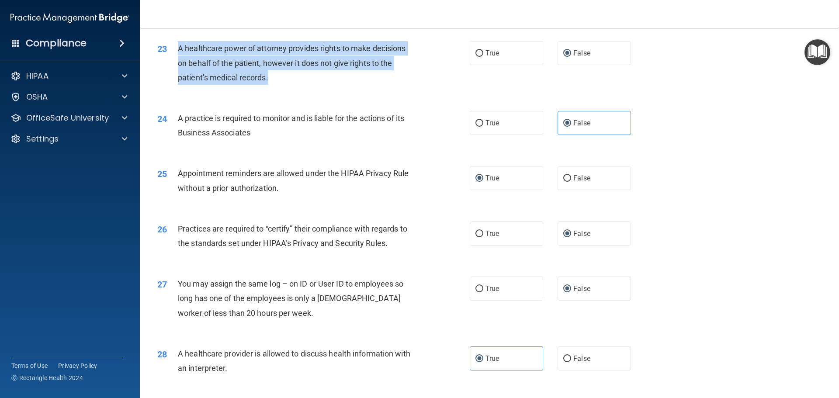
scroll to position [1330, 0]
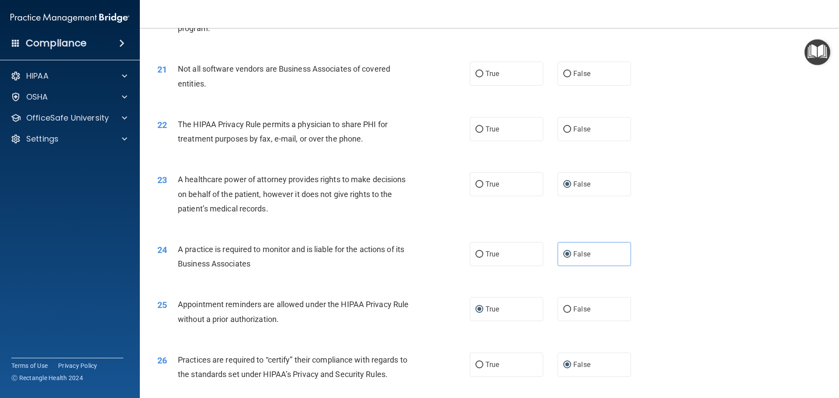
click at [356, 137] on span "The HIPAA Privacy Rule permits a physician to share PHI for treatment purposes …" at bounding box center [283, 132] width 210 height 24
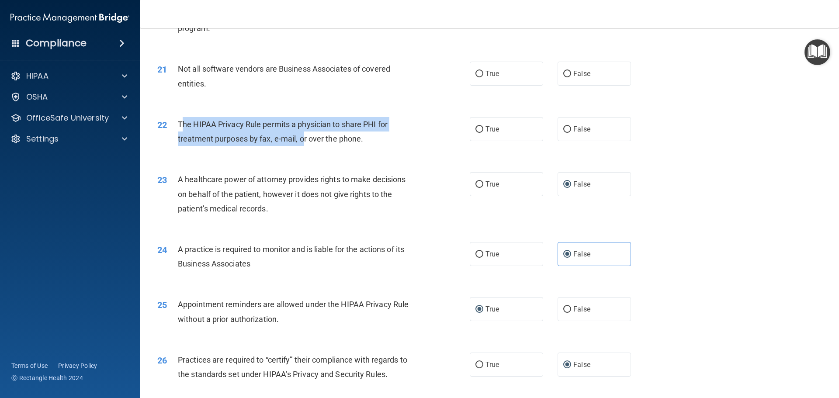
drag, startPoint x: 187, startPoint y: 124, endPoint x: 317, endPoint y: 143, distance: 132.1
click at [303, 142] on span "The HIPAA Privacy Rule permits a physician to share PHI for treatment purposes …" at bounding box center [283, 132] width 210 height 24
click at [191, 120] on span "The HIPAA Privacy Rule permits a physician to share PHI for treatment purposes …" at bounding box center [283, 132] width 210 height 24
drag, startPoint x: 177, startPoint y: 124, endPoint x: 386, endPoint y: 143, distance: 209.7
click at [386, 143] on div "The HIPAA Privacy Rule permits a physician to share PHI for treatment purposes …" at bounding box center [300, 131] width 244 height 29
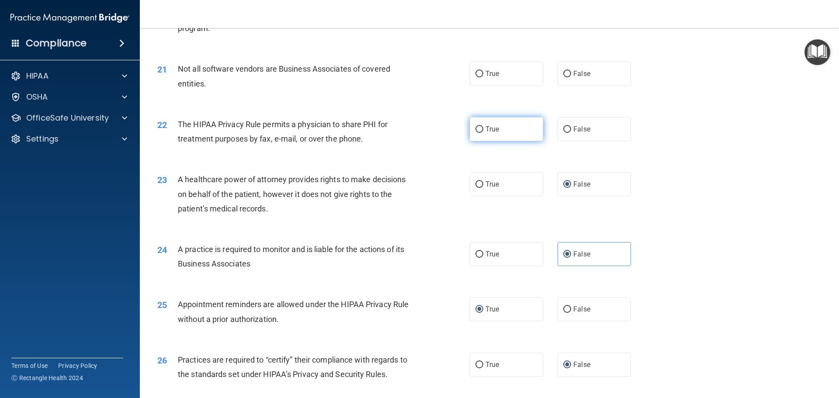
click at [482, 134] on label "True" at bounding box center [506, 129] width 73 height 24
click at [482, 133] on input "True" at bounding box center [479, 129] width 8 height 7
radio input "true"
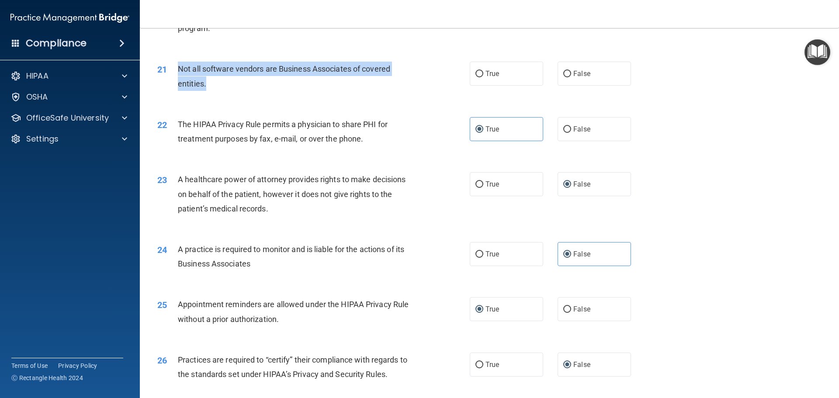
drag, startPoint x: 180, startPoint y: 67, endPoint x: 244, endPoint y: 80, distance: 65.4
click at [244, 80] on div "Not all software vendors are Business Associates of covered entities." at bounding box center [300, 76] width 244 height 29
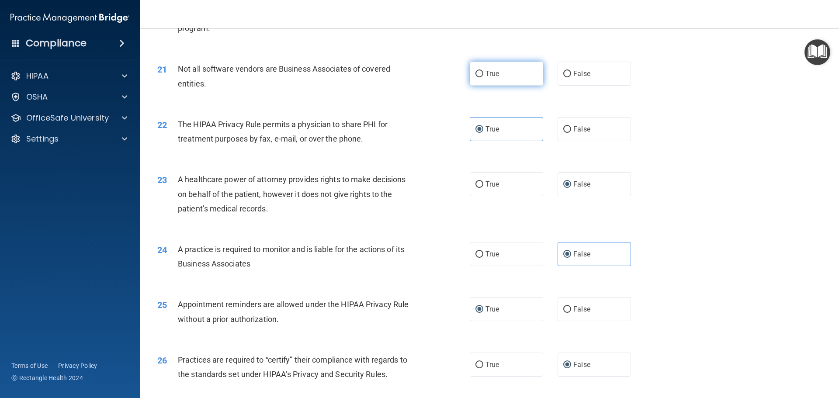
click at [470, 74] on label "True" at bounding box center [506, 74] width 73 height 24
click at [475, 74] on input "True" at bounding box center [479, 74] width 8 height 7
radio input "true"
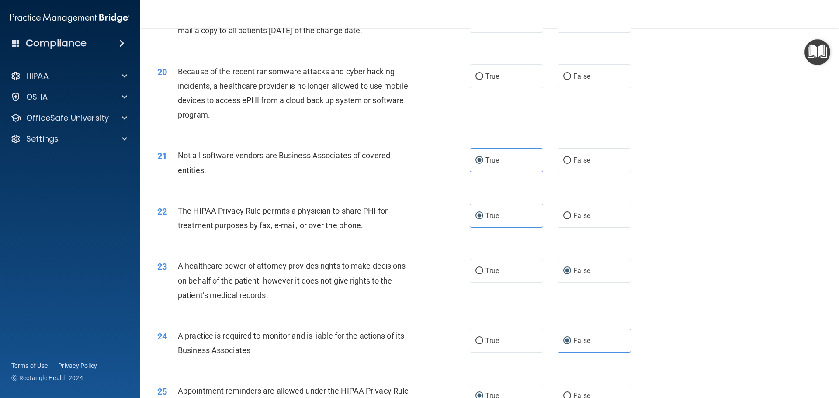
scroll to position [1242, 0]
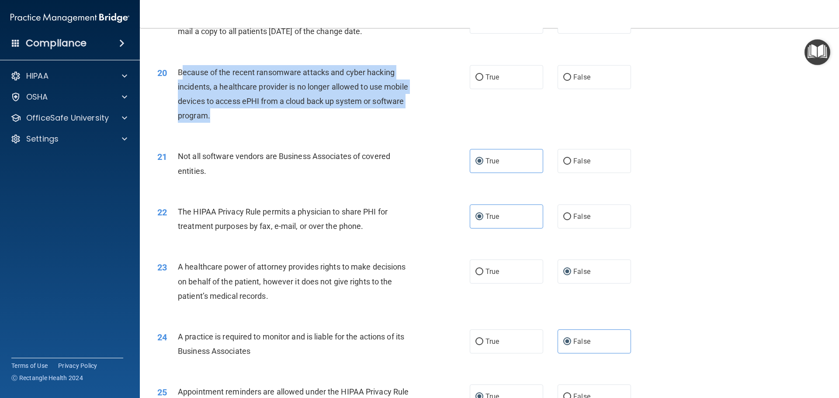
drag, startPoint x: 185, startPoint y: 70, endPoint x: 291, endPoint y: 113, distance: 114.1
click at [291, 113] on div "Because of the recent ransomware attacks and cyber hacking incidents, a healthc…" at bounding box center [300, 94] width 244 height 58
click at [204, 79] on div "Because of the recent ransomware attacks and cyber hacking incidents, a healthc…" at bounding box center [300, 94] width 244 height 58
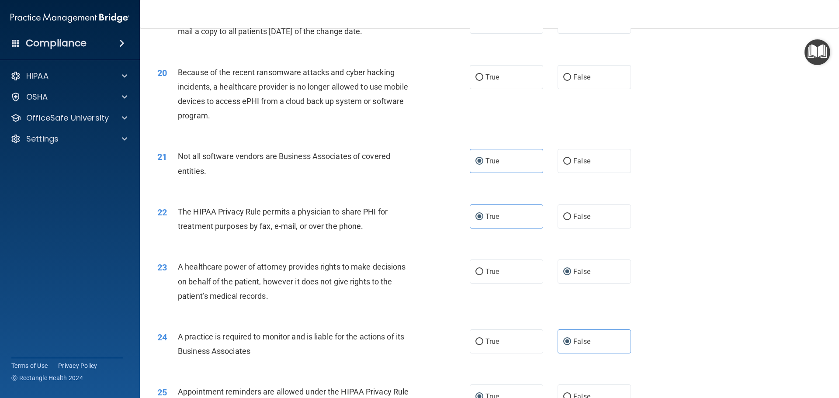
click at [179, 70] on span "Because of the recent ransomware attacks and cyber hacking incidents, a healthc…" at bounding box center [293, 94] width 230 height 53
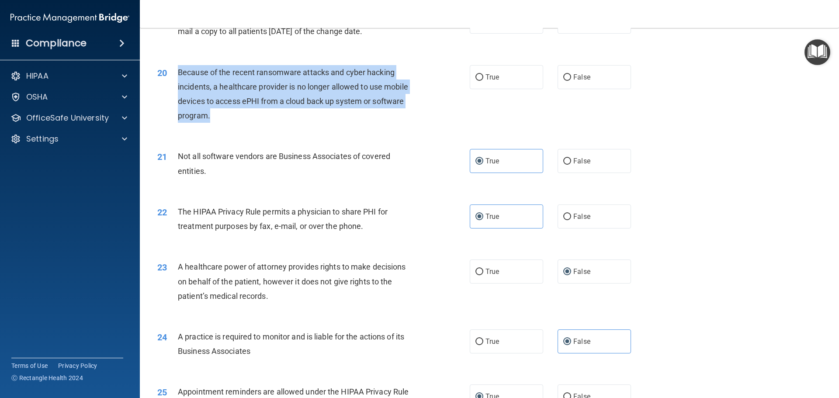
drag, startPoint x: 185, startPoint y: 72, endPoint x: 284, endPoint y: 120, distance: 109.8
click at [284, 120] on div "Because of the recent ransomware attacks and cyber hacking incidents, a healthc…" at bounding box center [300, 94] width 244 height 58
click at [475, 77] on input "True" at bounding box center [479, 77] width 8 height 7
radio input "true"
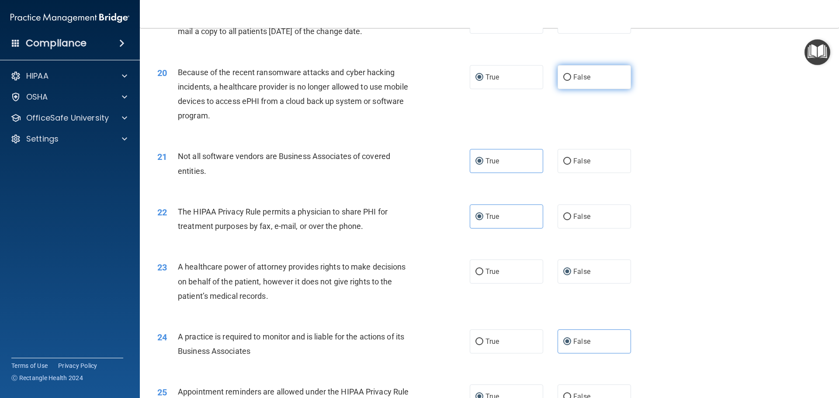
click at [568, 72] on label "False" at bounding box center [593, 77] width 73 height 24
click at [568, 74] on input "False" at bounding box center [567, 77] width 8 height 7
radio input "true"
radio input "false"
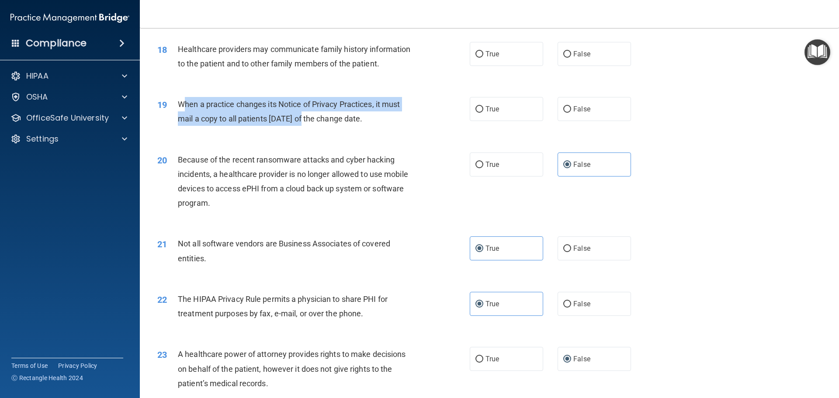
drag, startPoint x: 182, startPoint y: 99, endPoint x: 301, endPoint y: 130, distance: 122.4
click at [301, 130] on div "19 When a practice changes its Notice of Privacy Practices, it must mail a copy…" at bounding box center [313, 113] width 339 height 33
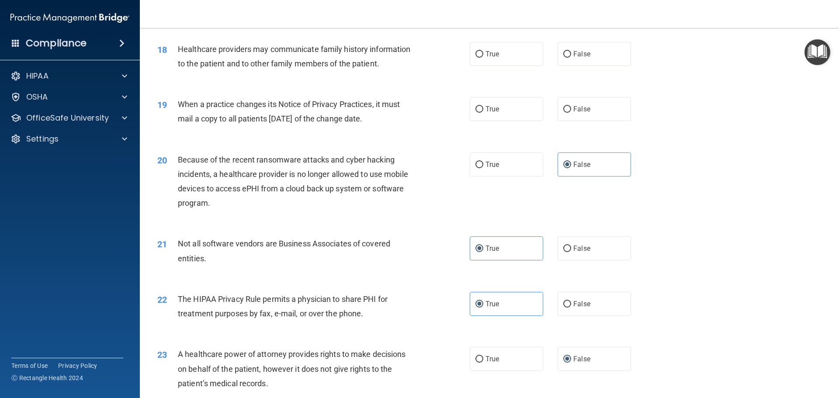
click at [322, 136] on div "19 When a practice changes its Notice of Privacy Practices, it must mail a copy…" at bounding box center [489, 113] width 677 height 55
click at [481, 115] on label "True" at bounding box center [506, 109] width 73 height 24
click at [481, 113] on input "True" at bounding box center [479, 109] width 8 height 7
radio input "true"
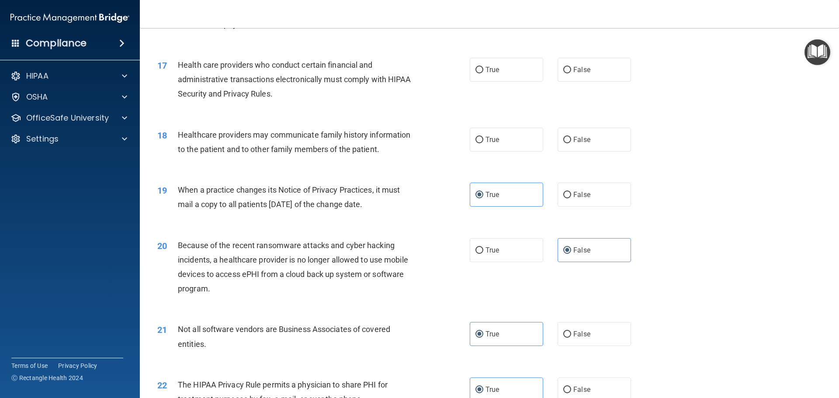
scroll to position [1068, 0]
click at [569, 139] on label "False" at bounding box center [593, 141] width 73 height 24
click at [569, 139] on input "False" at bounding box center [567, 141] width 8 height 7
radio input "true"
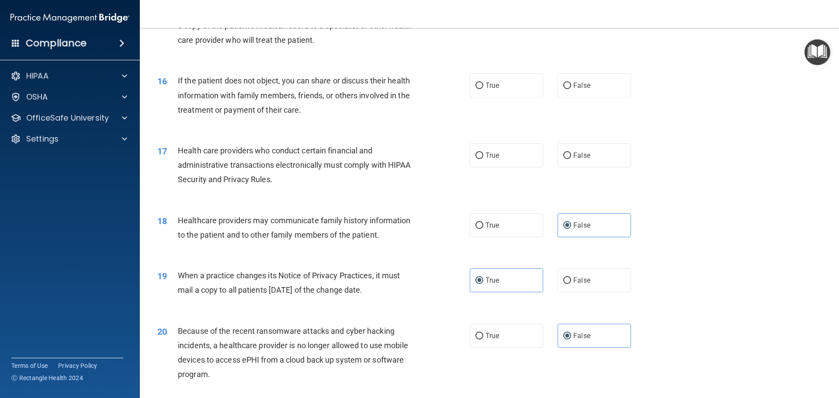
scroll to position [980, 0]
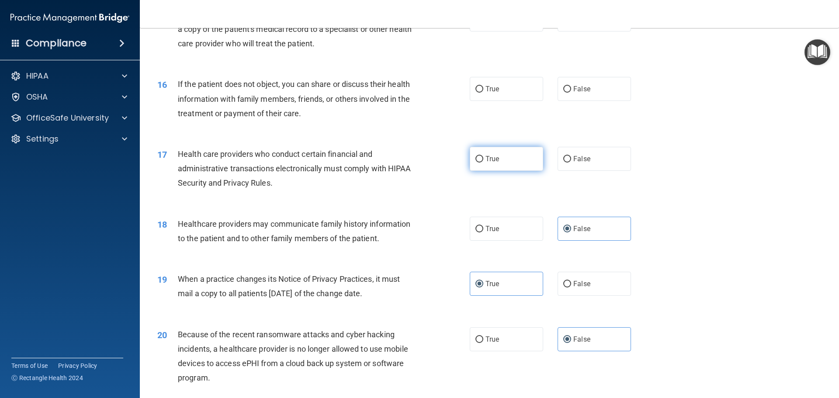
click at [470, 159] on label "True" at bounding box center [506, 159] width 73 height 24
click at [475, 159] on input "True" at bounding box center [479, 159] width 8 height 7
radio input "true"
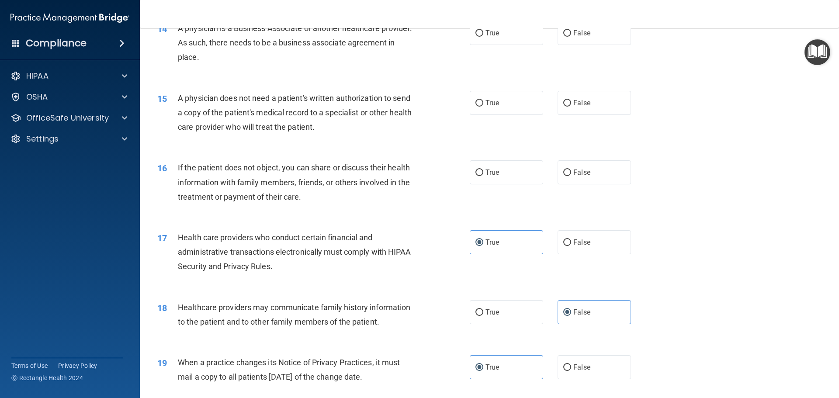
scroll to position [893, 0]
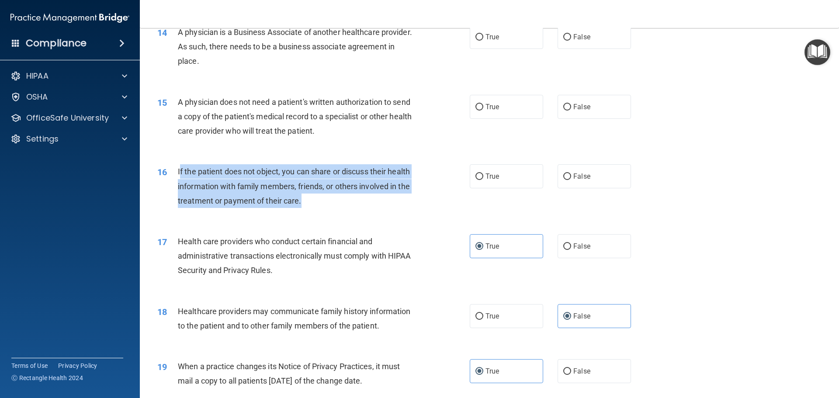
drag, startPoint x: 179, startPoint y: 168, endPoint x: 337, endPoint y: 202, distance: 161.3
click at [337, 202] on div "If the patient does not object, you can share or discuss their health informati…" at bounding box center [300, 186] width 244 height 44
click at [193, 173] on span "If the patient does not object, you can share or discuss their health informati…" at bounding box center [294, 186] width 232 height 38
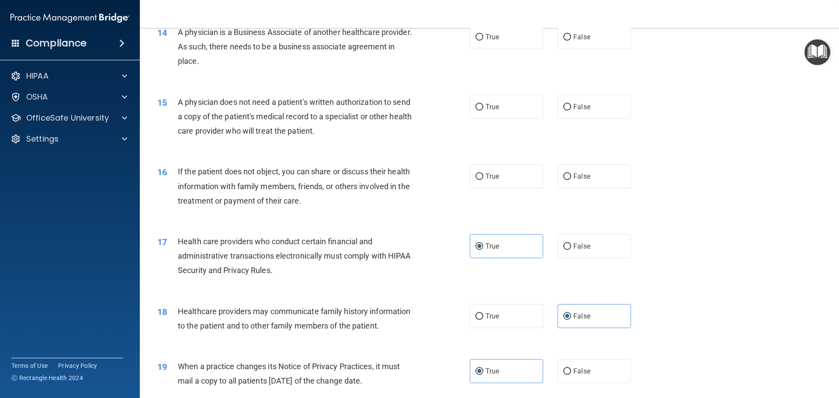
click at [175, 169] on div "16" at bounding box center [164, 172] width 27 height 16
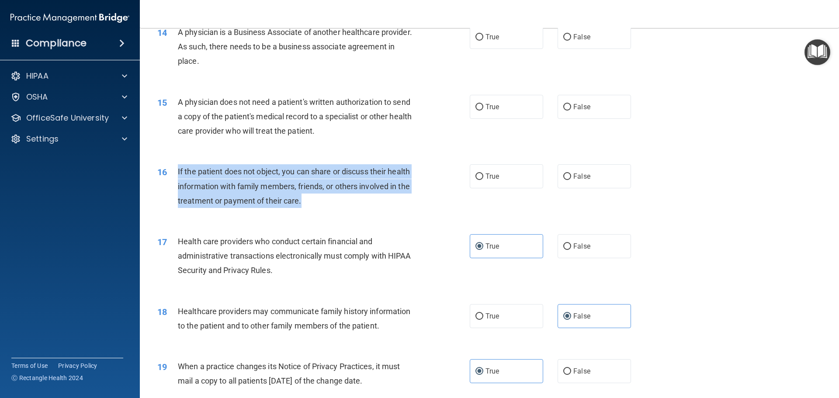
drag, startPoint x: 176, startPoint y: 172, endPoint x: 304, endPoint y: 208, distance: 132.9
click at [304, 208] on div "16 If the patient does not object, you can share or discuss their health inform…" at bounding box center [313, 188] width 339 height 48
click at [476, 178] on input "True" at bounding box center [479, 176] width 8 height 7
radio input "true"
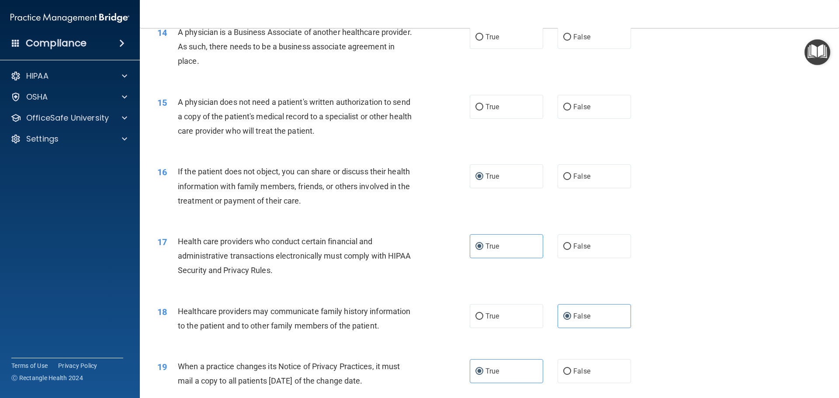
click at [389, 142] on div "15 A physician does not need a patient's written authorization to send a copy o…" at bounding box center [313, 119] width 339 height 48
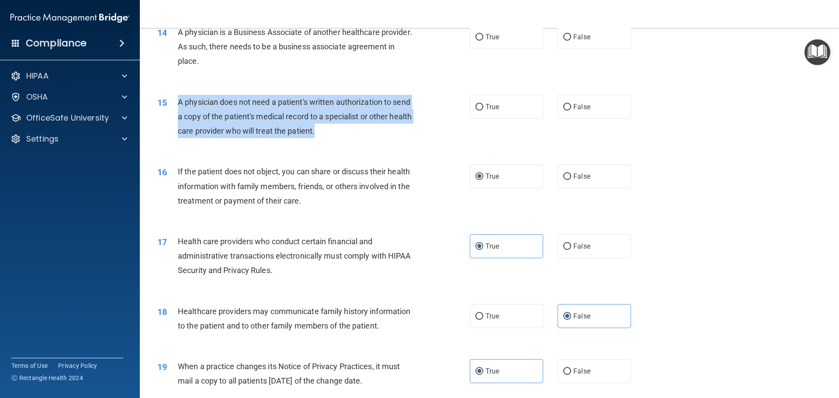
drag, startPoint x: 179, startPoint y: 101, endPoint x: 341, endPoint y: 139, distance: 166.5
click at [341, 139] on div "15 A physician does not need a patient's written authorization to send a copy o…" at bounding box center [313, 119] width 339 height 48
click at [475, 105] on input "True" at bounding box center [479, 107] width 8 height 7
radio input "true"
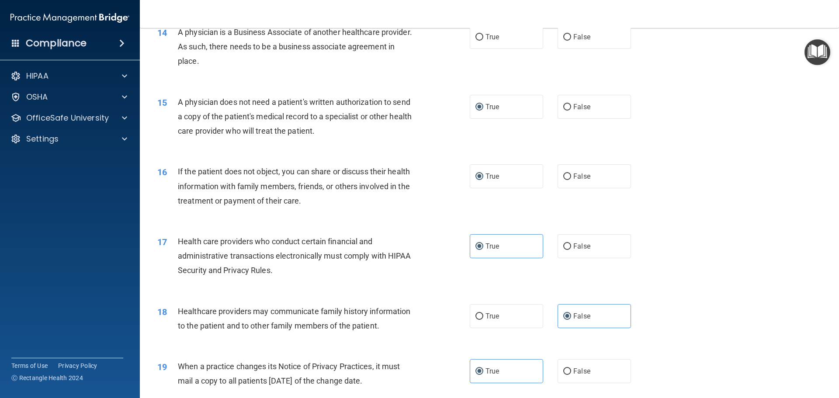
click at [329, 53] on div "A physician is a Business Associate of another healthcare provider. As such, th…" at bounding box center [300, 47] width 244 height 44
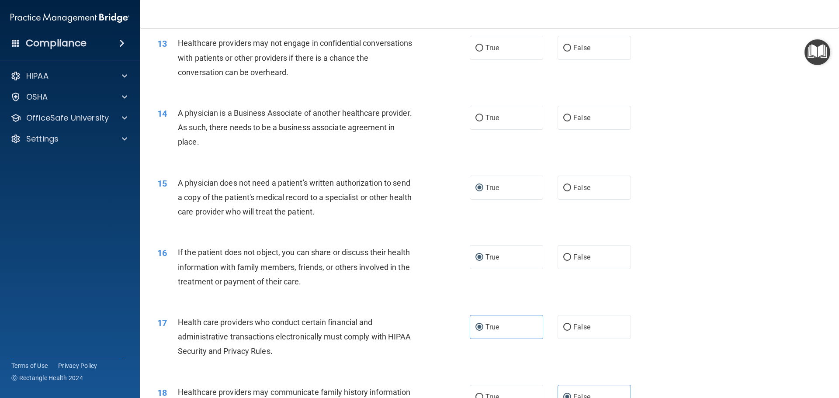
scroll to position [806, 0]
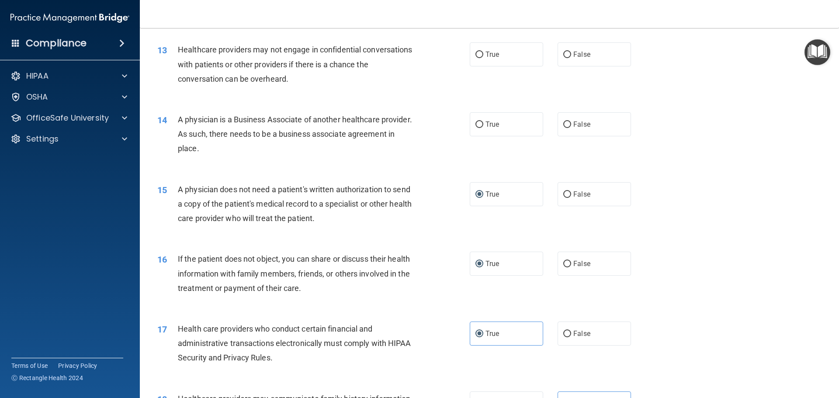
drag, startPoint x: 179, startPoint y: 118, endPoint x: 279, endPoint y: 151, distance: 105.0
click at [279, 151] on div "A physician is a Business Associate of another healthcare provider. As such, th…" at bounding box center [300, 134] width 244 height 44
click at [246, 153] on div "A physician is a Business Associate of another healthcare provider. As such, th…" at bounding box center [300, 134] width 244 height 44
click at [483, 130] on label "True" at bounding box center [506, 124] width 73 height 24
click at [483, 128] on input "True" at bounding box center [479, 124] width 8 height 7
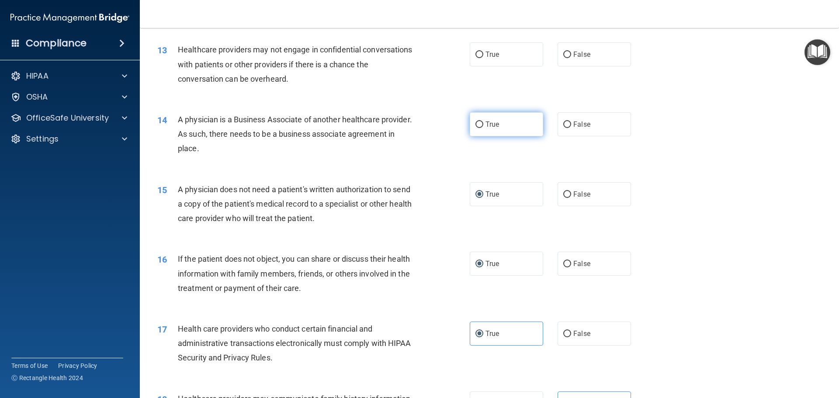
radio input "true"
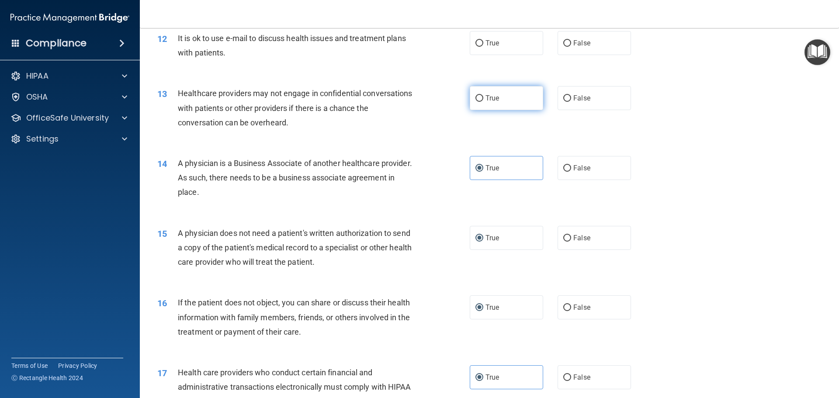
click at [479, 100] on input "True" at bounding box center [479, 98] width 8 height 7
radio input "true"
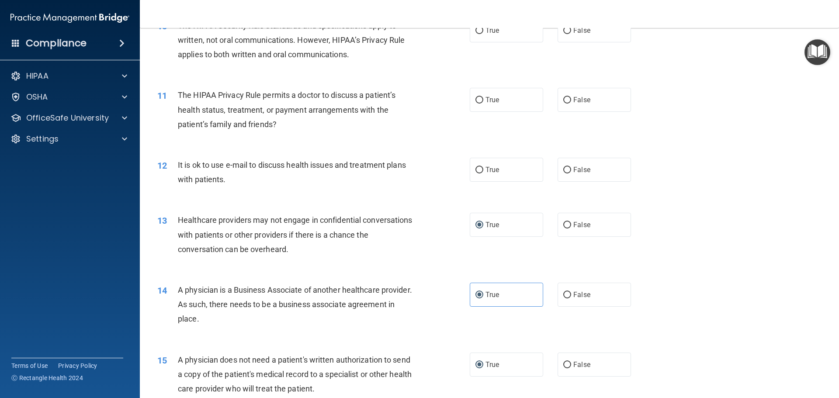
scroll to position [631, 0]
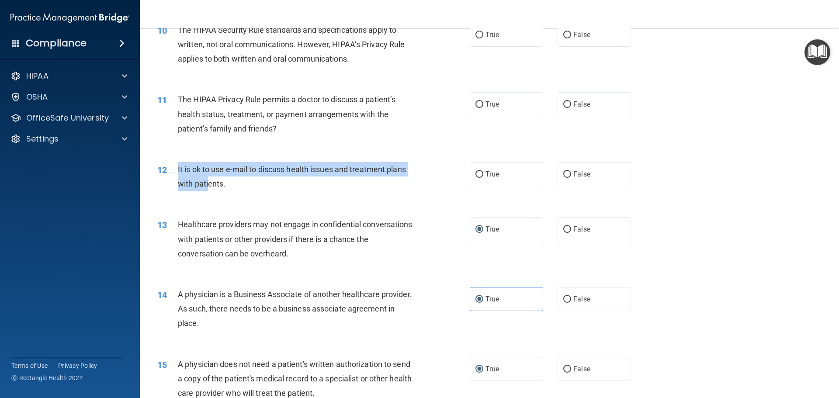
drag, startPoint x: 176, startPoint y: 169, endPoint x: 209, endPoint y: 187, distance: 37.8
click at [209, 187] on div "12 It is ok to use e-mail to discuss health issues and treatment plans with pat…" at bounding box center [313, 178] width 339 height 33
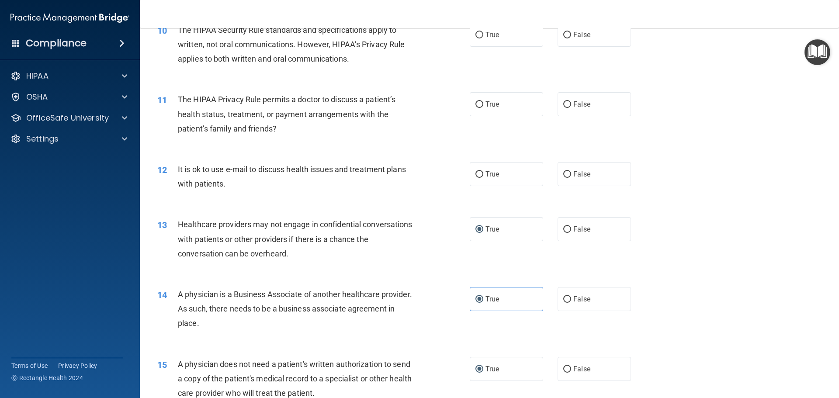
click at [222, 191] on div "It is ok to use e-mail to discuss health issues and treatment plans with patien…" at bounding box center [300, 176] width 244 height 29
drag, startPoint x: 177, startPoint y: 168, endPoint x: 241, endPoint y: 198, distance: 70.7
click at [241, 198] on div "12 It is ok to use e-mail to discuss health issues and treatment plans with pat…" at bounding box center [489, 178] width 677 height 55
click at [197, 176] on div "It is ok to use e-mail to discuss health issues and treatment plans with patien…" at bounding box center [300, 176] width 244 height 29
drag, startPoint x: 179, startPoint y: 170, endPoint x: 244, endPoint y: 201, distance: 71.3
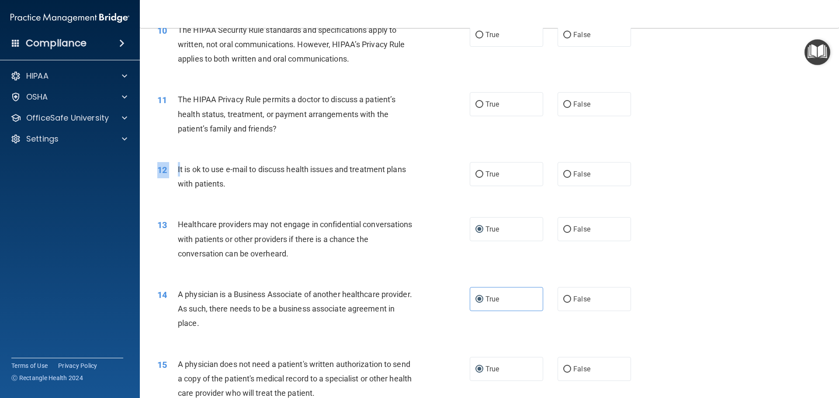
click at [244, 201] on div "12 It is ok to use e-mail to discuss health issues and treatment plans with pat…" at bounding box center [489, 178] width 677 height 55
click at [245, 196] on div "12 It is ok to use e-mail to discuss health issues and treatment plans with pat…" at bounding box center [489, 178] width 677 height 55
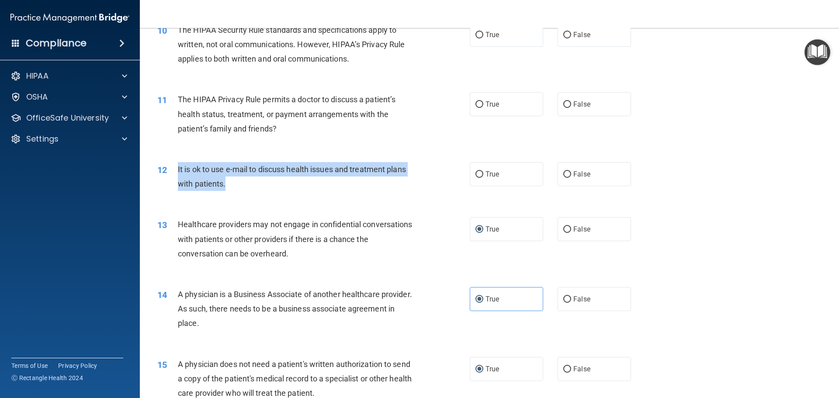
drag, startPoint x: 175, startPoint y: 169, endPoint x: 234, endPoint y: 194, distance: 64.8
click at [234, 194] on div "12 It is ok to use e-mail to discuss health issues and treatment plans with pat…" at bounding box center [313, 178] width 339 height 33
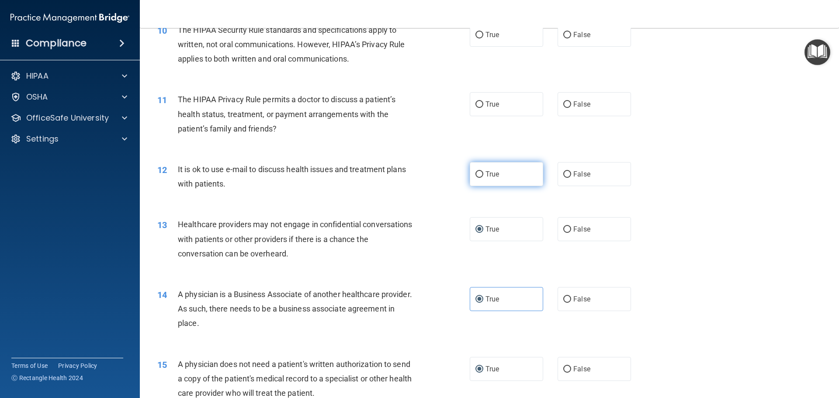
click at [486, 171] on span "True" at bounding box center [492, 174] width 14 height 8
click at [483, 171] on input "True" at bounding box center [479, 174] width 8 height 7
radio input "true"
drag, startPoint x: 178, startPoint y: 97, endPoint x: 307, endPoint y: 142, distance: 135.8
click at [307, 142] on div "11 The HIPAA Privacy Rule permits a doctor to discuss a patient’s health status…" at bounding box center [489, 116] width 677 height 70
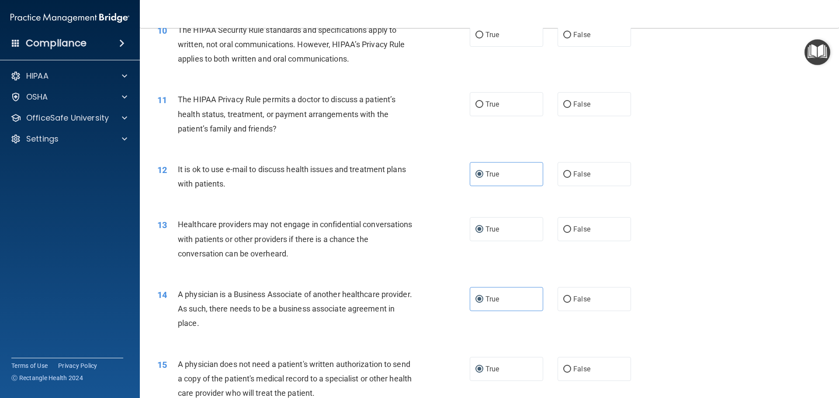
click at [290, 138] on div "11 The HIPAA Privacy Rule permits a doctor to discuss a patient’s health status…" at bounding box center [313, 116] width 339 height 48
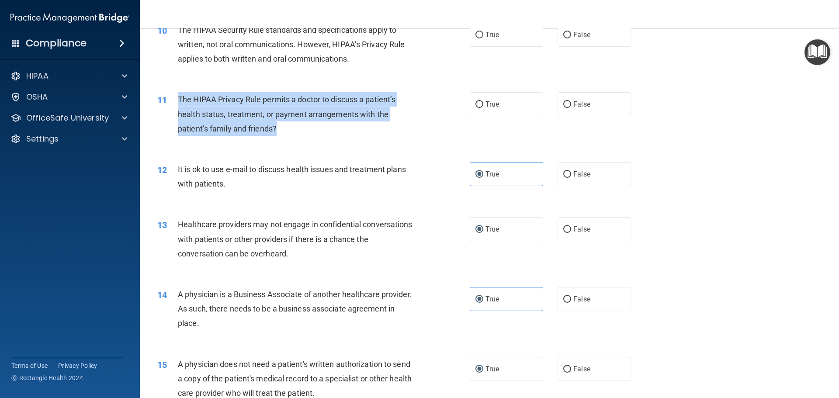
drag, startPoint x: 177, startPoint y: 96, endPoint x: 317, endPoint y: 131, distance: 144.5
click at [317, 131] on div "11 The HIPAA Privacy Rule permits a doctor to discuss a patient’s health status…" at bounding box center [313, 116] width 339 height 48
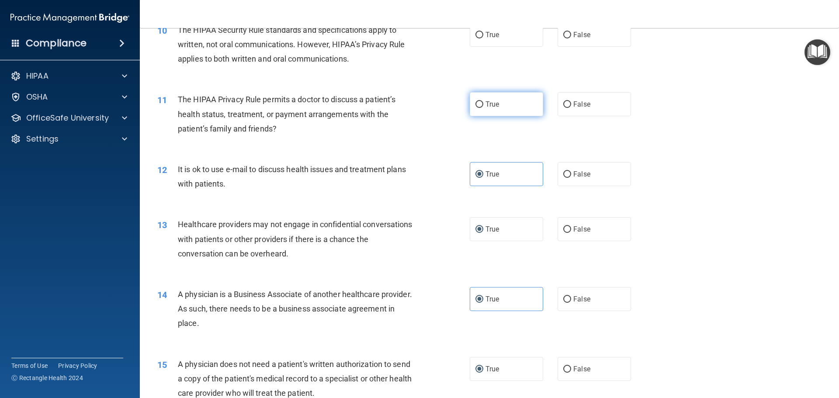
click at [485, 105] on span "True" at bounding box center [492, 104] width 14 height 8
click at [483, 105] on input "True" at bounding box center [479, 104] width 8 height 7
radio input "true"
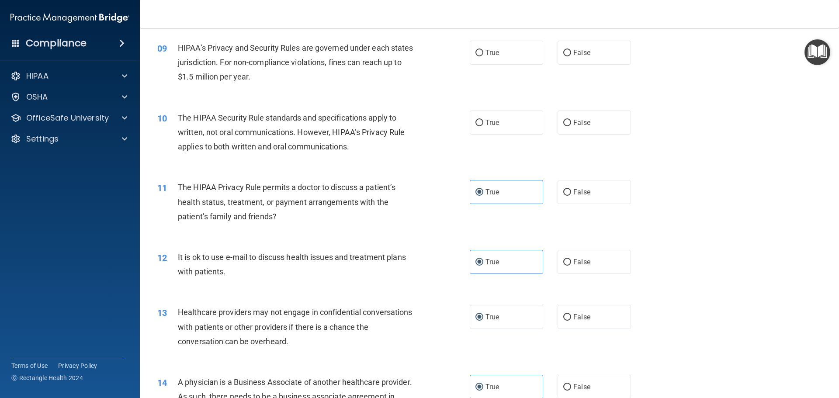
scroll to position [500, 0]
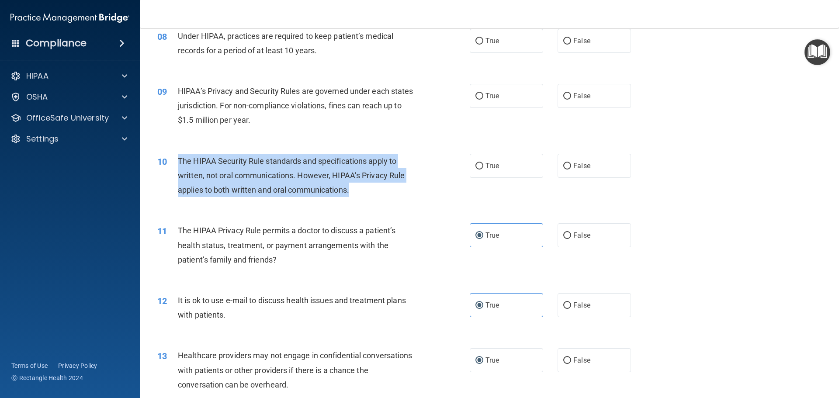
drag, startPoint x: 185, startPoint y: 163, endPoint x: 353, endPoint y: 188, distance: 169.2
click at [371, 194] on div "The HIPAA Security Rule standards and specifications apply to written, not oral…" at bounding box center [300, 176] width 244 height 44
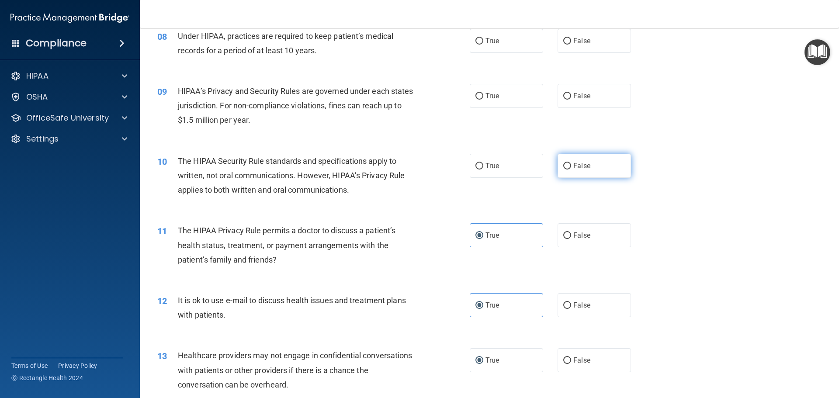
click at [573, 166] on span "False" at bounding box center [581, 166] width 17 height 8
click at [571, 166] on input "False" at bounding box center [567, 166] width 8 height 7
radio input "true"
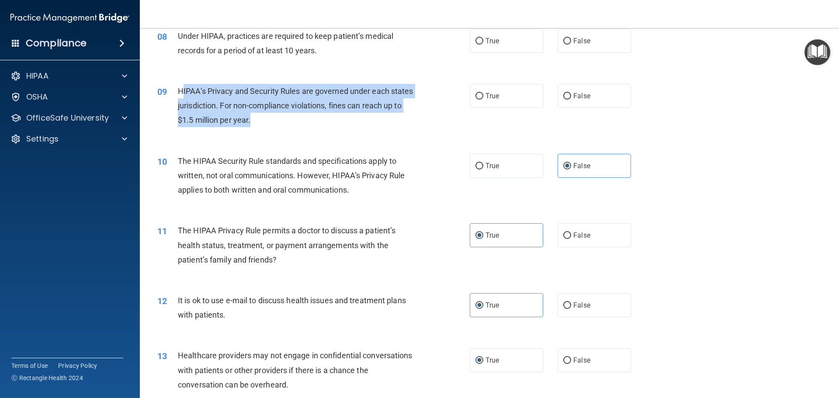
drag, startPoint x: 180, startPoint y: 90, endPoint x: 332, endPoint y: 119, distance: 154.0
click at [332, 119] on div "HIPAA’s Privacy and Security Rules are governed under each states jurisdiction.…" at bounding box center [300, 106] width 244 height 44
click at [256, 126] on div "HIPAA’s Privacy and Security Rules are governed under each states jurisdiction.…" at bounding box center [300, 106] width 244 height 44
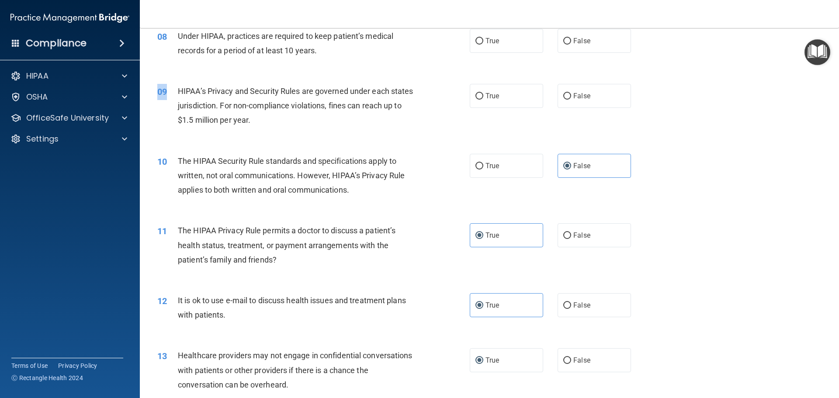
drag, startPoint x: 186, startPoint y: 92, endPoint x: 310, endPoint y: 132, distance: 130.3
click at [310, 132] on div "09 HIPAA’s Privacy and Security Rules are governed under each states jurisdicti…" at bounding box center [489, 108] width 677 height 70
click at [219, 102] on span "HIPAA’s Privacy and Security Rules are governed under each states jurisdiction.…" at bounding box center [295, 105] width 235 height 38
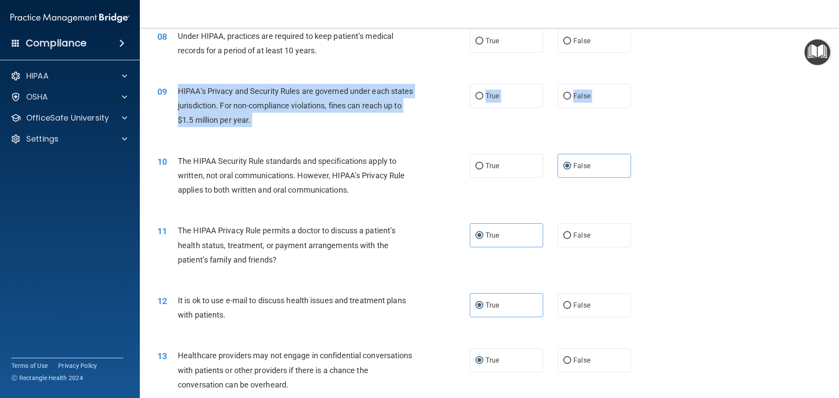
drag, startPoint x: 180, startPoint y: 87, endPoint x: 332, endPoint y: 149, distance: 164.4
click at [475, 94] on input "True" at bounding box center [479, 96] width 8 height 7
radio input "true"
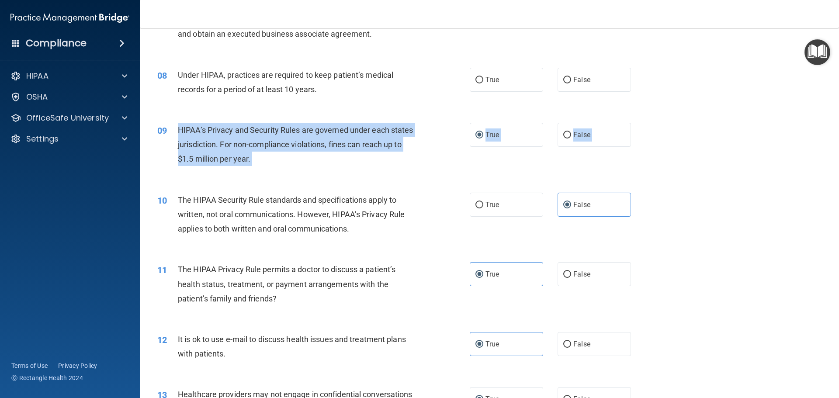
scroll to position [412, 0]
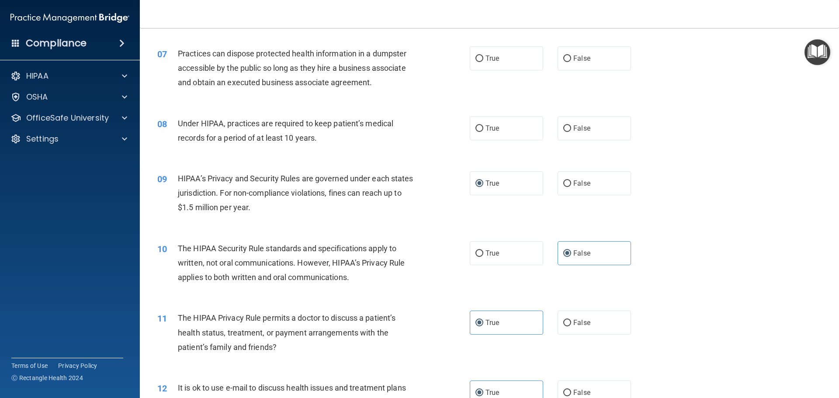
drag, startPoint x: 384, startPoint y: 149, endPoint x: 342, endPoint y: 145, distance: 42.1
click at [385, 149] on div "08 Under HIPAA, practices are required to keep patient’s medical records for a …" at bounding box center [489, 132] width 677 height 55
click at [352, 154] on div "08 Under HIPAA, practices are required to keep patient’s medical records for a …" at bounding box center [489, 132] width 677 height 55
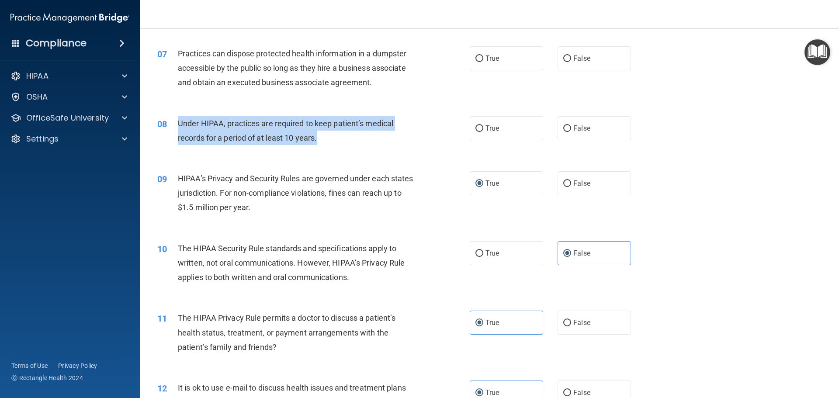
drag, startPoint x: 179, startPoint y: 122, endPoint x: 369, endPoint y: 143, distance: 190.8
click at [369, 143] on div "Under HIPAA, practices are required to keep patient’s medical records for a per…" at bounding box center [300, 130] width 244 height 29
click at [356, 141] on div "Under HIPAA, practices are required to keep patient’s medical records for a per…" at bounding box center [300, 130] width 244 height 29
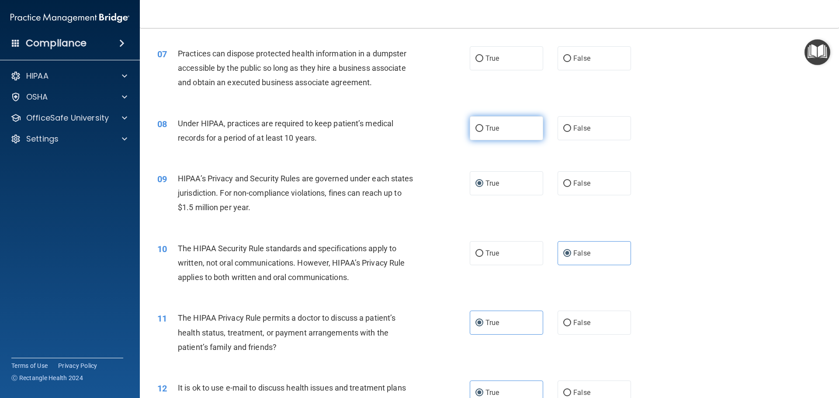
click at [470, 132] on label "True" at bounding box center [506, 128] width 73 height 24
click at [475, 132] on input "True" at bounding box center [479, 128] width 8 height 7
radio input "true"
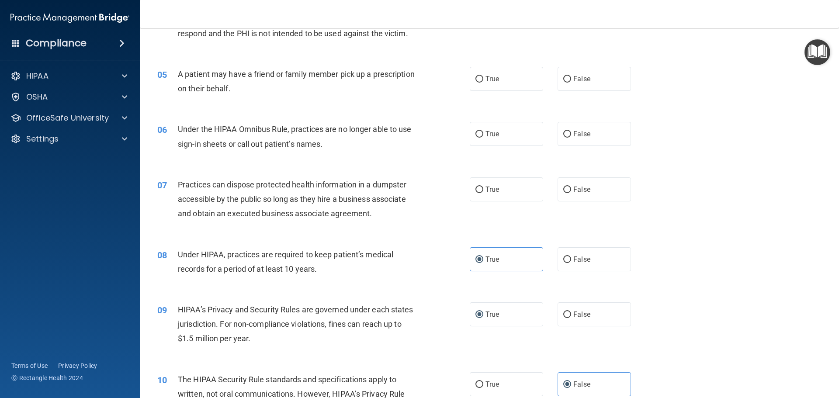
scroll to position [238, 0]
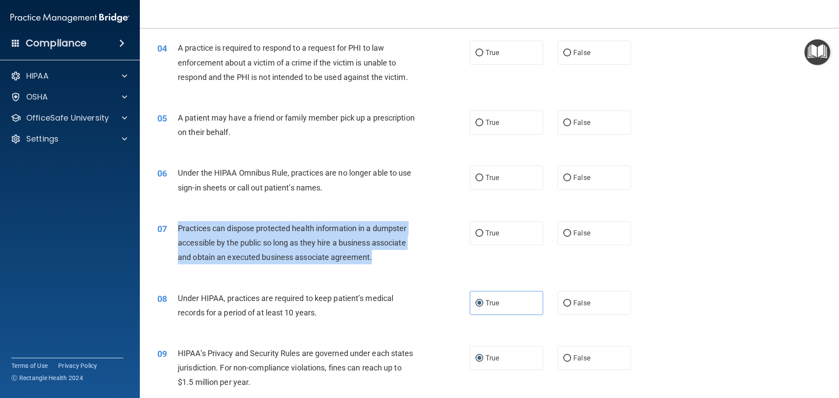
drag, startPoint x: 175, startPoint y: 227, endPoint x: 389, endPoint y: 261, distance: 216.3
click at [389, 261] on div "07 Practices can dispose protected health information in a dumpster accessible …" at bounding box center [313, 245] width 339 height 48
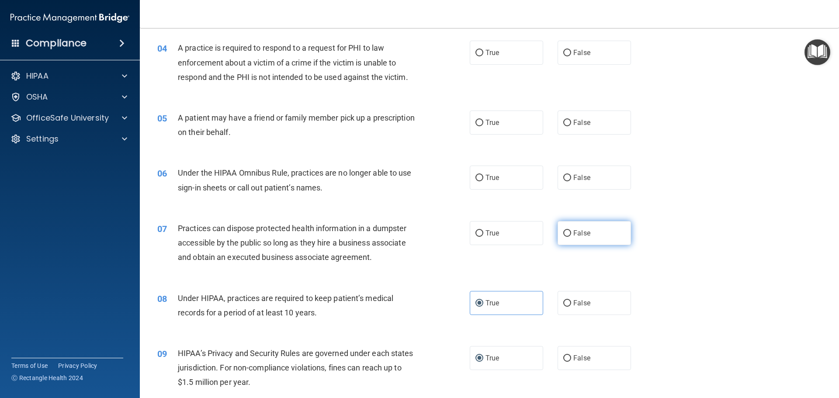
click at [571, 239] on label "False" at bounding box center [593, 233] width 73 height 24
click at [571, 237] on input "False" at bounding box center [567, 233] width 8 height 7
radio input "true"
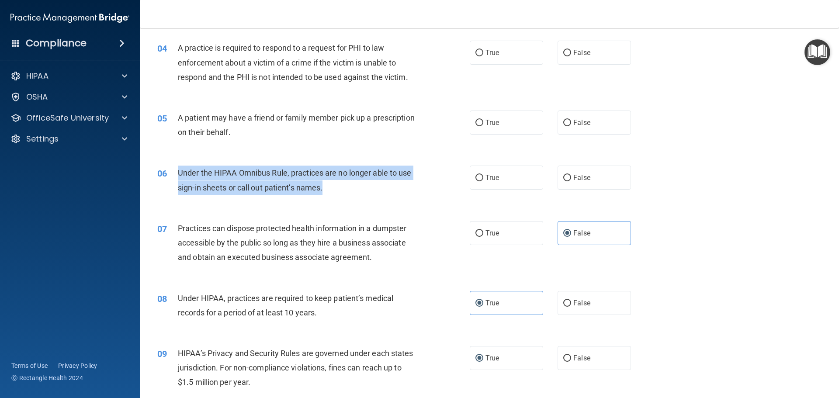
drag, startPoint x: 178, startPoint y: 170, endPoint x: 385, endPoint y: 190, distance: 207.7
click at [350, 191] on div "Under the HIPAA Omnibus Rule, practices are no longer able to use sign-in sheet…" at bounding box center [300, 180] width 244 height 29
click at [475, 181] on input "True" at bounding box center [479, 178] width 8 height 7
radio input "true"
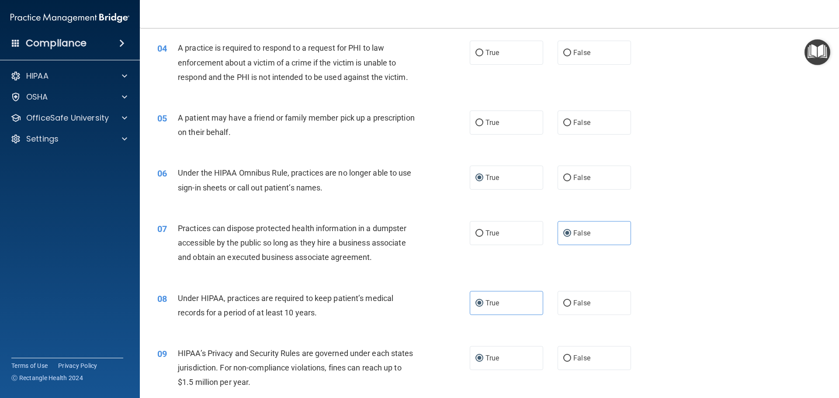
click at [295, 161] on div "06 Under the HIPAA Omnibus Rule, practices are no longer able to use sign-in sh…" at bounding box center [489, 182] width 677 height 55
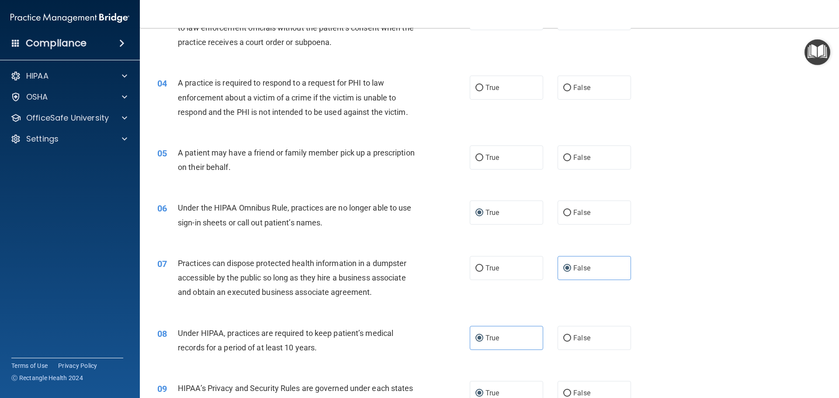
scroll to position [150, 0]
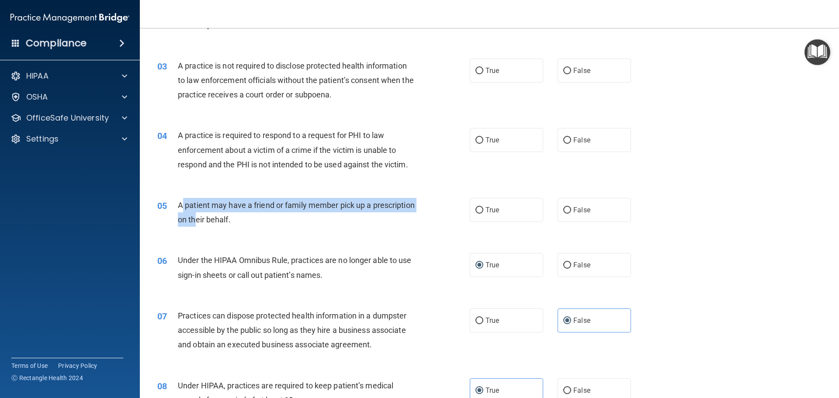
drag, startPoint x: 182, startPoint y: 199, endPoint x: 240, endPoint y: 223, distance: 62.5
click at [240, 223] on div "A patient may have a friend or family member pick up a prescription on their be…" at bounding box center [300, 212] width 244 height 29
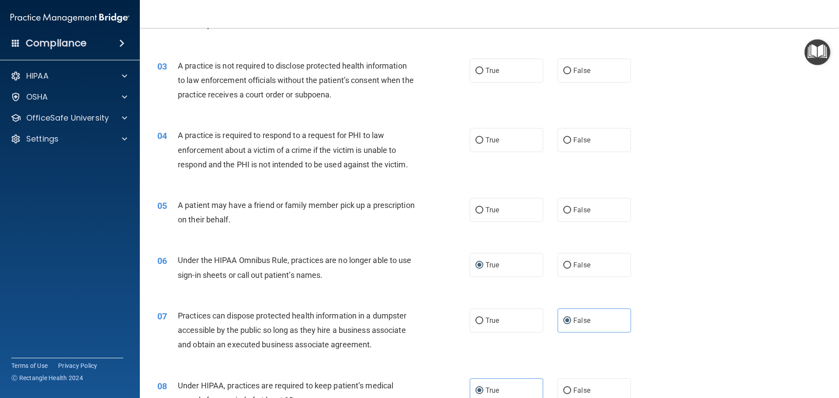
click at [261, 227] on div "05 A patient may have a friend or family member pick up a prescription on their…" at bounding box center [313, 214] width 339 height 33
drag, startPoint x: 175, startPoint y: 201, endPoint x: 298, endPoint y: 232, distance: 126.2
click at [298, 232] on div "05 A patient may have a friend or family member pick up a prescription on their…" at bounding box center [489, 214] width 677 height 55
click at [278, 225] on div "A patient may have a friend or family member pick up a prescription on their be…" at bounding box center [300, 212] width 244 height 29
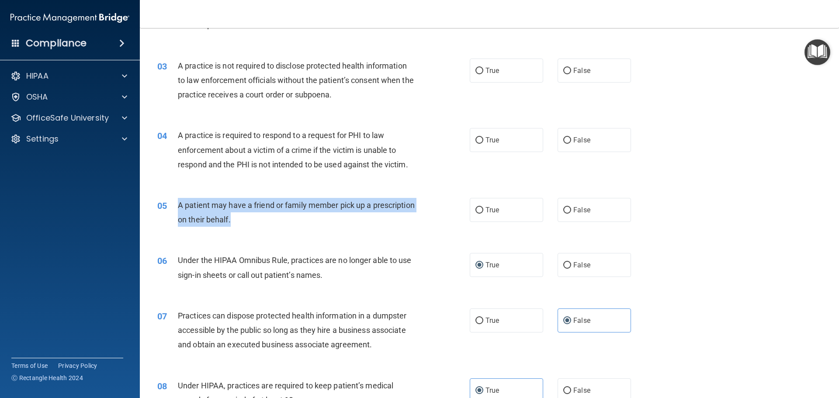
drag, startPoint x: 225, startPoint y: 216, endPoint x: 287, endPoint y: 225, distance: 62.6
click at [287, 225] on div "A patient may have a friend or family member pick up a prescription on their be…" at bounding box center [300, 212] width 244 height 29
drag, startPoint x: 434, startPoint y: 226, endPoint x: 493, endPoint y: 218, distance: 59.4
click at [436, 226] on div "05 A patient may have a friend or family member pick up a prescription on their…" at bounding box center [313, 214] width 339 height 33
click at [475, 210] on input "True" at bounding box center [479, 210] width 8 height 7
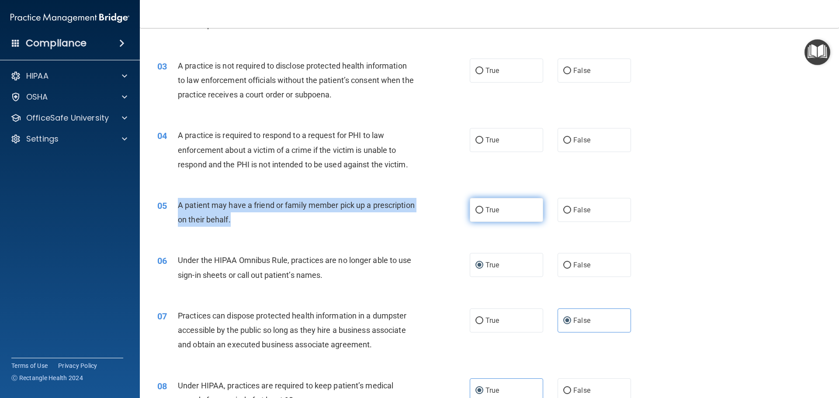
radio input "true"
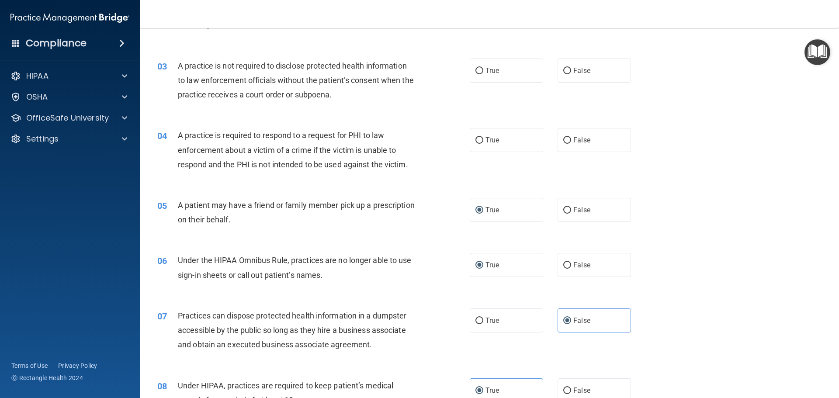
click at [367, 190] on div "05 A patient may have a friend or family member pick up a prescription on their…" at bounding box center [489, 214] width 677 height 55
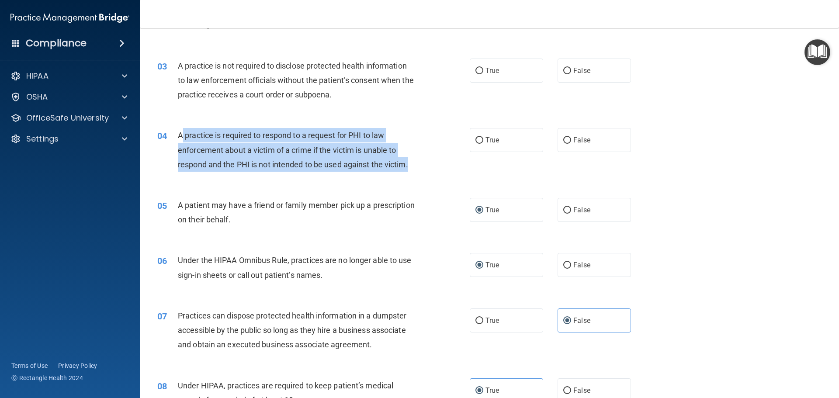
drag, startPoint x: 281, startPoint y: 147, endPoint x: 418, endPoint y: 167, distance: 137.8
click at [418, 167] on div "A practice is required to respond to a request for PHI to law enforcement about…" at bounding box center [300, 150] width 244 height 44
click at [365, 170] on div "A practice is required to respond to a request for PHI to law enforcement about…" at bounding box center [300, 150] width 244 height 44
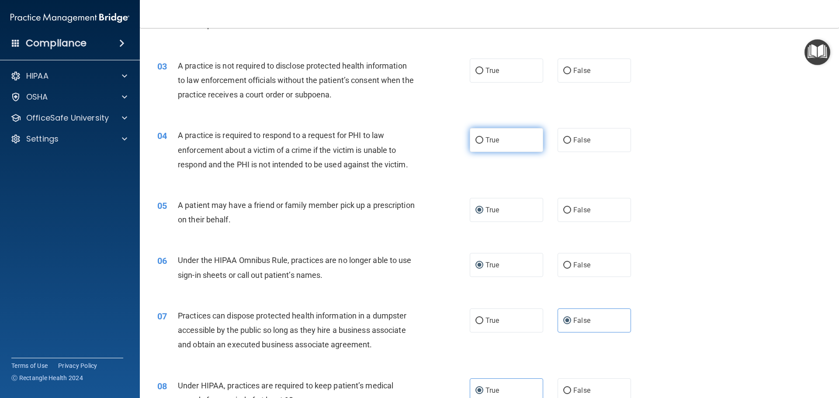
click at [475, 143] on input "True" at bounding box center [479, 140] width 8 height 7
radio input "true"
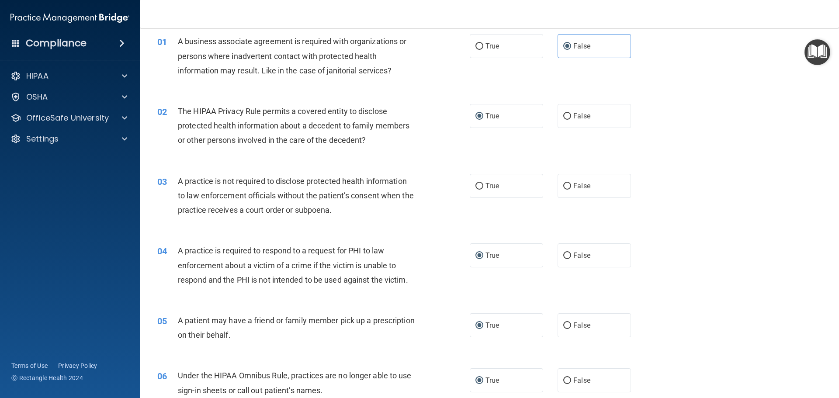
scroll to position [19, 0]
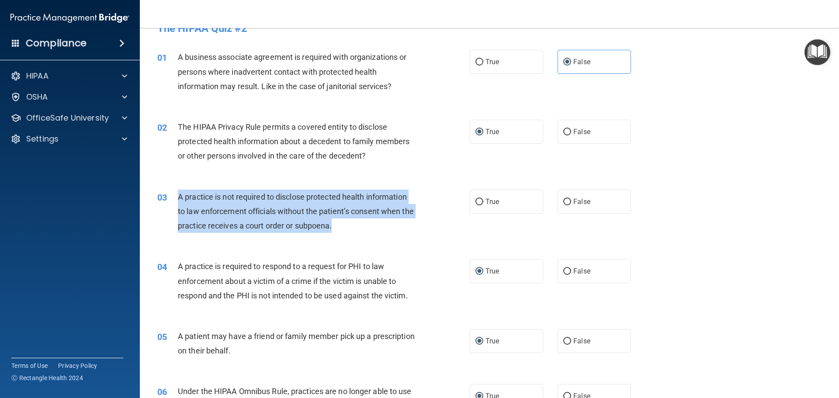
drag, startPoint x: 177, startPoint y: 195, endPoint x: 349, endPoint y: 235, distance: 175.8
click at [349, 235] on div "03 A practice is not required to disclose protected health information to law e…" at bounding box center [313, 214] width 339 height 48
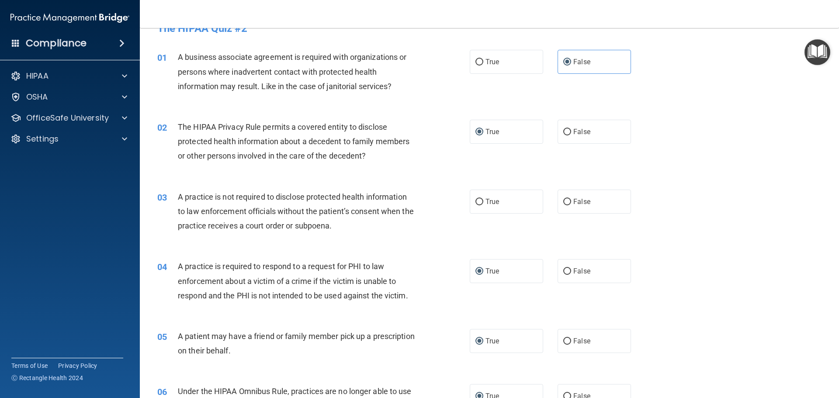
drag, startPoint x: 289, startPoint y: 221, endPoint x: 294, endPoint y: 185, distance: 37.1
click at [302, 185] on div "03 A practice is not required to disclose protected health information to law e…" at bounding box center [489, 214] width 677 height 70
click at [564, 194] on label "False" at bounding box center [593, 202] width 73 height 24
click at [564, 199] on input "False" at bounding box center [567, 202] width 8 height 7
radio input "true"
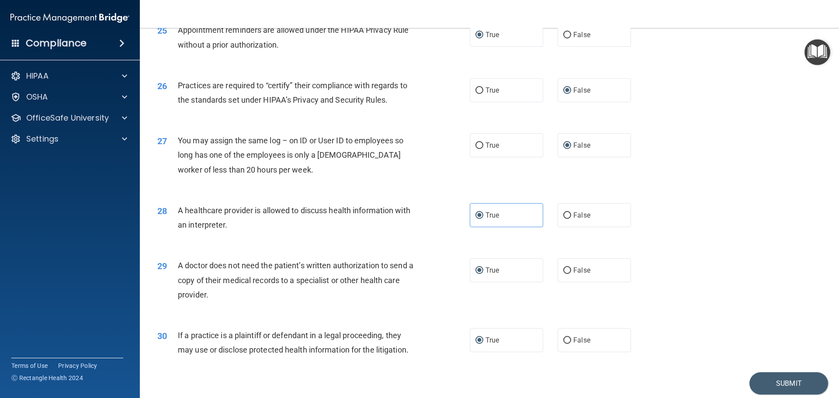
scroll to position [1636, 0]
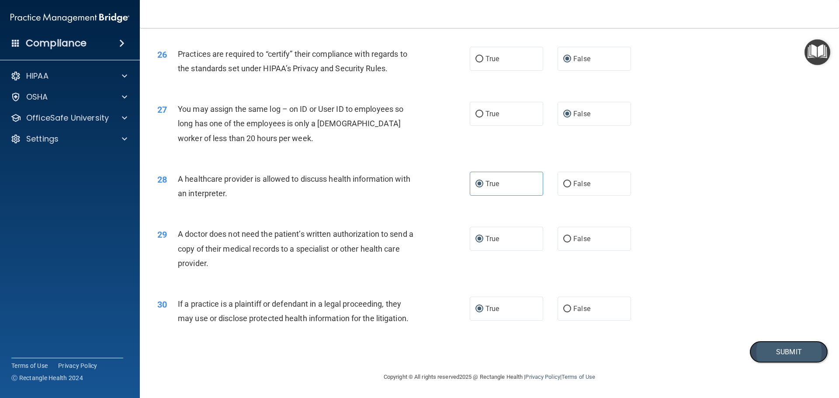
click at [781, 354] on button "Submit" at bounding box center [788, 352] width 79 height 22
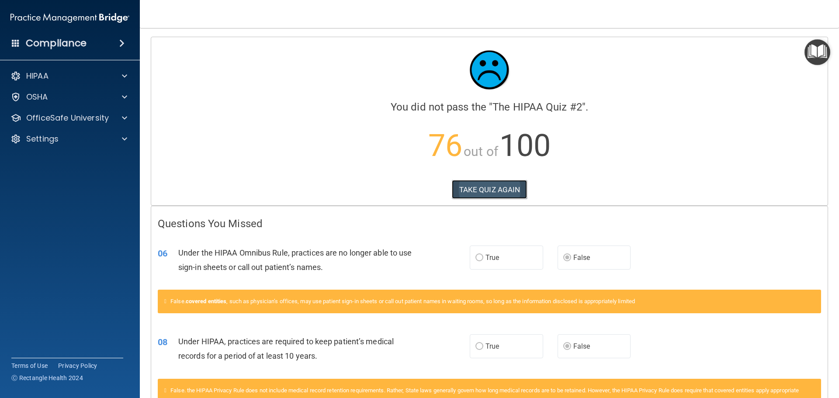
click at [477, 191] on button "TAKE QUIZ AGAIN" at bounding box center [490, 189] width 76 height 19
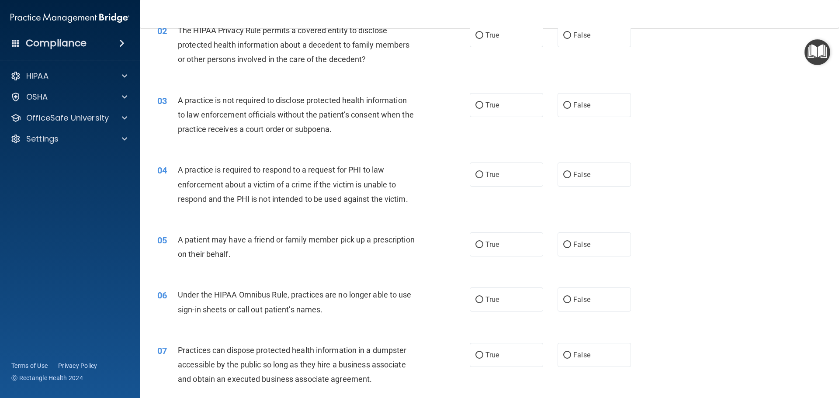
scroll to position [175, 0]
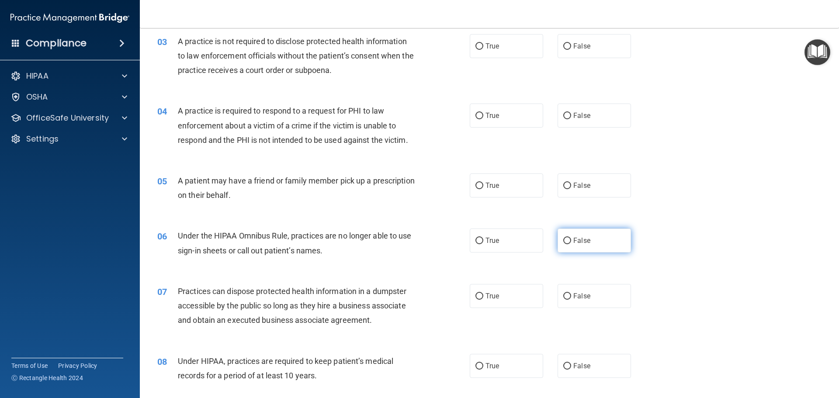
click at [563, 242] on input "False" at bounding box center [567, 241] width 8 height 7
radio input "true"
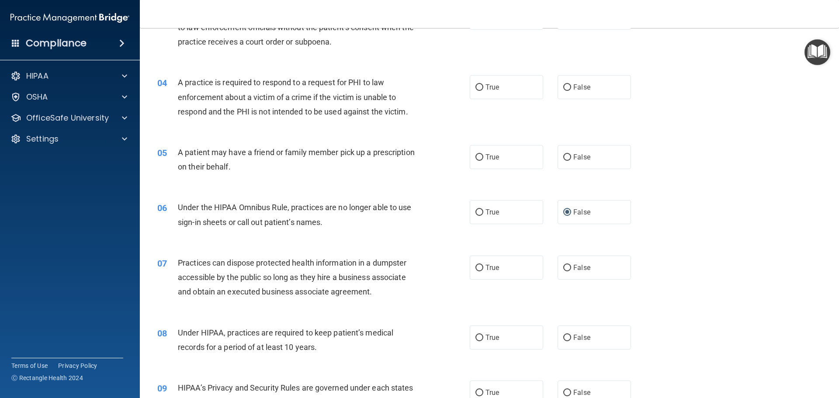
scroll to position [218, 0]
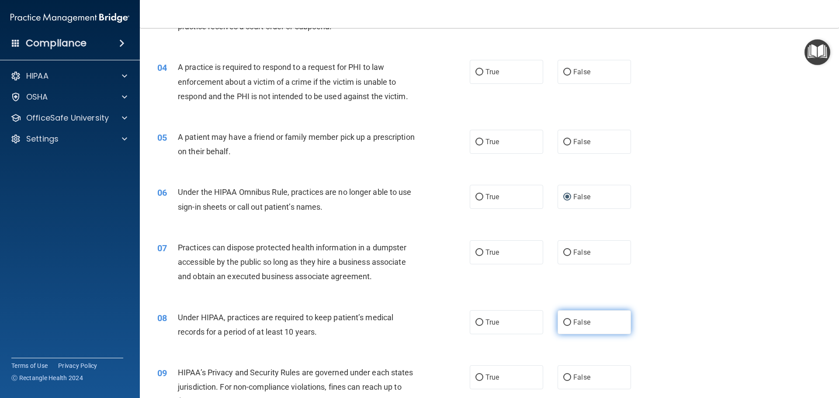
click at [566, 320] on input "False" at bounding box center [567, 322] width 8 height 7
radio input "true"
click at [563, 375] on input "False" at bounding box center [567, 377] width 8 height 7
radio input "true"
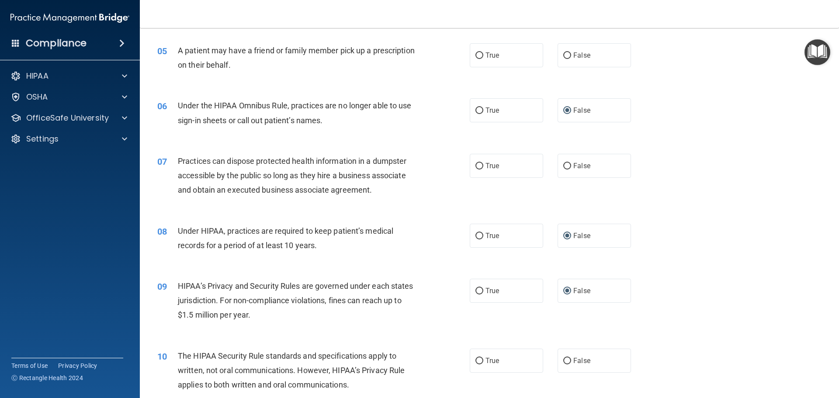
scroll to position [306, 0]
click at [479, 362] on input "True" at bounding box center [479, 360] width 8 height 7
radio input "true"
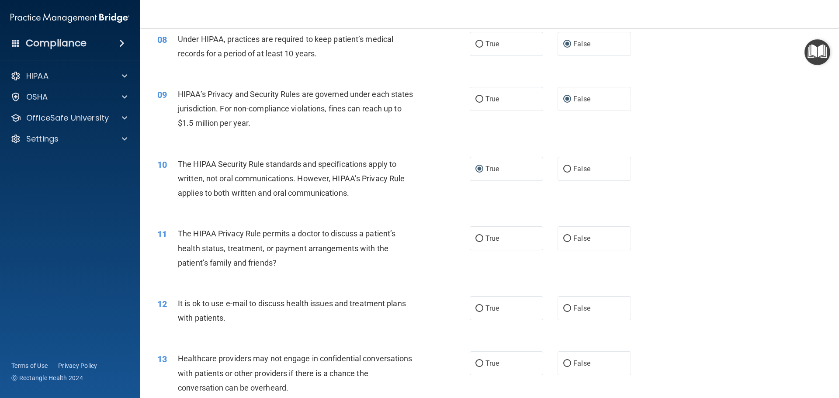
scroll to position [524, 0]
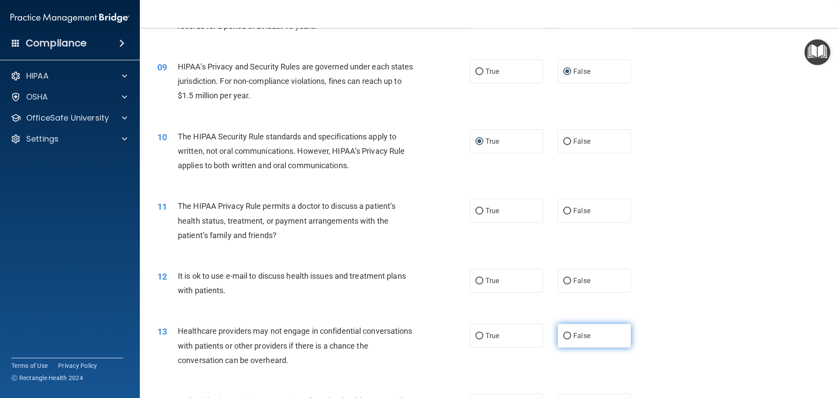
click at [565, 338] on input "False" at bounding box center [567, 336] width 8 height 7
radio input "true"
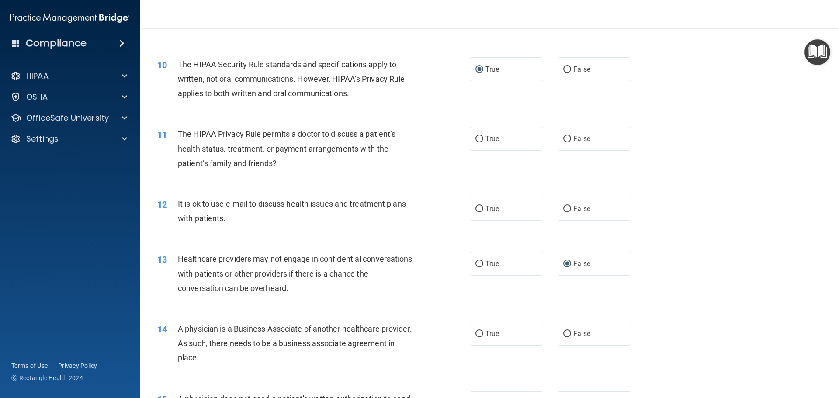
scroll to position [655, 0]
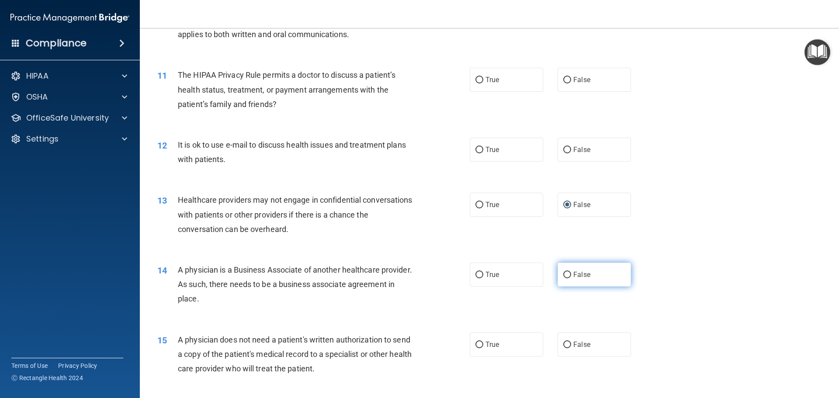
click at [563, 275] on input "False" at bounding box center [567, 275] width 8 height 7
radio input "true"
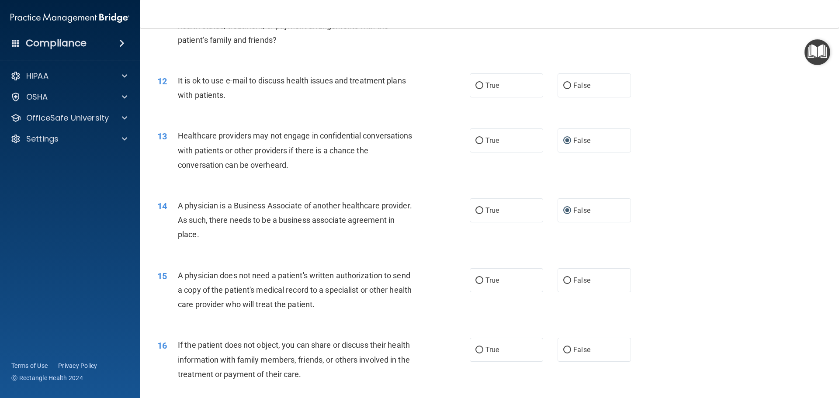
scroll to position [743, 0]
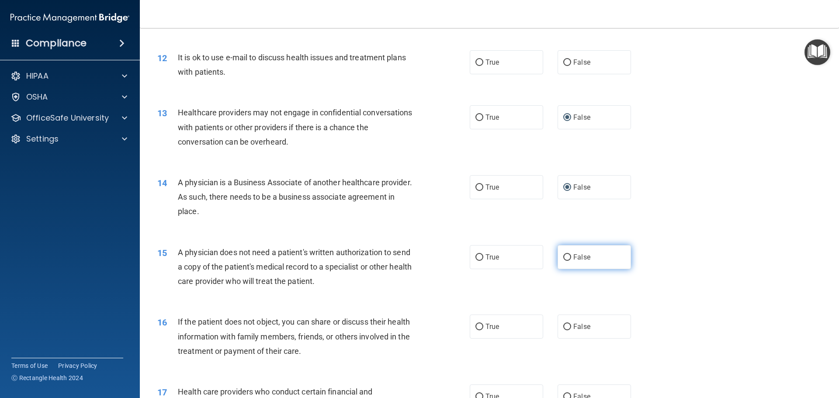
click at [564, 263] on label "False" at bounding box center [593, 257] width 73 height 24
click at [564, 261] on input "False" at bounding box center [567, 257] width 8 height 7
radio input "true"
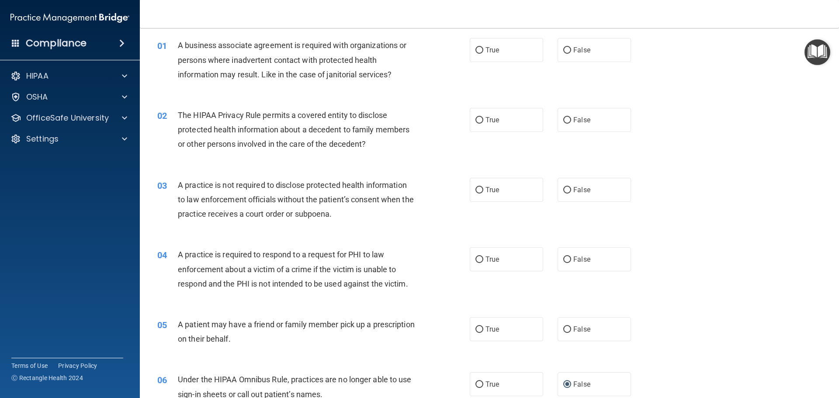
scroll to position [0, 0]
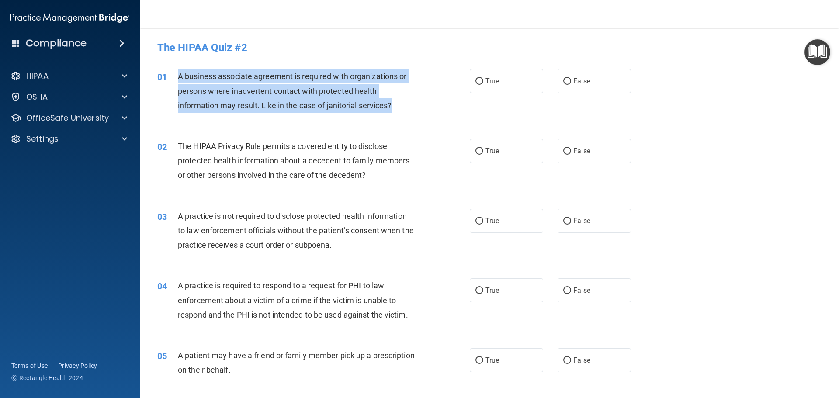
drag, startPoint x: 177, startPoint y: 76, endPoint x: 397, endPoint y: 107, distance: 221.9
click at [397, 107] on div "A business associate agreement is required with organizations or persons where …" at bounding box center [300, 91] width 244 height 44
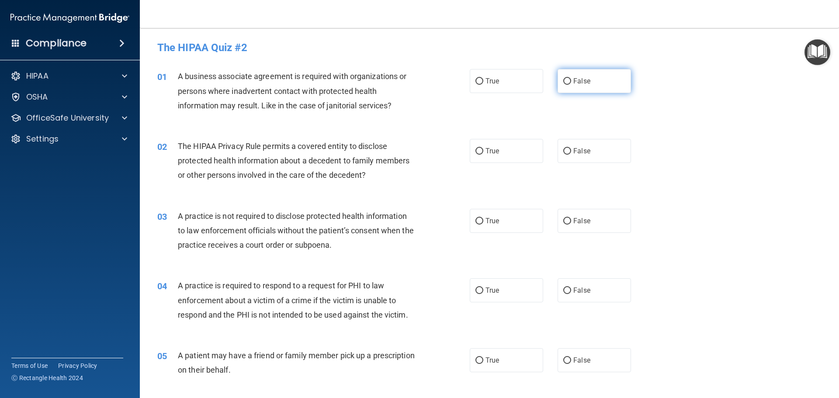
click at [567, 83] on label "False" at bounding box center [593, 81] width 73 height 24
click at [567, 83] on input "False" at bounding box center [567, 81] width 8 height 7
radio input "true"
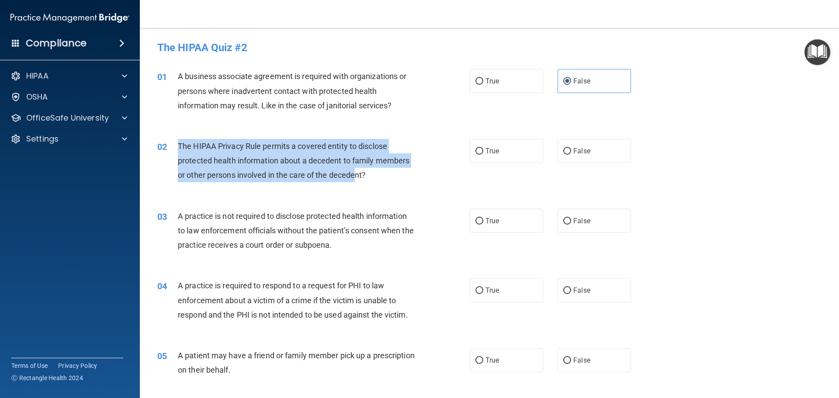
drag, startPoint x: 191, startPoint y: 147, endPoint x: 355, endPoint y: 180, distance: 167.2
click at [355, 180] on div "The HIPAA Privacy Rule permits a covered entity to disclose protected health in…" at bounding box center [300, 161] width 244 height 44
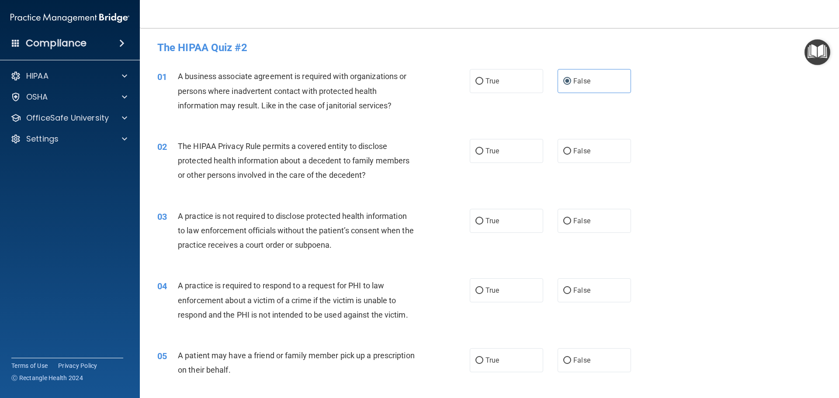
click at [371, 183] on div "02 The HIPAA Privacy Rule permits a covered entity to disclose protected health…" at bounding box center [313, 163] width 339 height 48
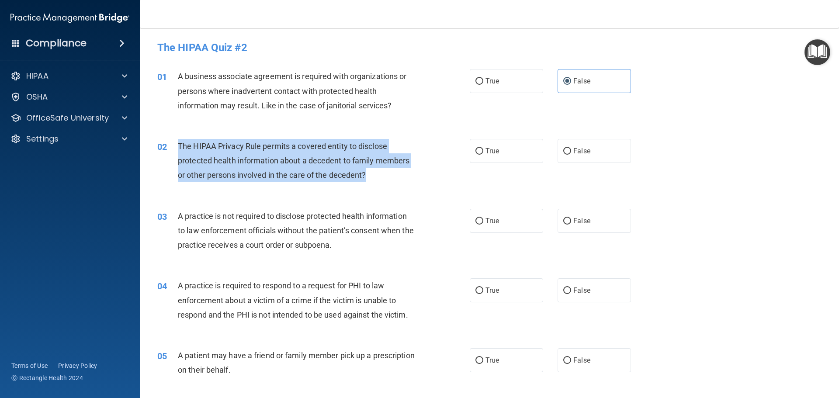
drag, startPoint x: 368, startPoint y: 176, endPoint x: 176, endPoint y: 145, distance: 193.8
click at [176, 145] on div "02 The HIPAA Privacy Rule permits a covered entity to disclose protected health…" at bounding box center [313, 163] width 339 height 48
click at [475, 155] on input "True" at bounding box center [479, 151] width 8 height 7
radio input "true"
click at [394, 171] on div "The HIPAA Privacy Rule permits a covered entity to disclose protected health in…" at bounding box center [300, 161] width 244 height 44
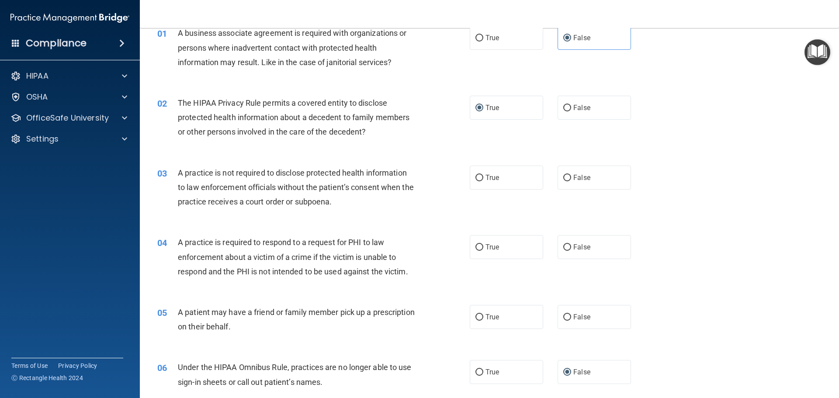
scroll to position [44, 0]
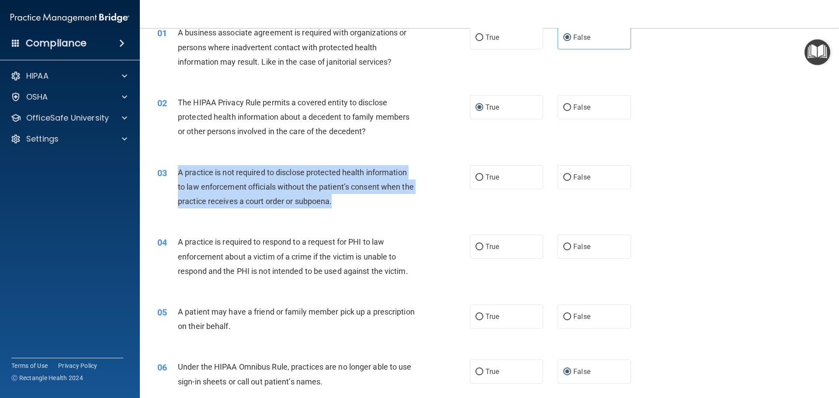
drag, startPoint x: 177, startPoint y: 174, endPoint x: 308, endPoint y: 189, distance: 131.9
click at [360, 208] on div "A practice is not required to disclose protected health information to law enfo…" at bounding box center [300, 187] width 244 height 44
click at [564, 176] on input "False" at bounding box center [567, 177] width 8 height 7
radio input "true"
click at [422, 206] on div "03 A practice is not required to disclose protected health information to law e…" at bounding box center [313, 189] width 339 height 48
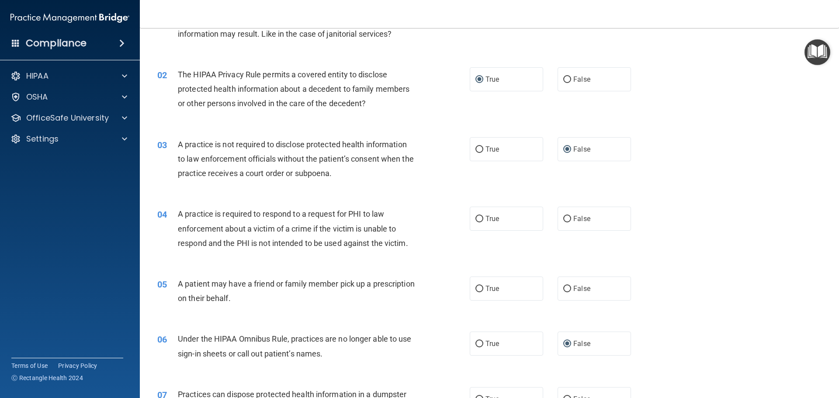
scroll to position [87, 0]
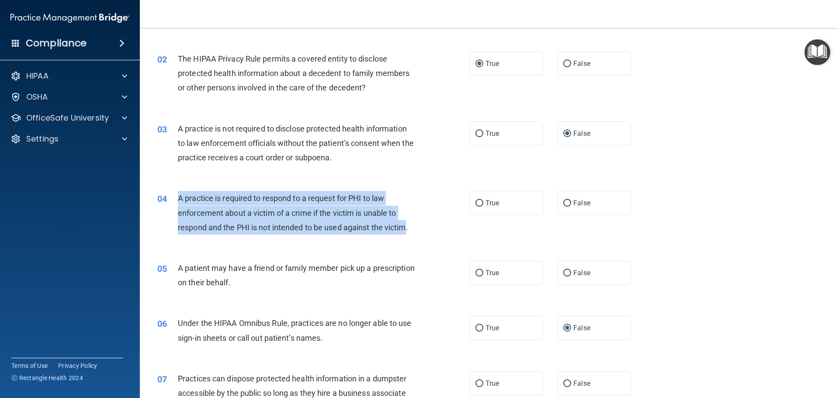
drag, startPoint x: 182, startPoint y: 196, endPoint x: 407, endPoint y: 237, distance: 228.2
click at [407, 237] on div "04 A practice is required to respond to a request for PHI to law enforcement ab…" at bounding box center [313, 215] width 339 height 48
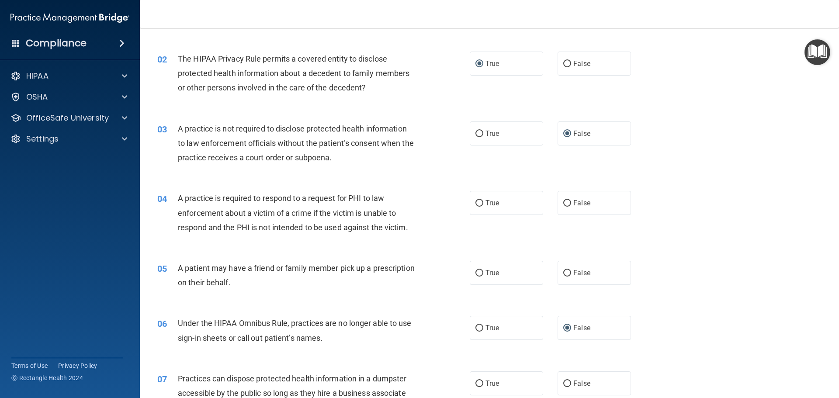
drag, startPoint x: 289, startPoint y: 220, endPoint x: 222, endPoint y: 241, distance: 70.1
click at [222, 241] on div "04 A practice is required to respond to a request for PHI to law enforcement ab…" at bounding box center [489, 215] width 677 height 70
click at [475, 204] on input "True" at bounding box center [479, 203] width 8 height 7
radio input "true"
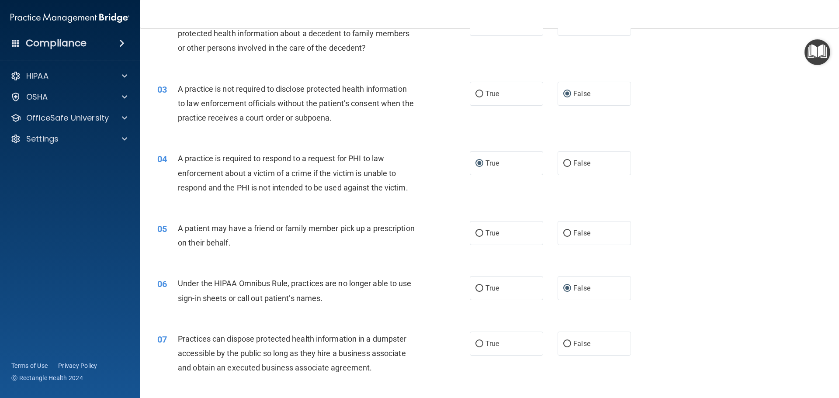
scroll to position [175, 0]
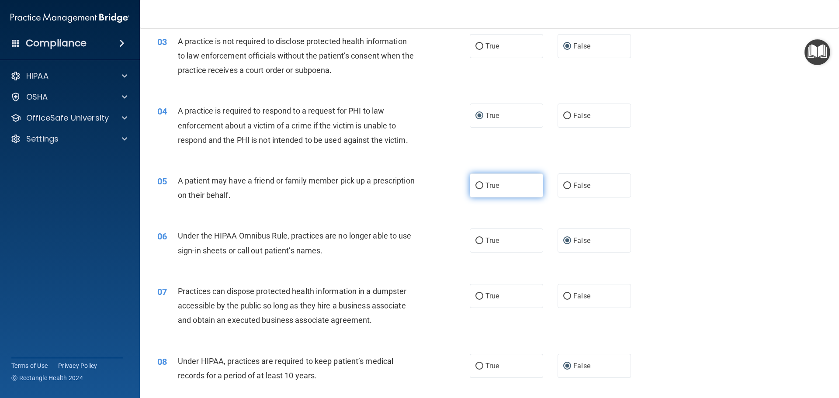
click at [476, 189] on input "True" at bounding box center [479, 186] width 8 height 7
radio input "true"
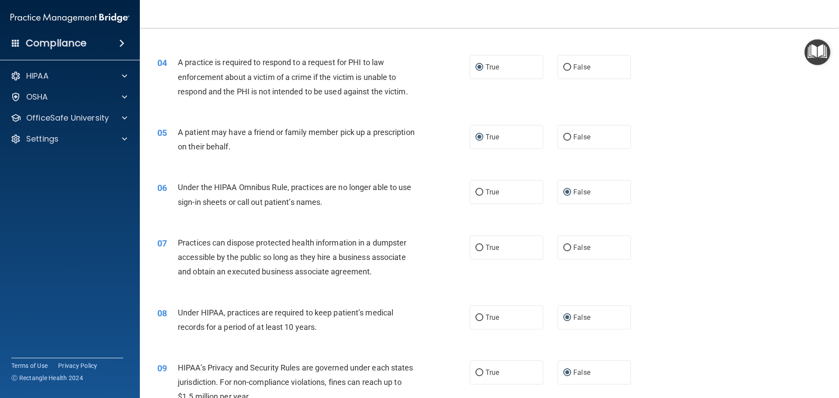
scroll to position [306, 0]
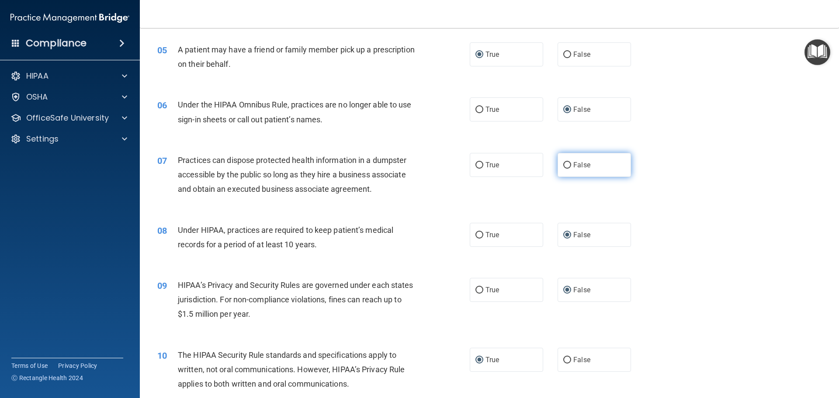
click at [564, 165] on input "False" at bounding box center [567, 165] width 8 height 7
radio input "true"
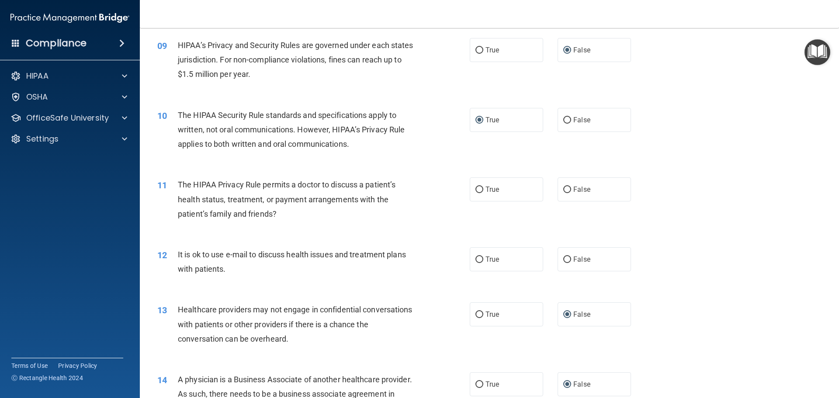
scroll to position [568, 0]
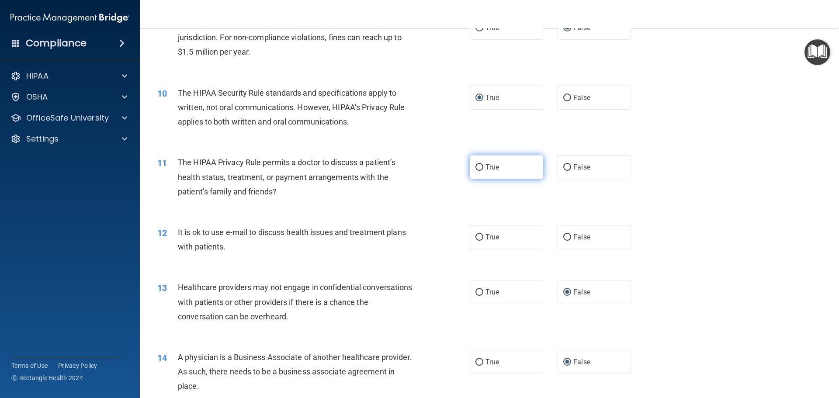
click at [477, 165] on input "True" at bounding box center [479, 167] width 8 height 7
radio input "true"
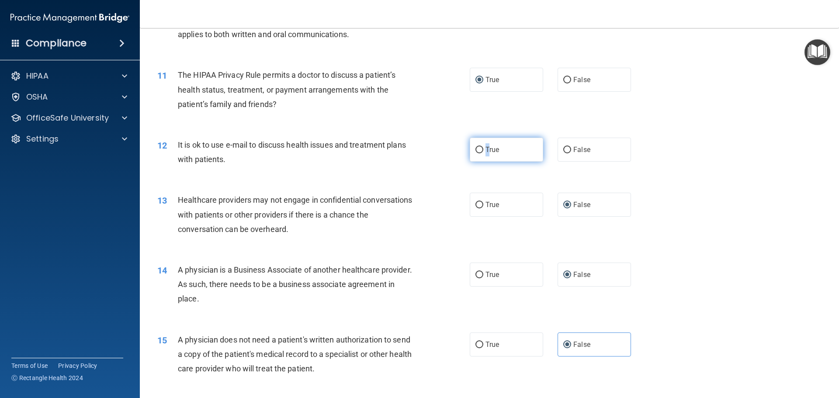
click at [485, 152] on span "True" at bounding box center [492, 149] width 14 height 8
click at [471, 148] on label "True" at bounding box center [506, 150] width 73 height 24
click at [475, 148] on input "True" at bounding box center [479, 150] width 8 height 7
radio input "true"
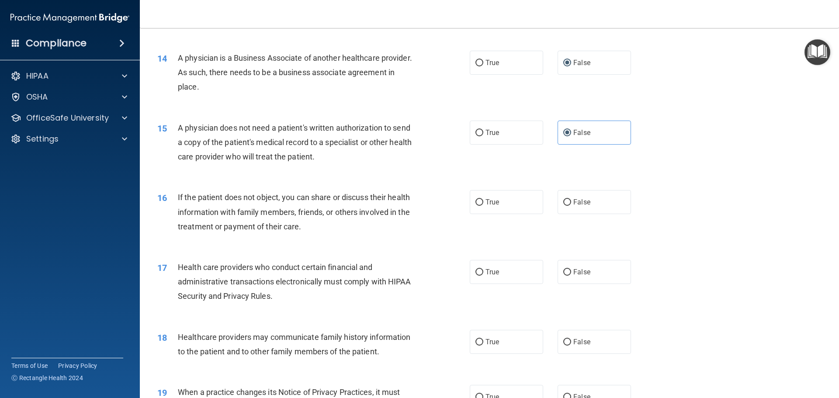
scroll to position [874, 0]
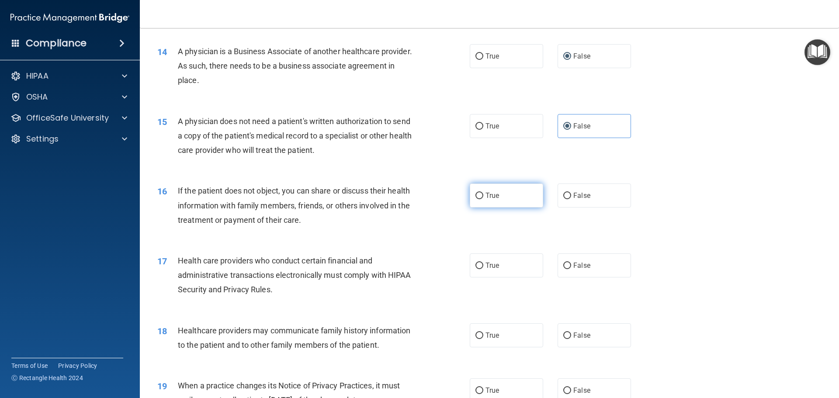
click at [477, 196] on input "True" at bounding box center [479, 196] width 8 height 7
radio input "true"
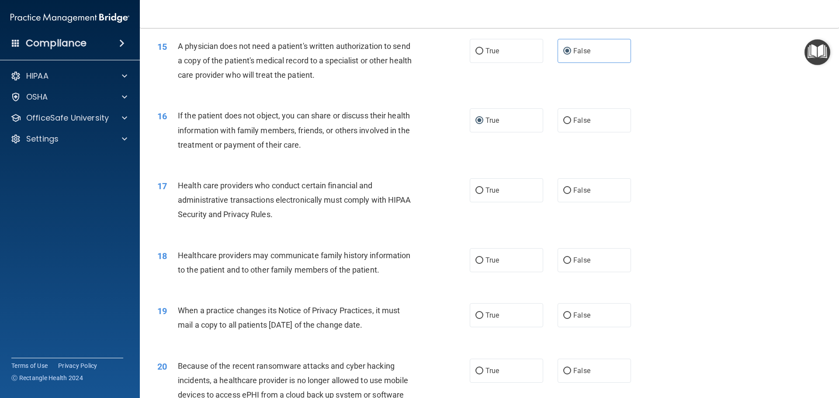
scroll to position [961, 0]
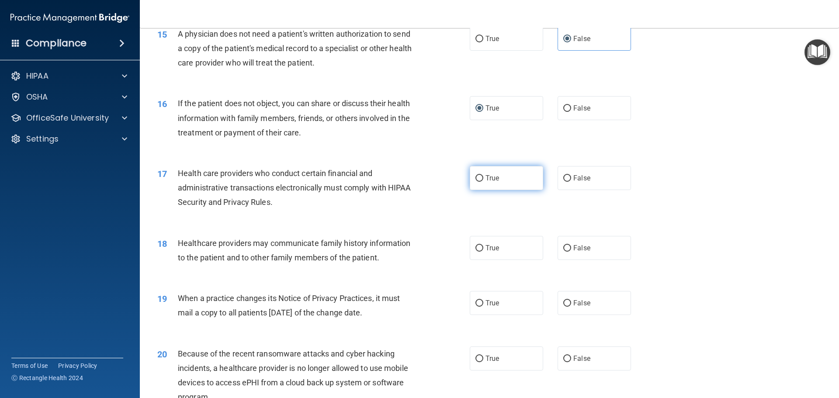
click at [470, 178] on label "True" at bounding box center [506, 178] width 73 height 24
click at [475, 178] on input "True" at bounding box center [479, 178] width 8 height 7
radio input "true"
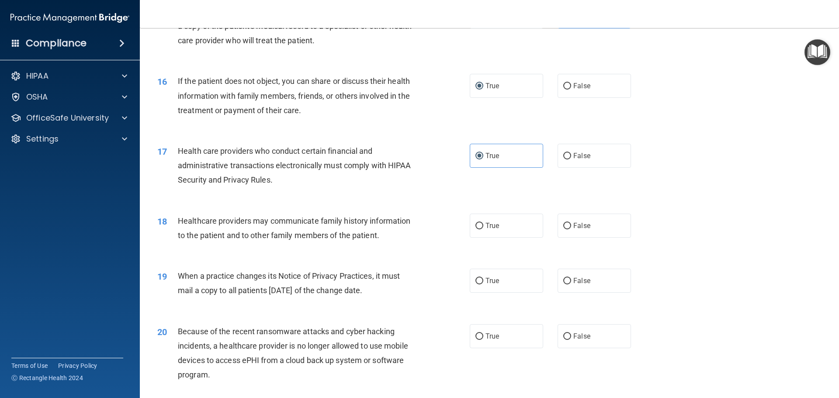
scroll to position [1005, 0]
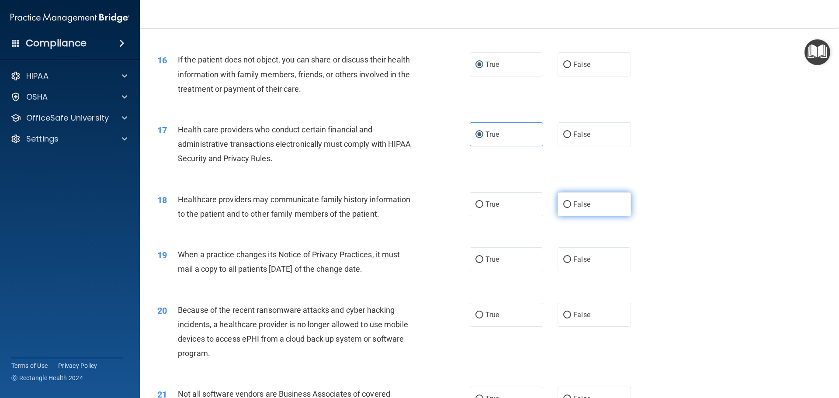
click at [567, 202] on input "False" at bounding box center [567, 204] width 8 height 7
radio input "true"
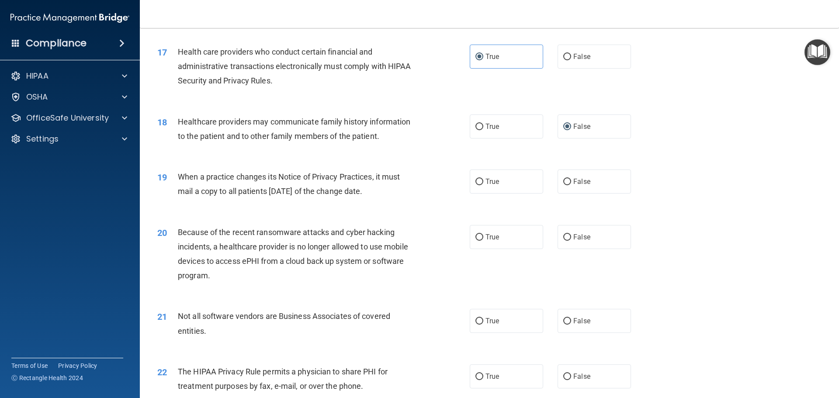
scroll to position [1136, 0]
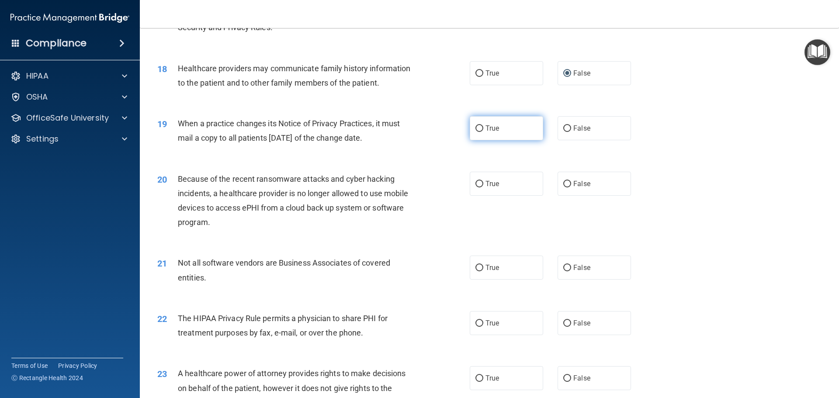
click at [481, 126] on label "True" at bounding box center [506, 128] width 73 height 24
click at [481, 126] on input "True" at bounding box center [479, 128] width 8 height 7
radio input "true"
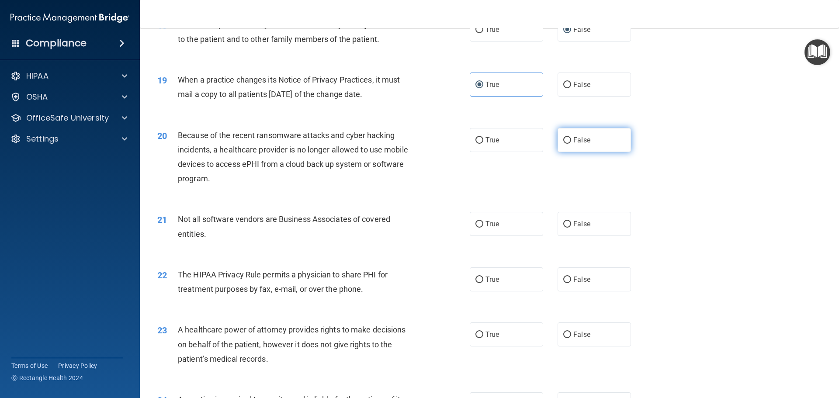
click at [573, 140] on span "False" at bounding box center [581, 140] width 17 height 8
click at [571, 140] on input "False" at bounding box center [567, 140] width 8 height 7
radio input "true"
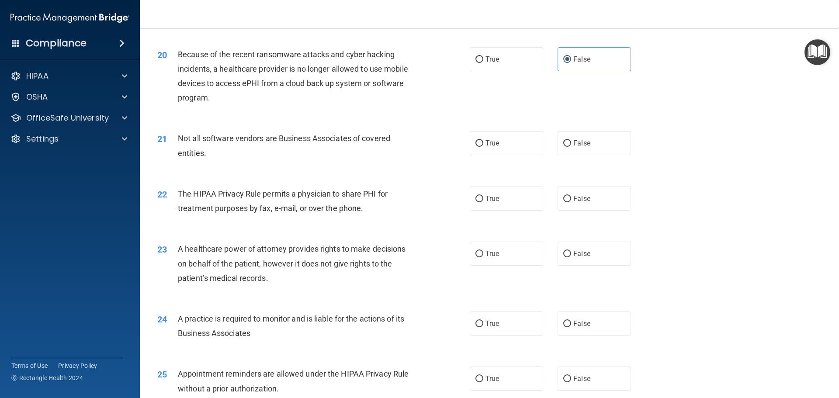
scroll to position [1267, 0]
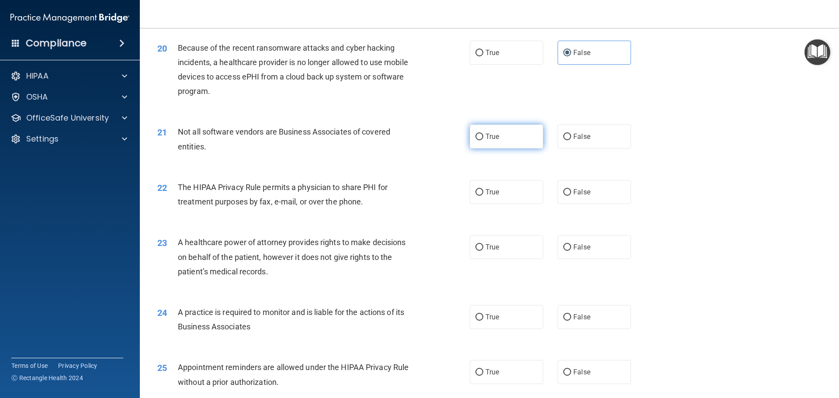
click at [476, 136] on input "True" at bounding box center [479, 137] width 8 height 7
radio input "true"
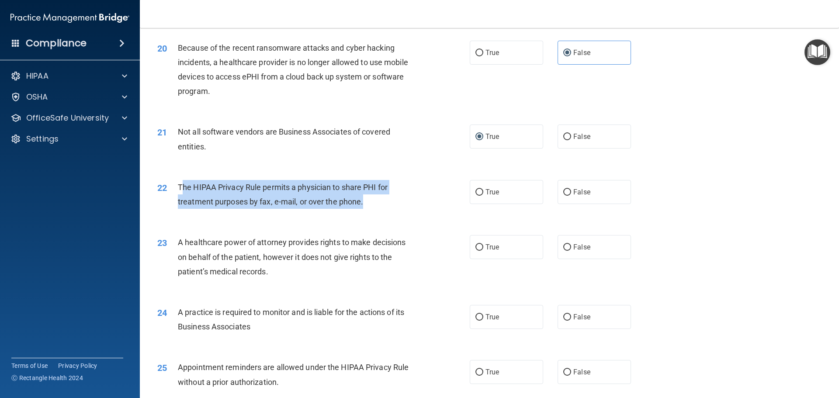
drag, startPoint x: 181, startPoint y: 189, endPoint x: 394, endPoint y: 213, distance: 214.2
click at [394, 213] on div "22 The HIPAA Privacy Rule permits a physician to share PHI for treatment purpos…" at bounding box center [313, 196] width 339 height 33
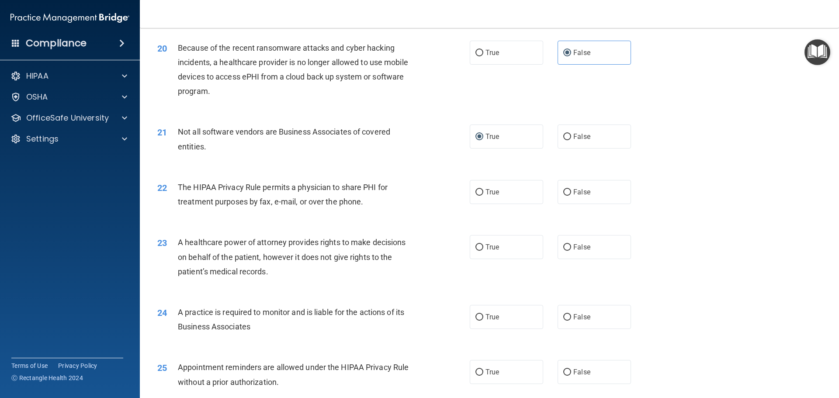
drag, startPoint x: 304, startPoint y: 209, endPoint x: 191, endPoint y: 201, distance: 113.0
click at [215, 217] on div "22 The HIPAA Privacy Rule permits a physician to share PHI for treatment purpos…" at bounding box center [489, 196] width 677 height 55
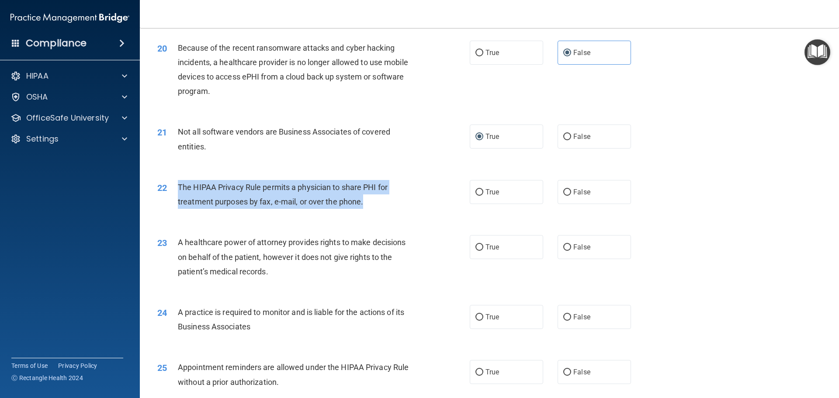
drag, startPoint x: 177, startPoint y: 185, endPoint x: 393, endPoint y: 203, distance: 217.0
click at [393, 203] on div "22 The HIPAA Privacy Rule permits a physician to share PHI for treatment purpos…" at bounding box center [313, 196] width 339 height 33
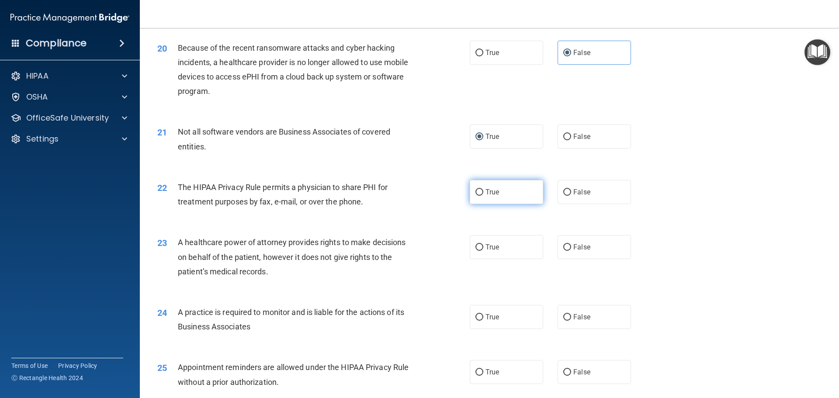
click at [480, 192] on label "True" at bounding box center [506, 192] width 73 height 24
click at [480, 192] on input "True" at bounding box center [479, 192] width 8 height 7
radio input "true"
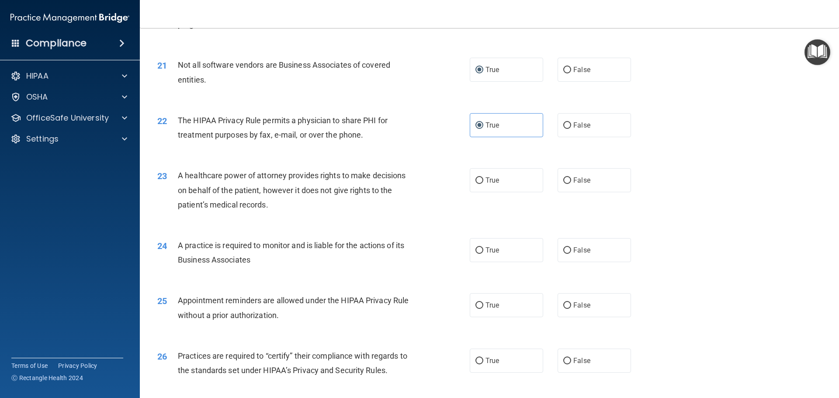
scroll to position [1354, 0]
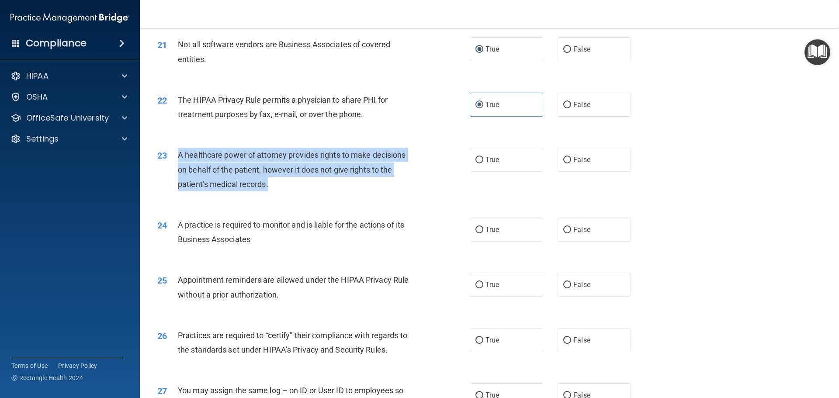
drag, startPoint x: 211, startPoint y: 157, endPoint x: 388, endPoint y: 191, distance: 179.7
click at [388, 191] on div "23 A healthcare power of attorney provides rights to make decisions on behalf o…" at bounding box center [313, 172] width 339 height 48
click at [297, 187] on div "A healthcare power of attorney provides rights to make decisions on behalf of t…" at bounding box center [300, 170] width 244 height 44
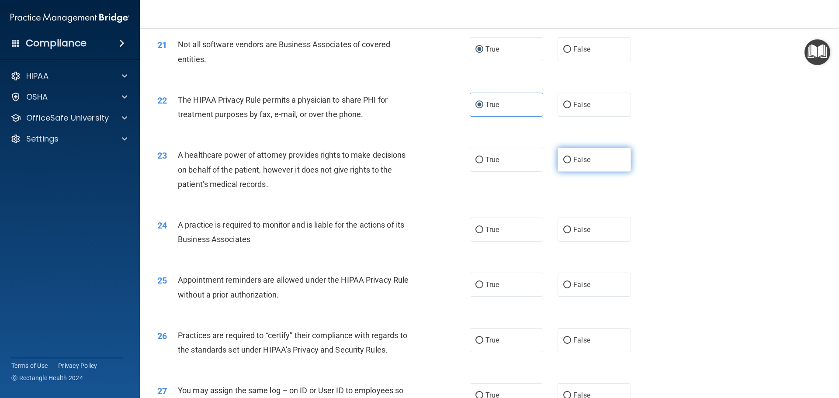
click at [566, 161] on input "False" at bounding box center [567, 160] width 8 height 7
radio input "true"
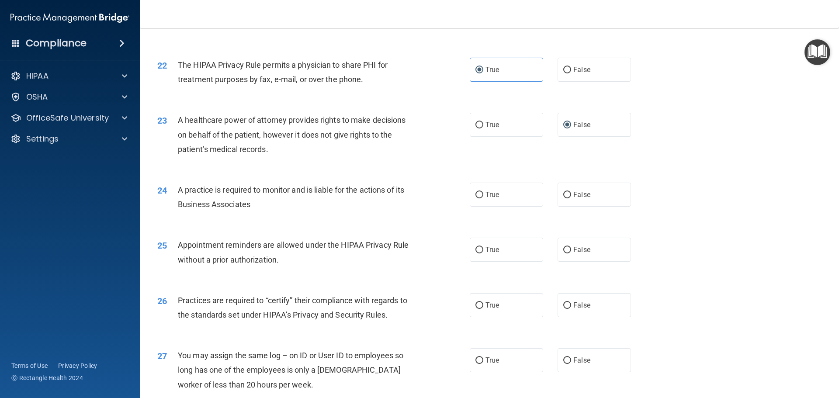
scroll to position [1442, 0]
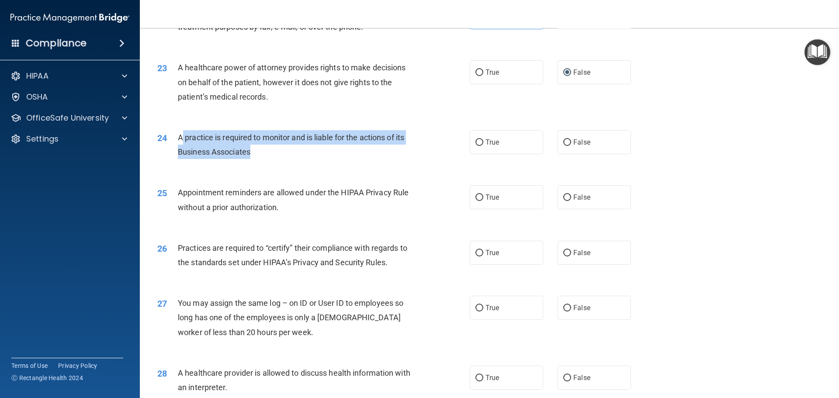
drag, startPoint x: 182, startPoint y: 133, endPoint x: 296, endPoint y: 163, distance: 117.7
click at [296, 163] on div "24 A practice is required to monitor and is liable for the actions of its Busin…" at bounding box center [313, 146] width 339 height 33
click at [298, 161] on div "24 A practice is required to monitor and is liable for the actions of its Busin…" at bounding box center [313, 146] width 339 height 33
drag, startPoint x: 181, startPoint y: 135, endPoint x: 279, endPoint y: 160, distance: 100.6
click at [280, 163] on div "24 A practice is required to monitor and is liable for the actions of its Busin…" at bounding box center [313, 146] width 339 height 33
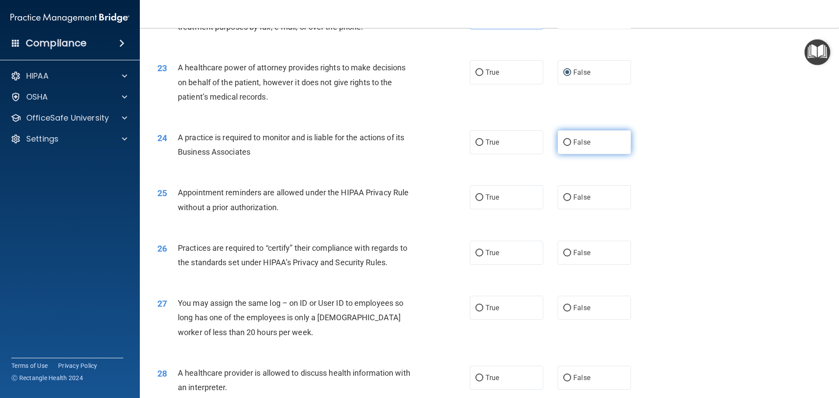
click at [571, 135] on label "False" at bounding box center [593, 142] width 73 height 24
click at [571, 139] on input "False" at bounding box center [567, 142] width 8 height 7
radio input "true"
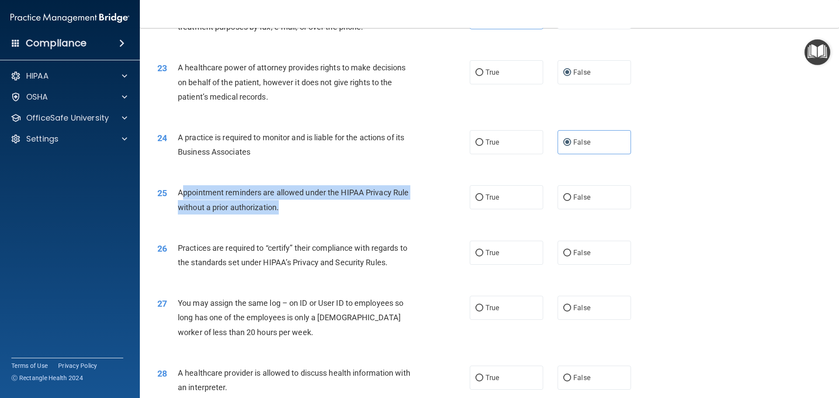
drag, startPoint x: 183, startPoint y: 191, endPoint x: 301, endPoint y: 209, distance: 118.9
click at [287, 208] on div "Appointment reminders are allowed under the HIPAA Privacy Rule without a prior …" at bounding box center [300, 199] width 244 height 29
click at [312, 212] on div "Appointment reminders are allowed under the HIPAA Privacy Rule without a prior …" at bounding box center [300, 199] width 244 height 29
drag, startPoint x: 177, startPoint y: 185, endPoint x: 303, endPoint y: 203, distance: 127.5
click at [303, 203] on div "25 Appointment reminders are allowed under the HIPAA Privacy Rule without a pri…" at bounding box center [489, 201] width 677 height 55
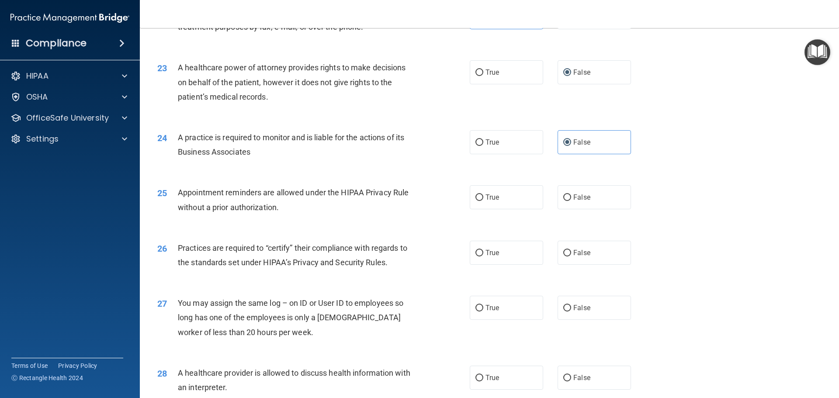
click at [308, 221] on div "25 Appointment reminders are allowed under the HIPAA Privacy Rule without a pri…" at bounding box center [489, 201] width 677 height 55
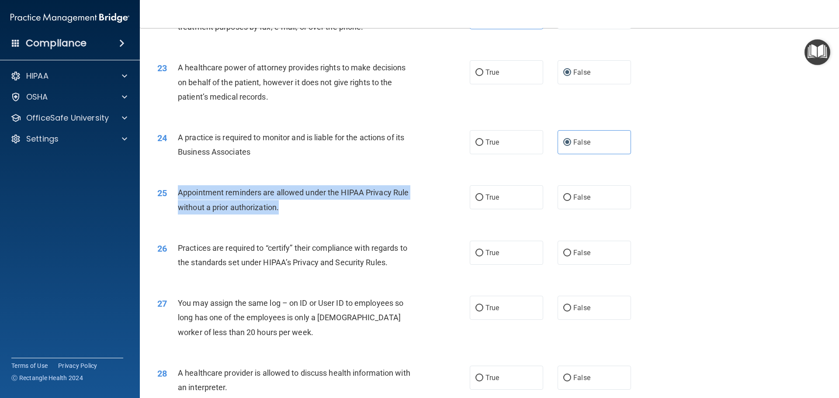
drag, startPoint x: 179, startPoint y: 191, endPoint x: 287, endPoint y: 205, distance: 108.8
click at [287, 205] on div "Appointment reminders are allowed under the HIPAA Privacy Rule without a prior …" at bounding box center [300, 199] width 244 height 29
click at [476, 201] on input "True" at bounding box center [479, 197] width 8 height 7
radio input "true"
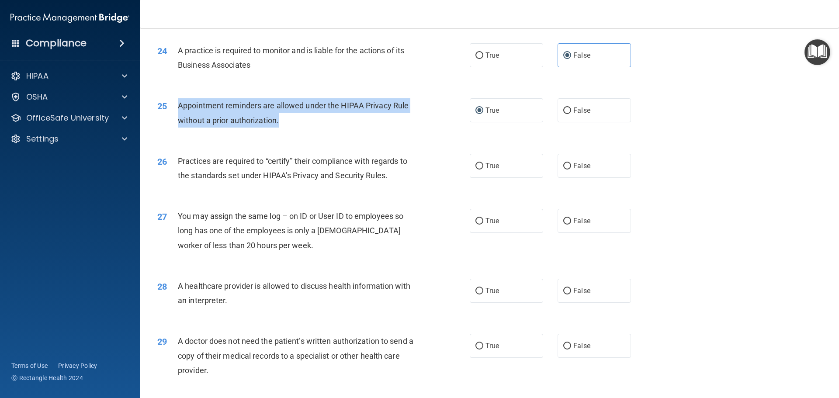
scroll to position [1529, 0]
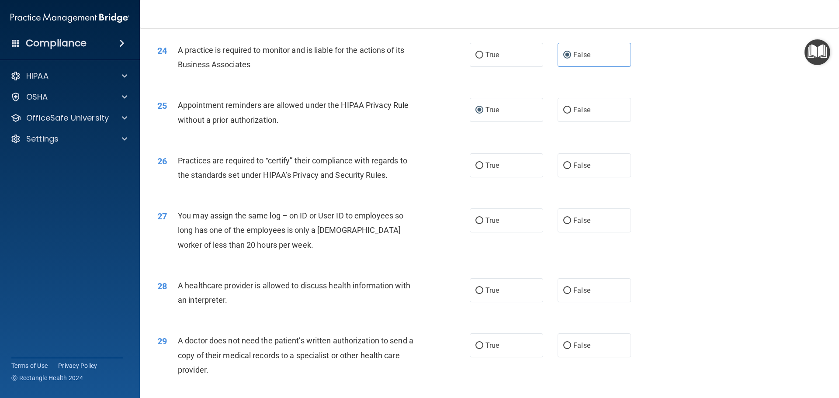
click at [260, 188] on div "26 Practices are required to “certify” their compliance with regards to the sta…" at bounding box center [489, 169] width 677 height 55
click at [475, 165] on input "True" at bounding box center [479, 166] width 8 height 7
radio input "true"
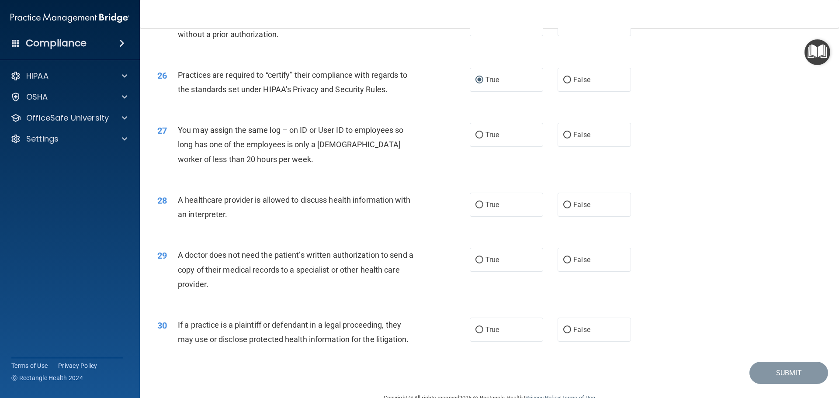
scroll to position [1616, 0]
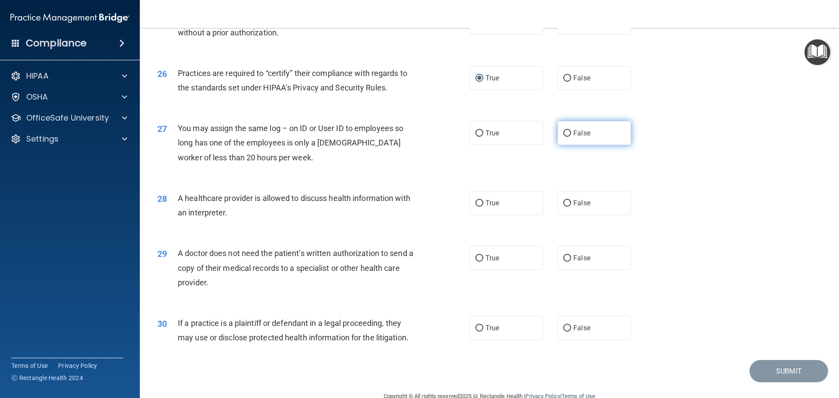
click at [565, 130] on input "False" at bounding box center [567, 133] width 8 height 7
radio input "true"
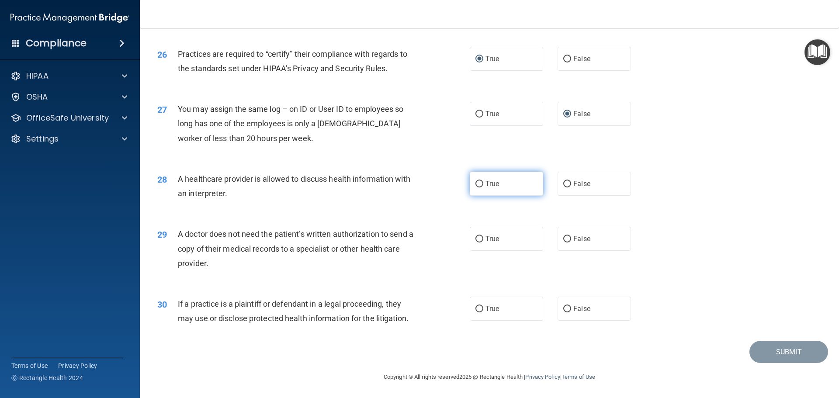
click at [483, 177] on label "True" at bounding box center [506, 184] width 73 height 24
click at [483, 181] on input "True" at bounding box center [479, 184] width 8 height 7
radio input "true"
drag, startPoint x: 179, startPoint y: 233, endPoint x: 243, endPoint y: 267, distance: 72.5
click at [243, 267] on div "A doctor does not need the patient’s written authorization to send a copy of th…" at bounding box center [300, 249] width 244 height 44
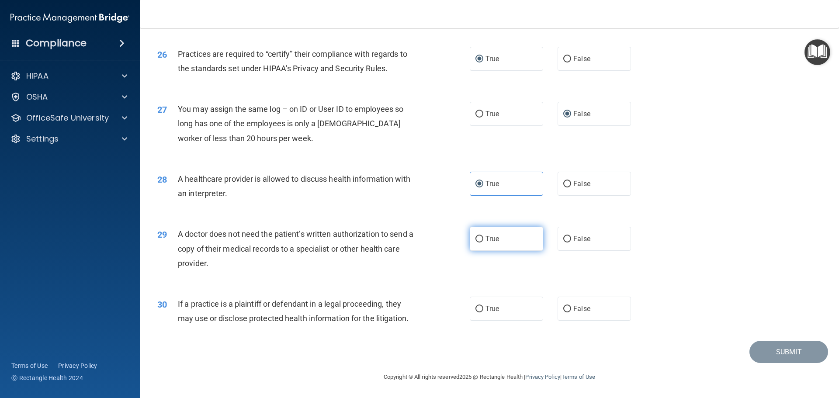
click at [478, 242] on input "True" at bounding box center [479, 239] width 8 height 7
radio input "true"
click at [433, 262] on div "29 A doctor does not need the patient’s written authorization to send a copy of…" at bounding box center [313, 251] width 339 height 48
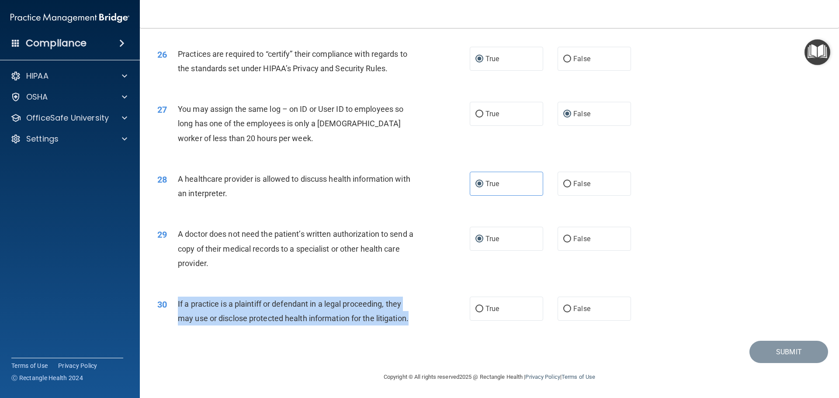
drag, startPoint x: 178, startPoint y: 306, endPoint x: 405, endPoint y: 318, distance: 227.5
click at [455, 319] on div "30 If a practice is a plaintiff or defendant in a legal proceeding, they may us…" at bounding box center [313, 313] width 339 height 33
click at [476, 306] on input "True" at bounding box center [479, 309] width 8 height 7
radio input "true"
click at [789, 354] on button "Submit" at bounding box center [788, 352] width 79 height 22
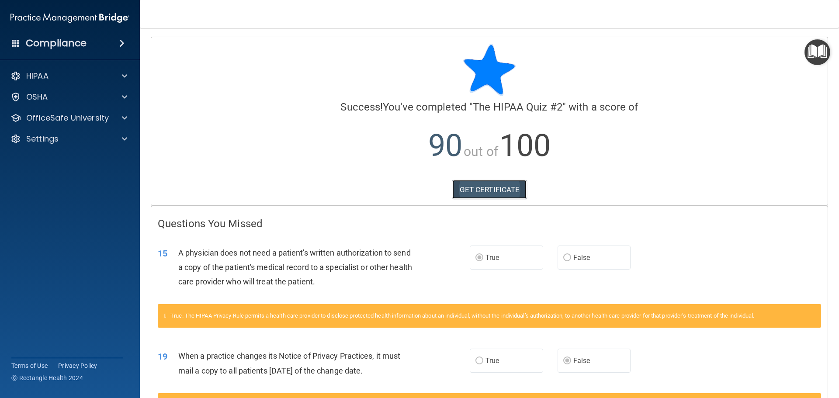
click at [477, 191] on link "GET CERTIFICATE" at bounding box center [489, 189] width 75 height 19
click at [112, 75] on div at bounding box center [123, 76] width 22 height 10
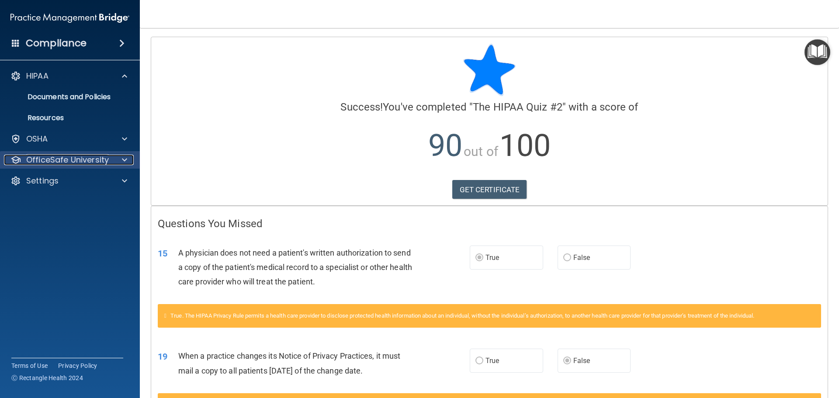
click at [82, 159] on p "OfficeSafe University" at bounding box center [67, 160] width 83 height 10
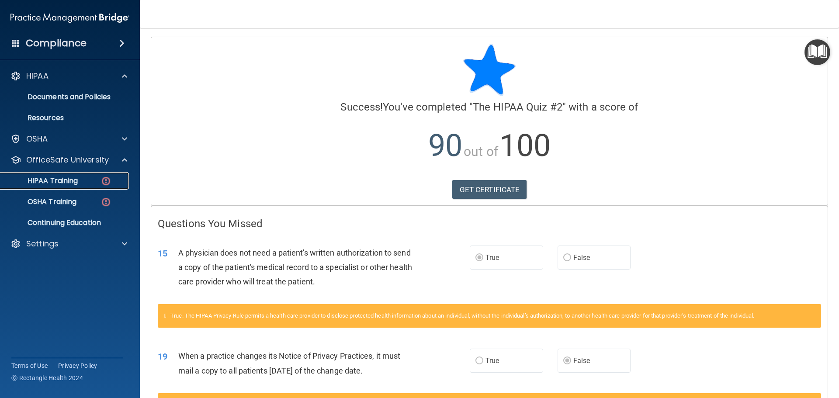
click at [86, 186] on link "HIPAA Training" at bounding box center [60, 180] width 138 height 17
